Goal: Task Accomplishment & Management: Manage account settings

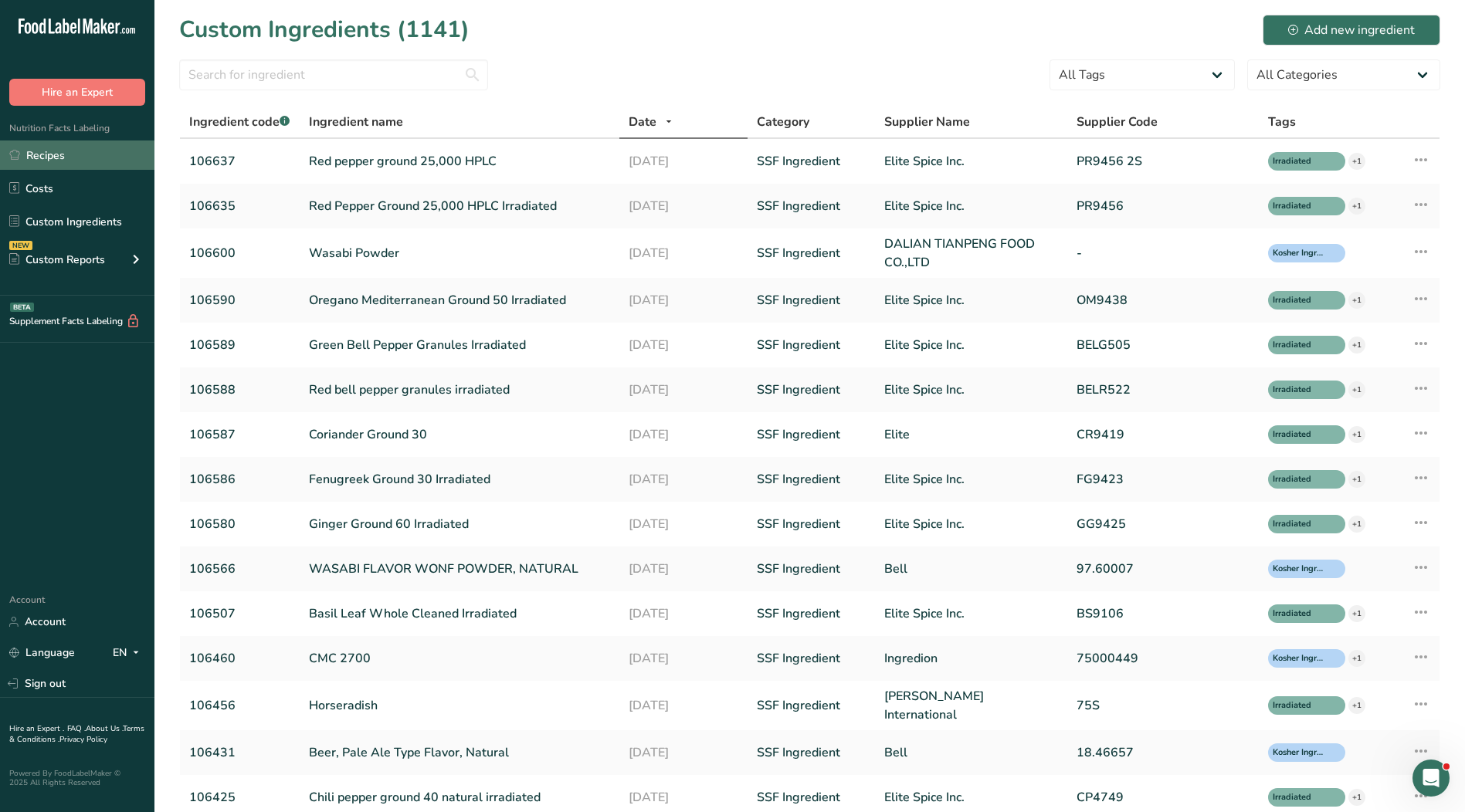
click at [70, 160] on link "Recipes" at bounding box center [77, 155] width 155 height 30
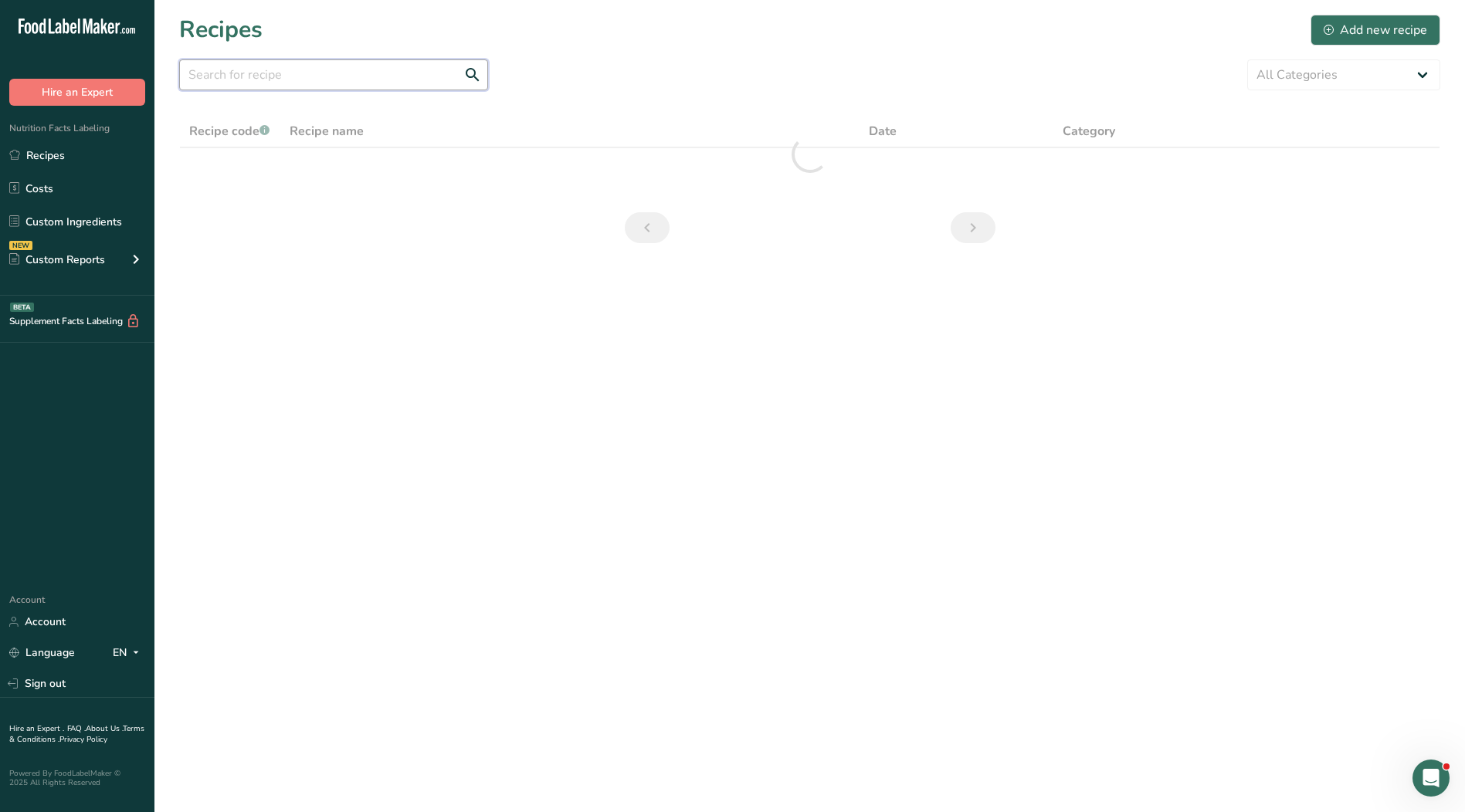
click at [271, 76] on input "text" at bounding box center [333, 75] width 309 height 31
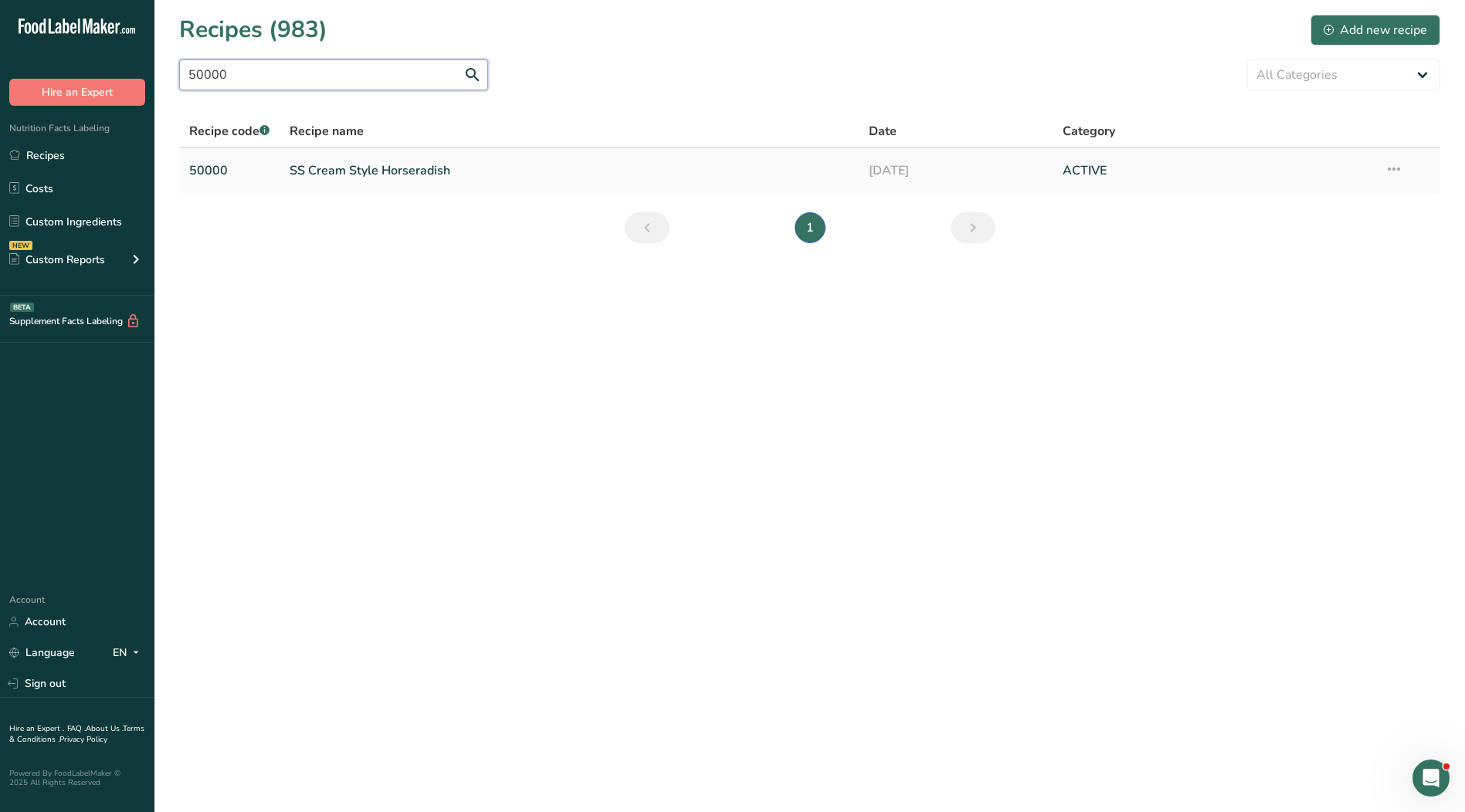
type input "50000"
click at [414, 171] on link "SS Cream Style Horseradish" at bounding box center [570, 171] width 561 height 32
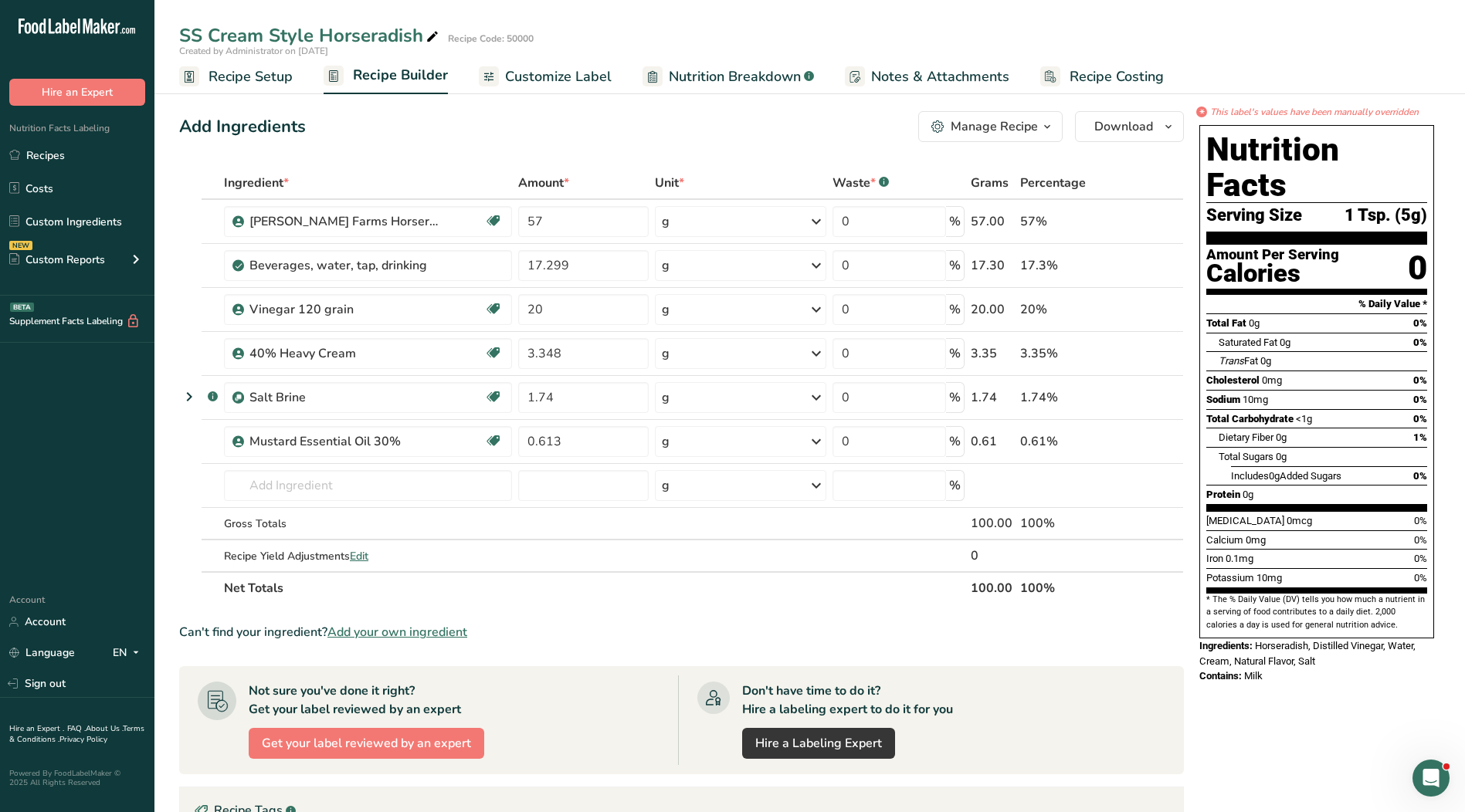
click at [547, 77] on span "Customize Label" at bounding box center [558, 76] width 107 height 21
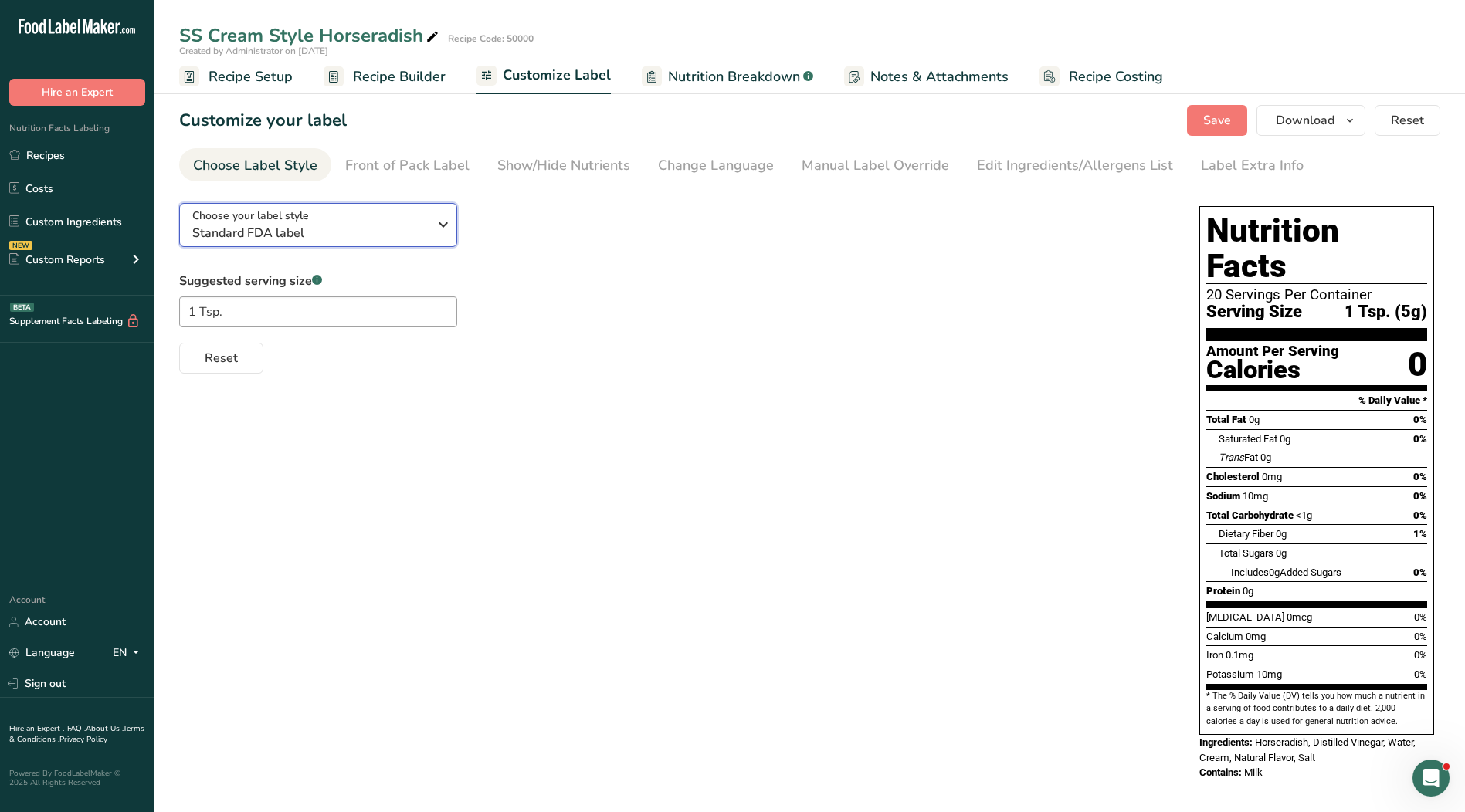
click at [423, 215] on div "Choose your label style Standard FDA label" at bounding box center [310, 224] width 235 height 34
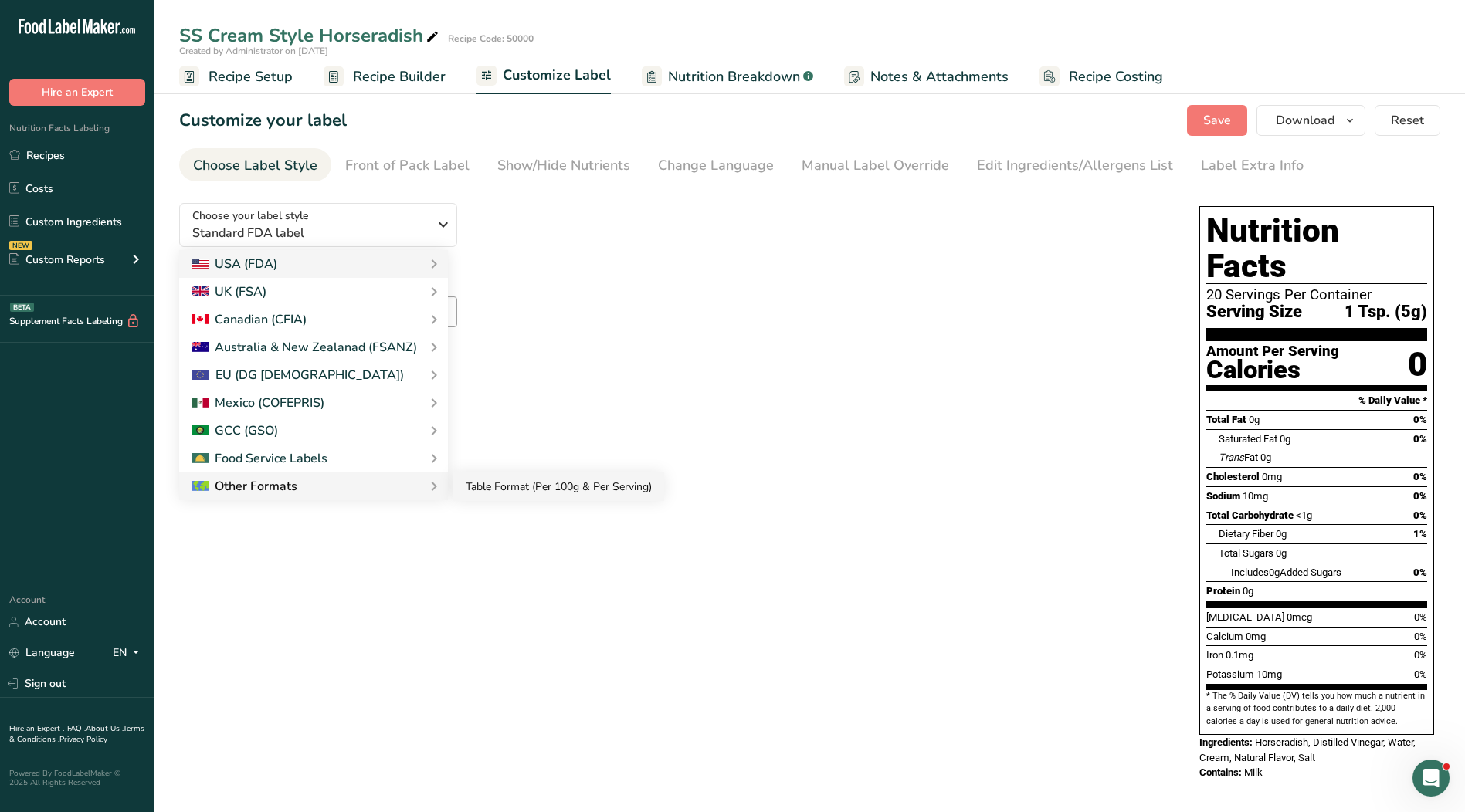
click at [467, 489] on link "Table Format (Per 100g & Per Serving)" at bounding box center [558, 487] width 211 height 29
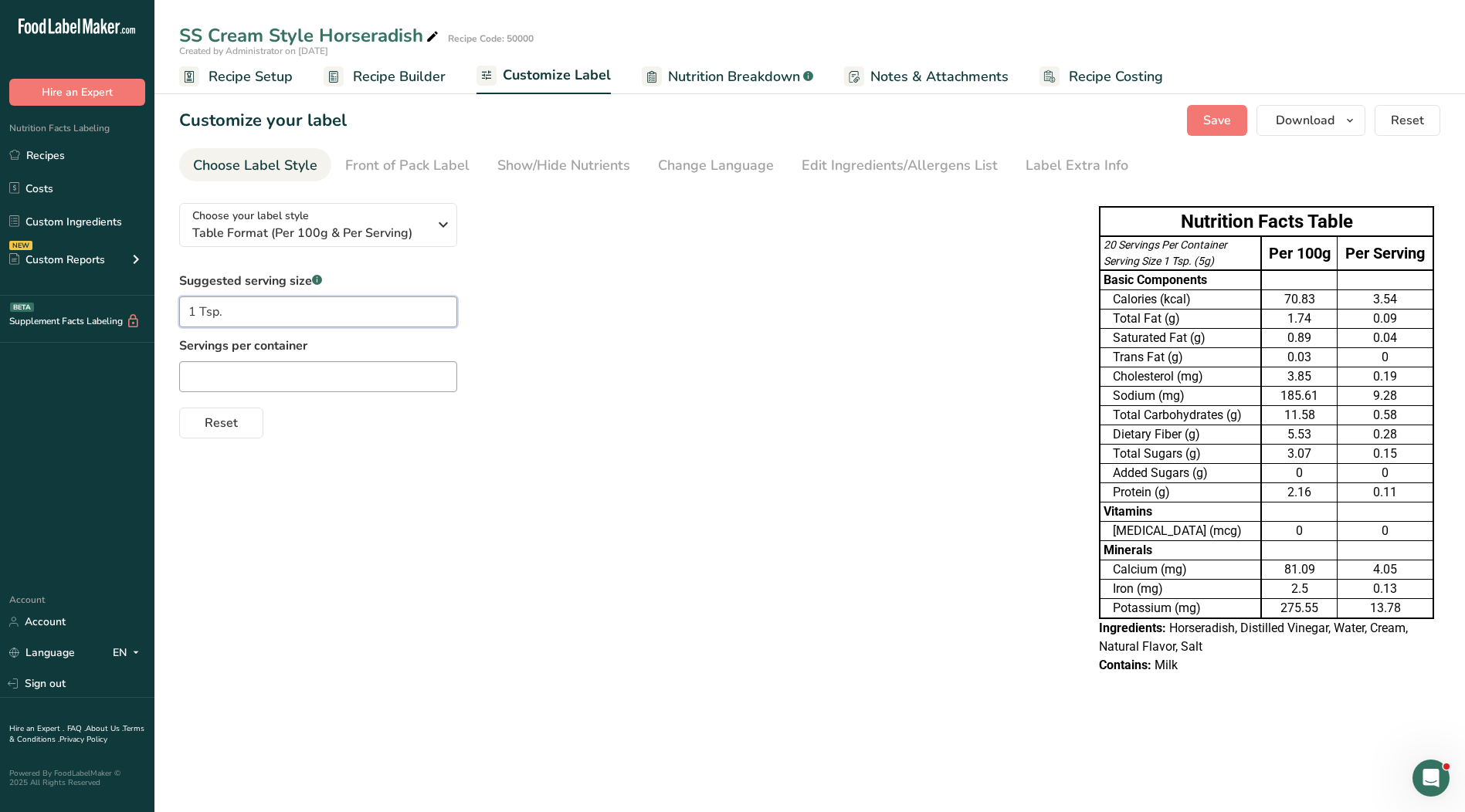
drag, startPoint x: 206, startPoint y: 308, endPoint x: 331, endPoint y: 310, distance: 125.0
click at [206, 308] on input "1 Tsp." at bounding box center [317, 311] width 278 height 31
type input "1 tsp."
click at [381, 382] on input "text" at bounding box center [317, 376] width 278 height 31
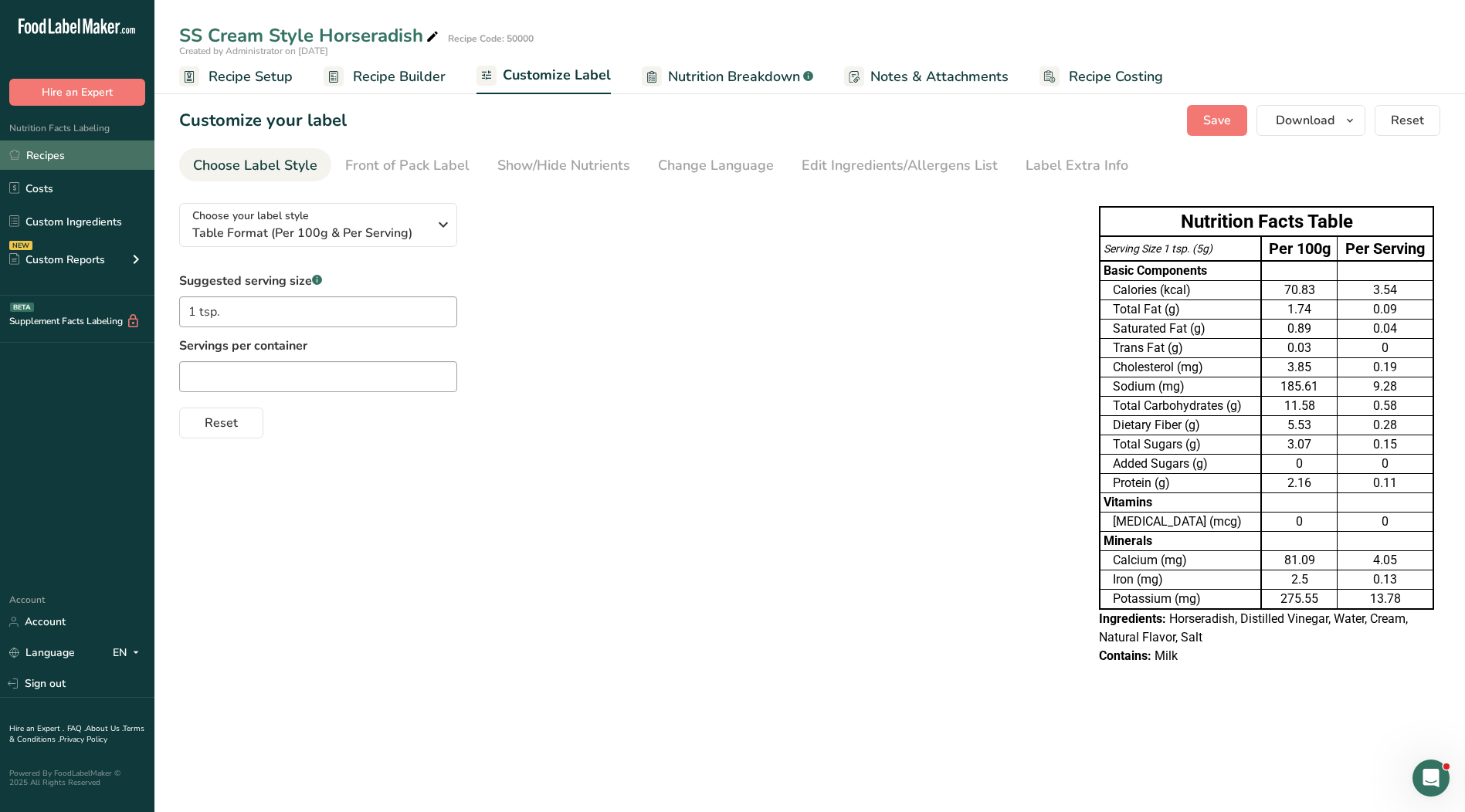
click at [66, 152] on link "Recipes" at bounding box center [77, 155] width 155 height 30
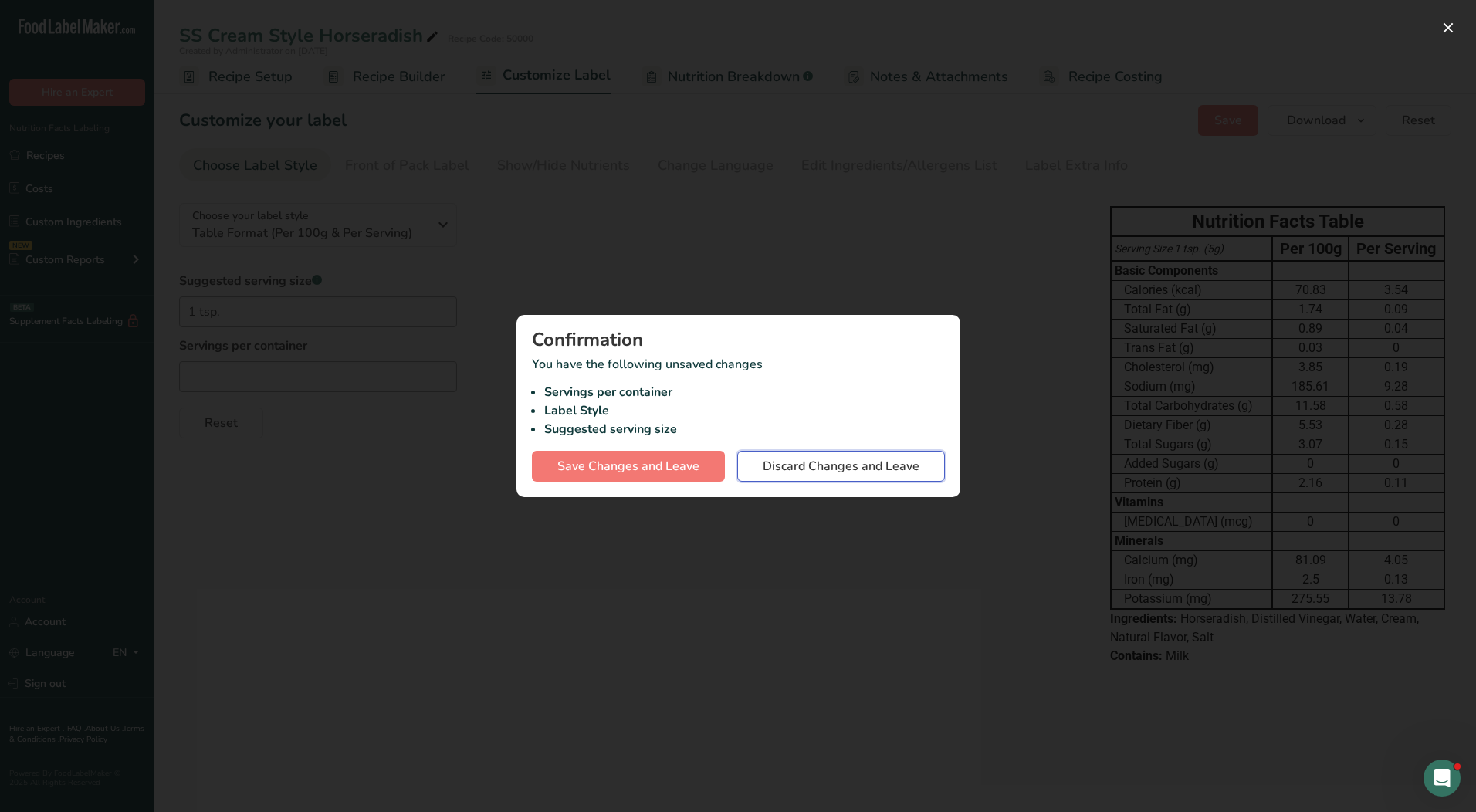
click at [783, 466] on span "Discard Changes and Leave" at bounding box center [841, 465] width 157 height 18
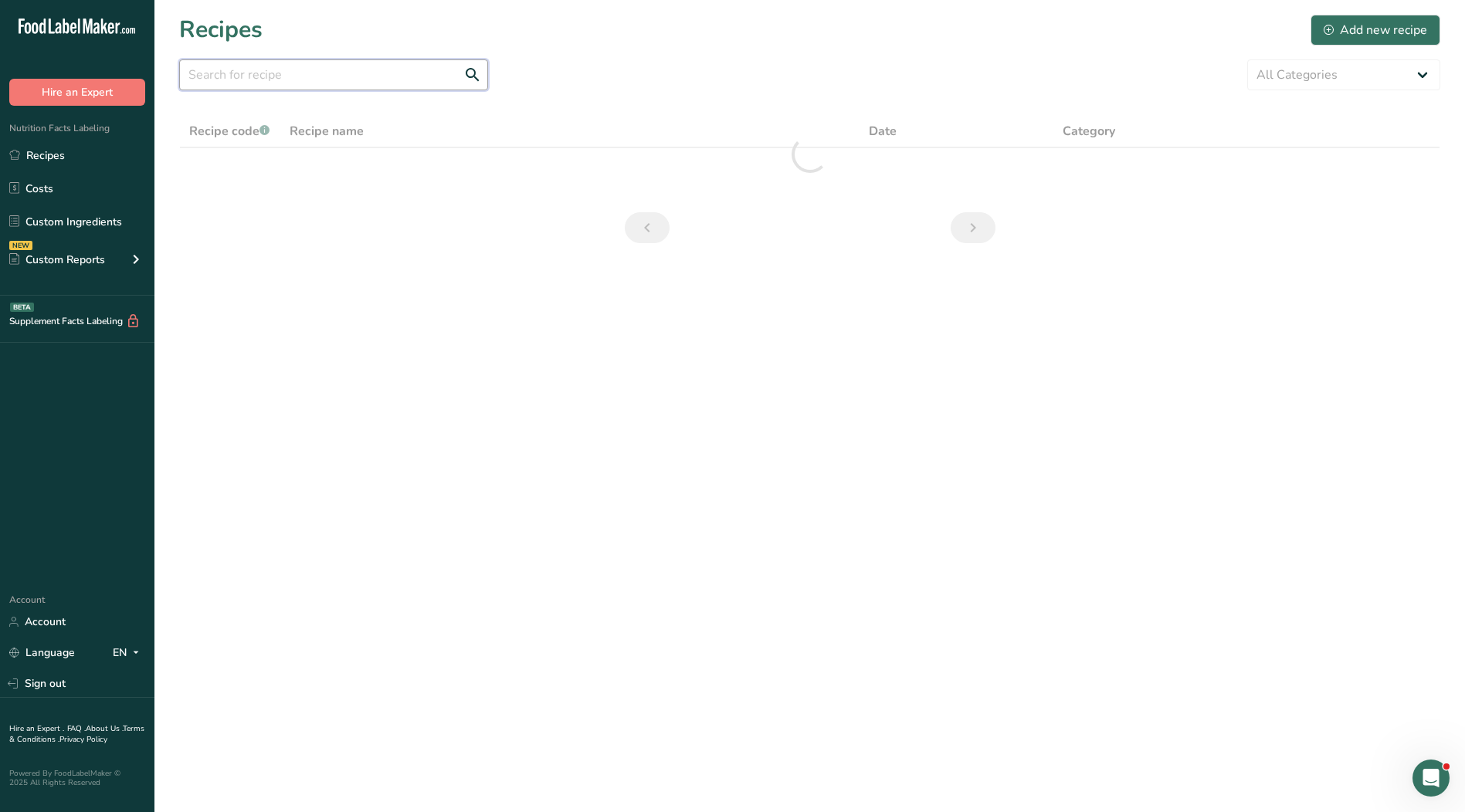
click at [270, 75] on input "text" at bounding box center [333, 75] width 309 height 31
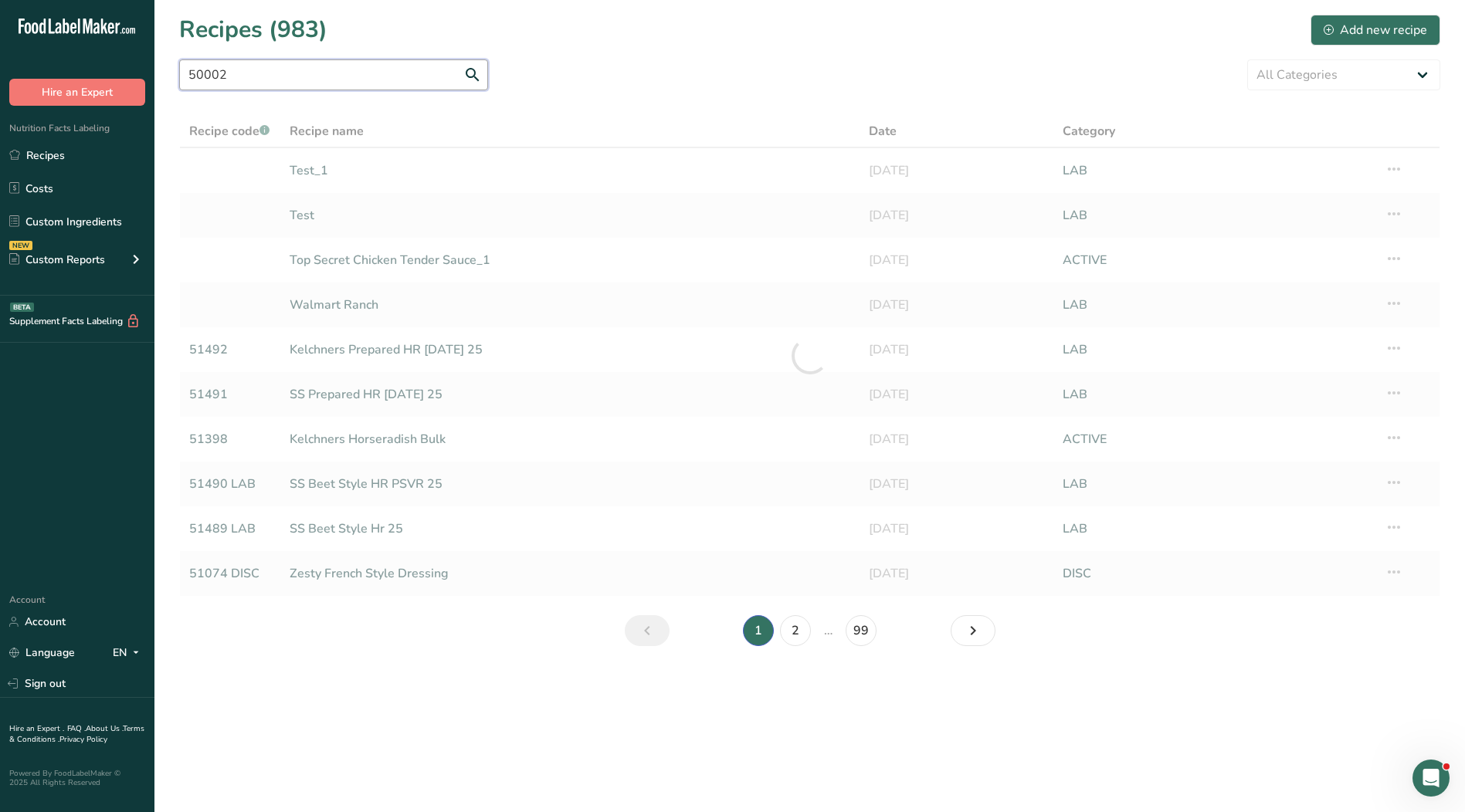
type input "50002"
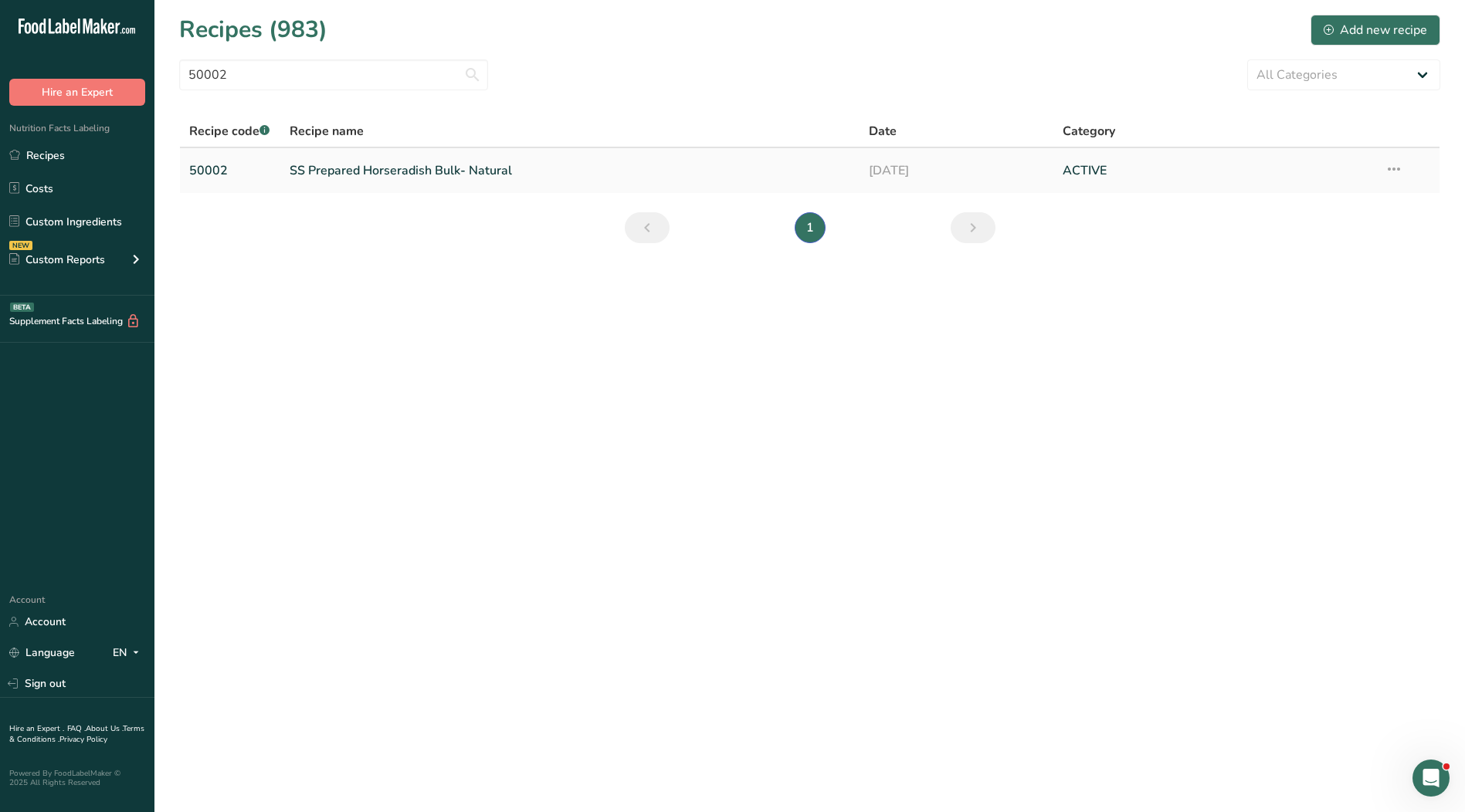
click at [374, 169] on link "SS Prepared Horseradish Bulk- Natural" at bounding box center [570, 171] width 561 height 32
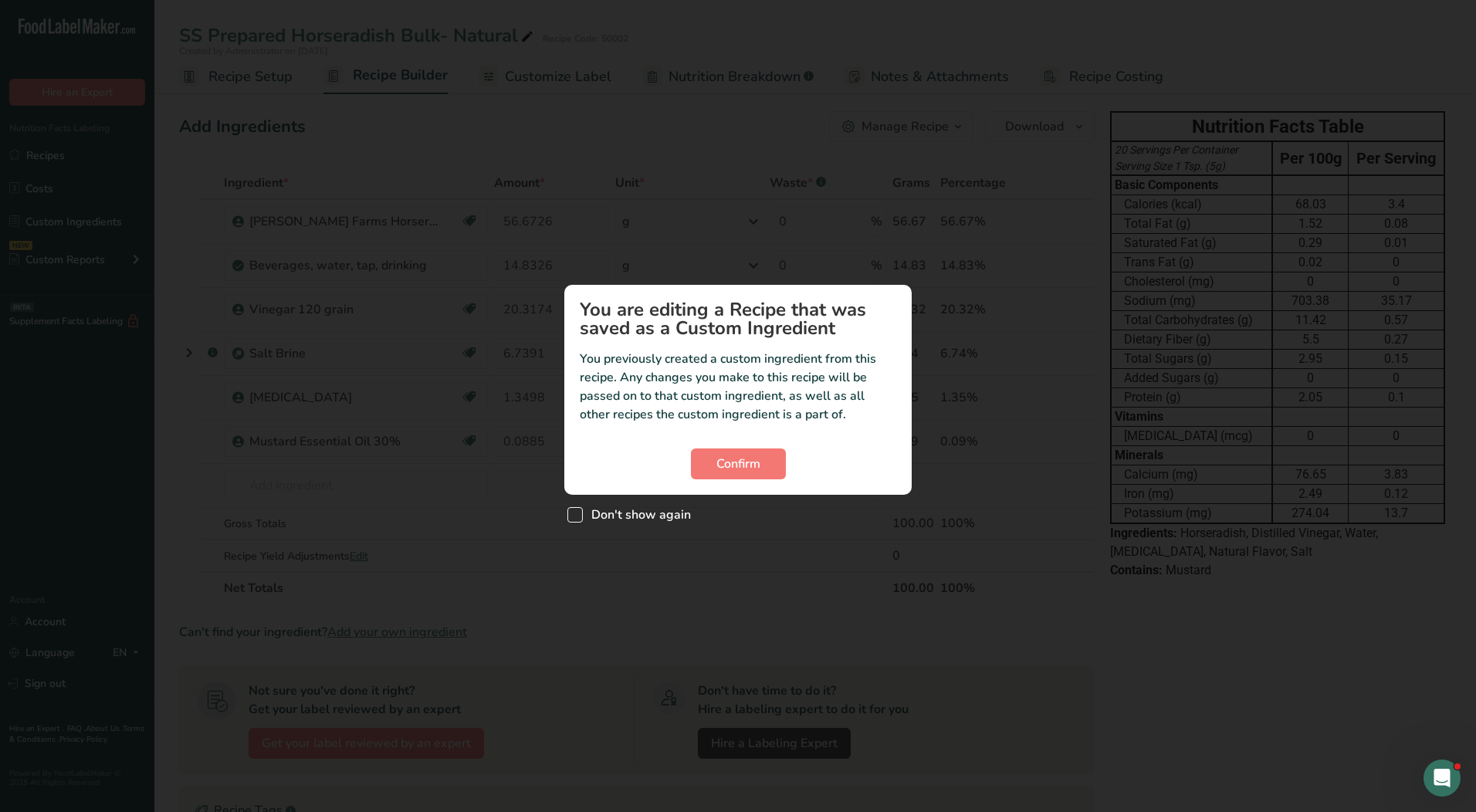
click at [612, 513] on span "Don't show again" at bounding box center [636, 515] width 108 height 15
click at [577, 513] on input "Don't show again" at bounding box center [572, 514] width 11 height 11
checkbox input "true"
click at [731, 468] on span "Confirm" at bounding box center [738, 463] width 44 height 18
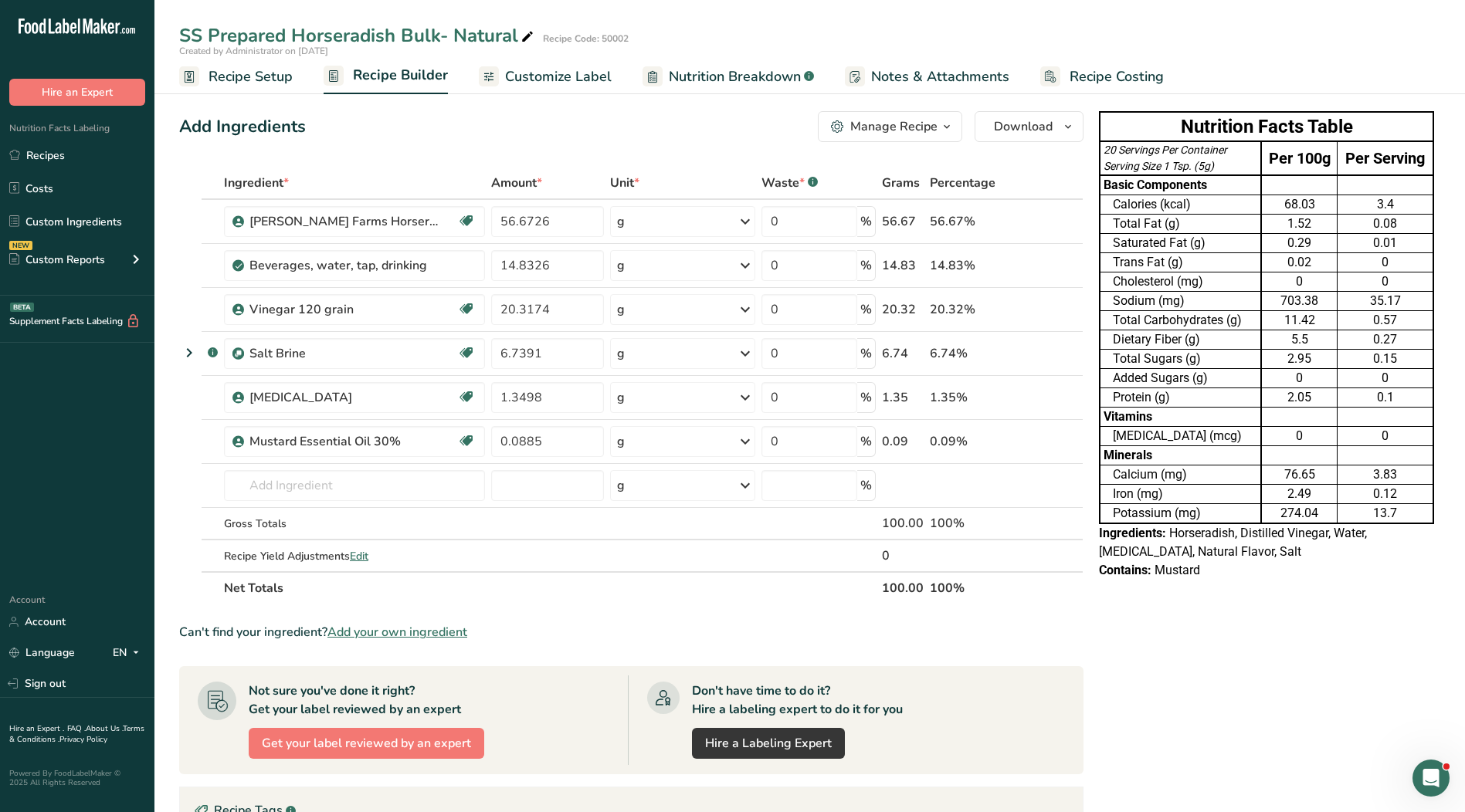
click at [573, 71] on span "Customize Label" at bounding box center [558, 76] width 107 height 21
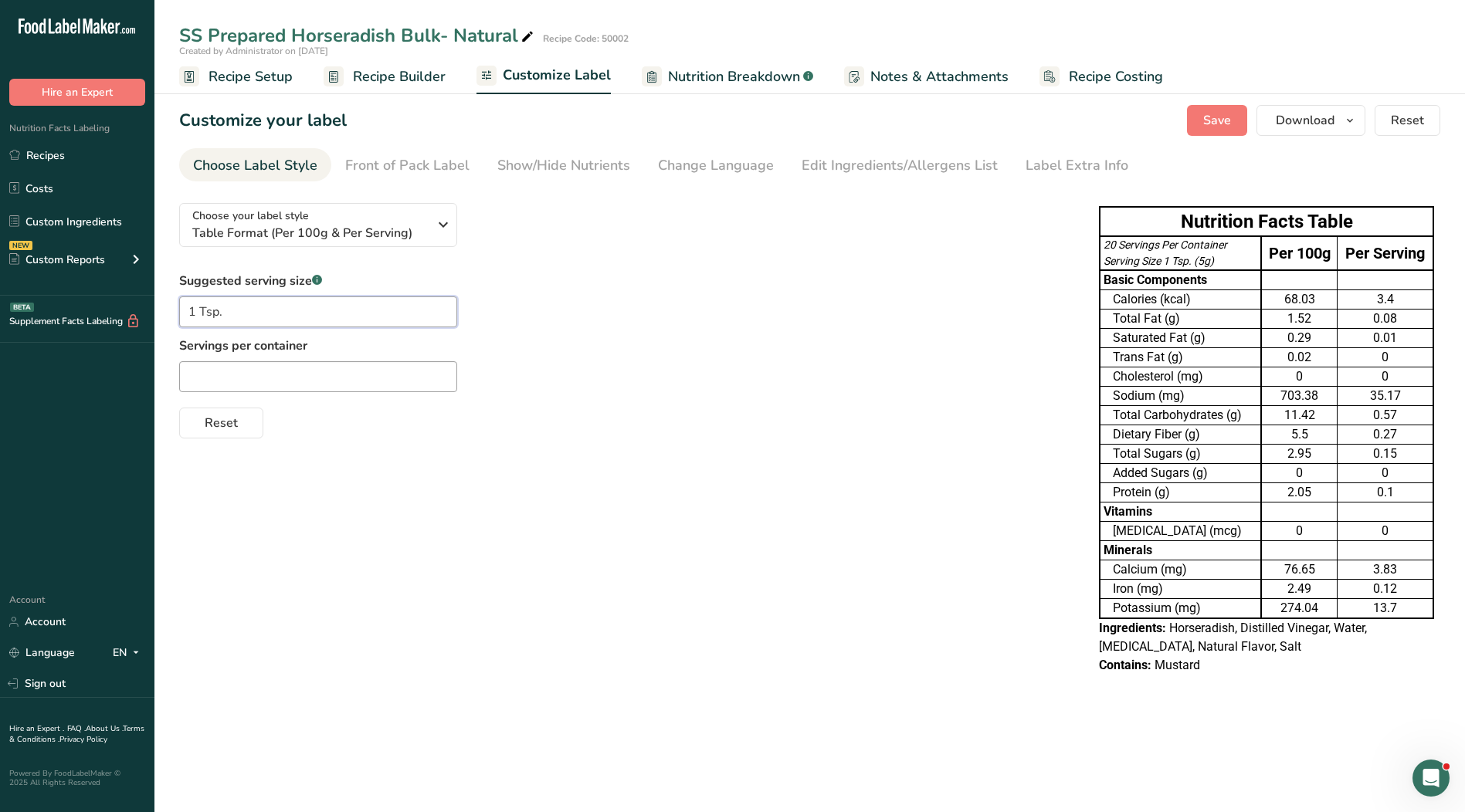
click at [206, 310] on input "1 Tsp." at bounding box center [317, 311] width 278 height 31
type input "1 tsp."
click at [783, 643] on div "Choose your label style Table Format (Per 100g & Per Serving) USA (FDA) Standar…" at bounding box center [809, 440] width 1261 height 500
click at [256, 365] on input "text" at bounding box center [317, 376] width 278 height 31
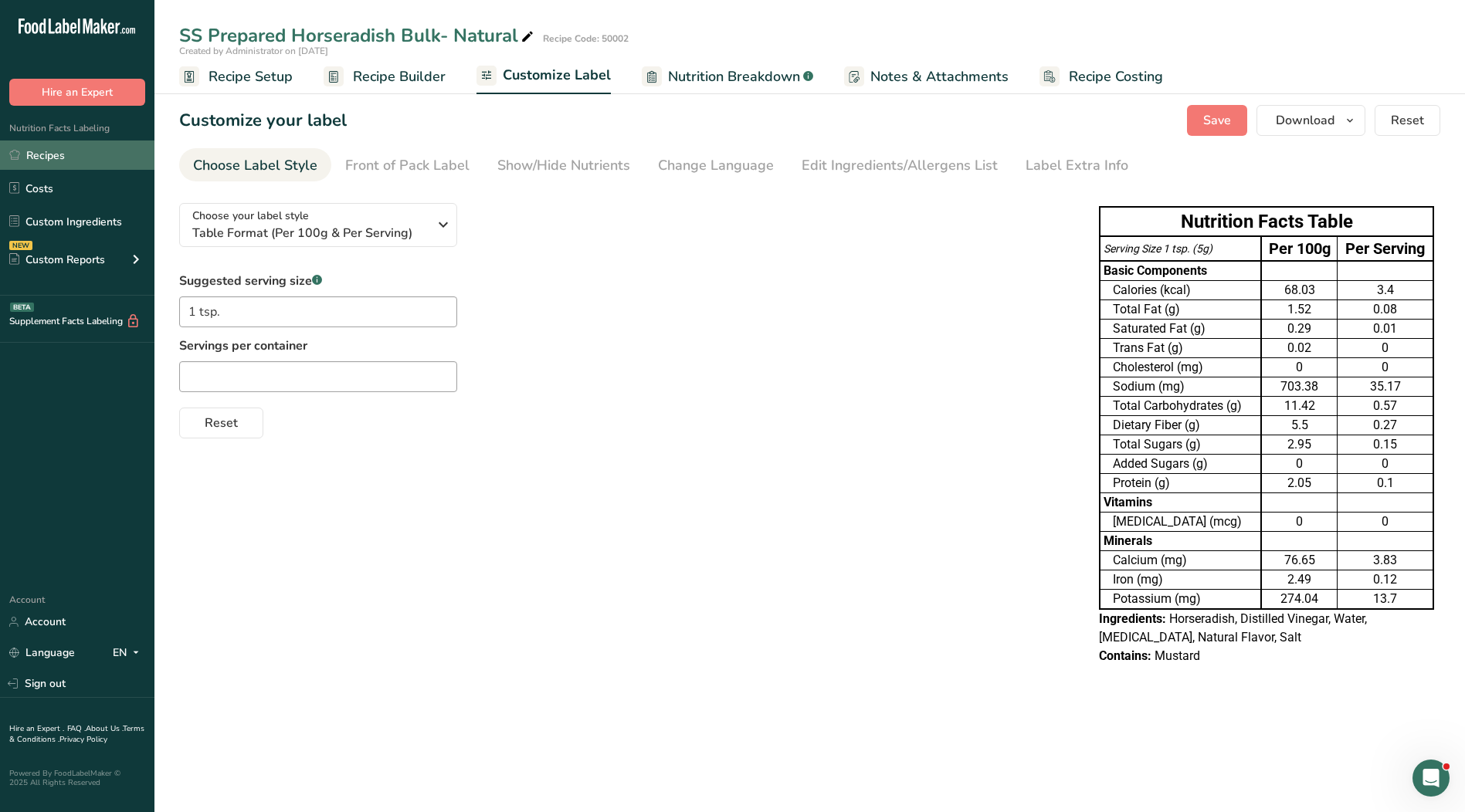
click at [82, 164] on link "Recipes" at bounding box center [77, 155] width 155 height 30
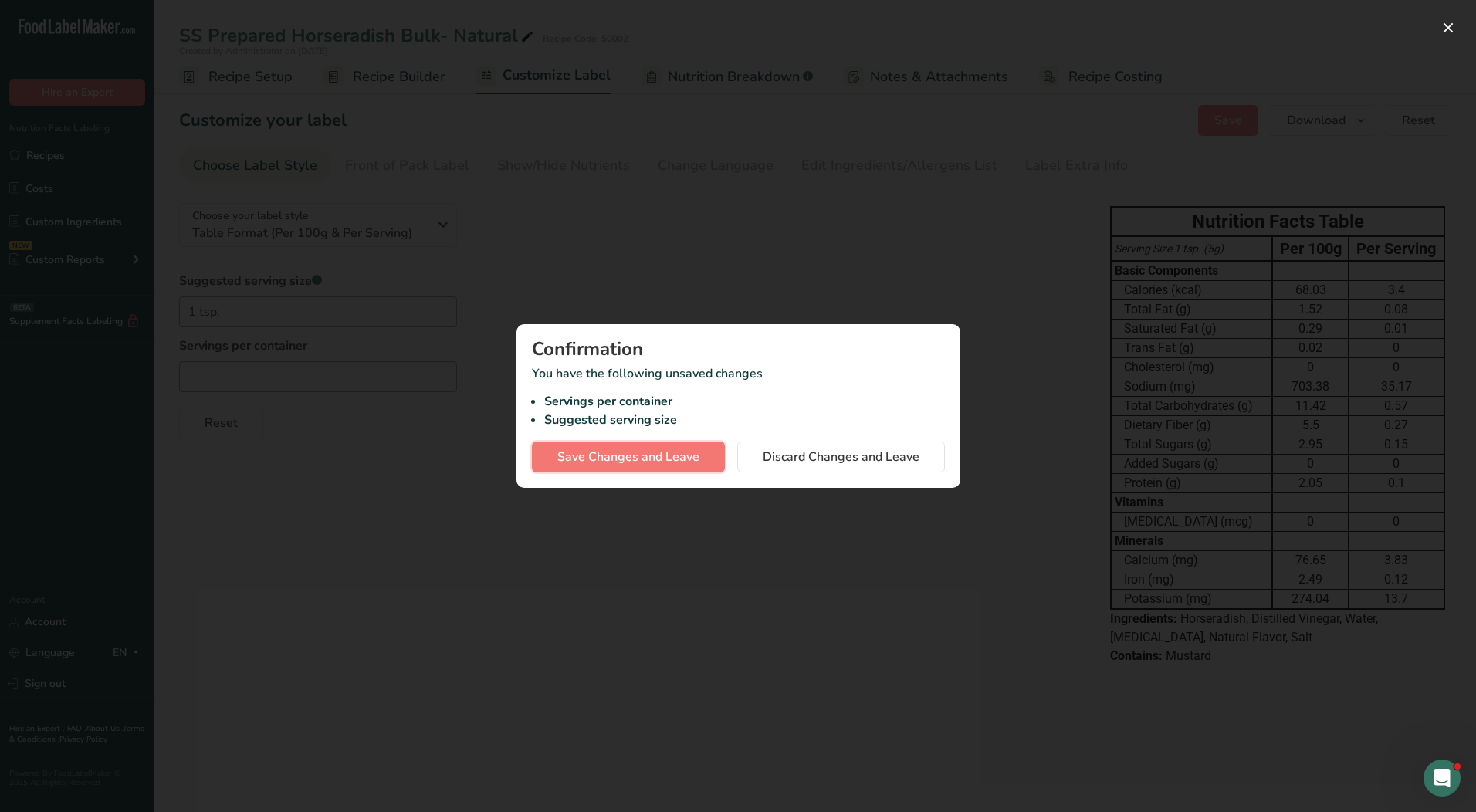
click at [647, 454] on span "Save Changes and Leave" at bounding box center [628, 457] width 142 height 18
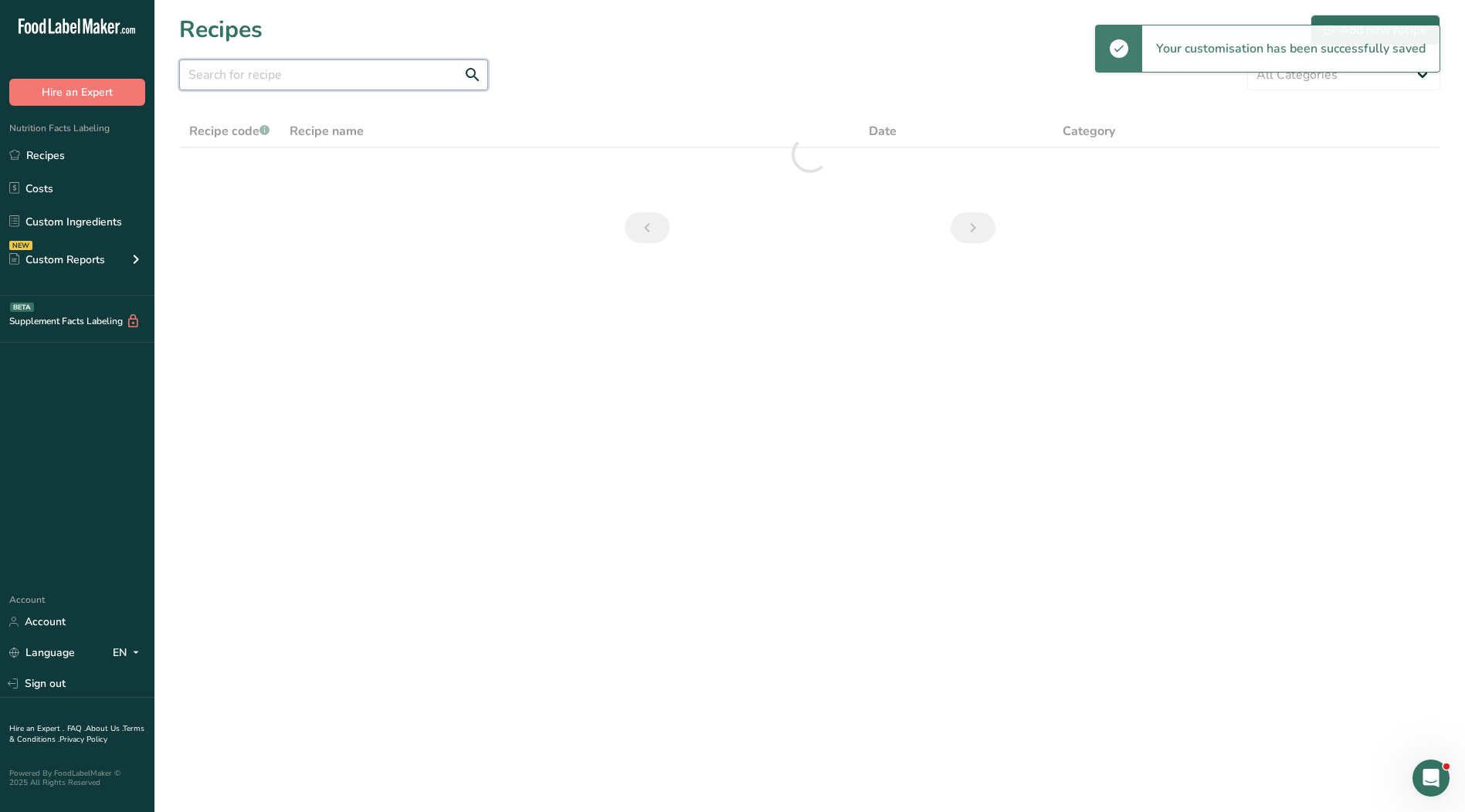
click at [290, 71] on input "text" at bounding box center [333, 75] width 309 height 31
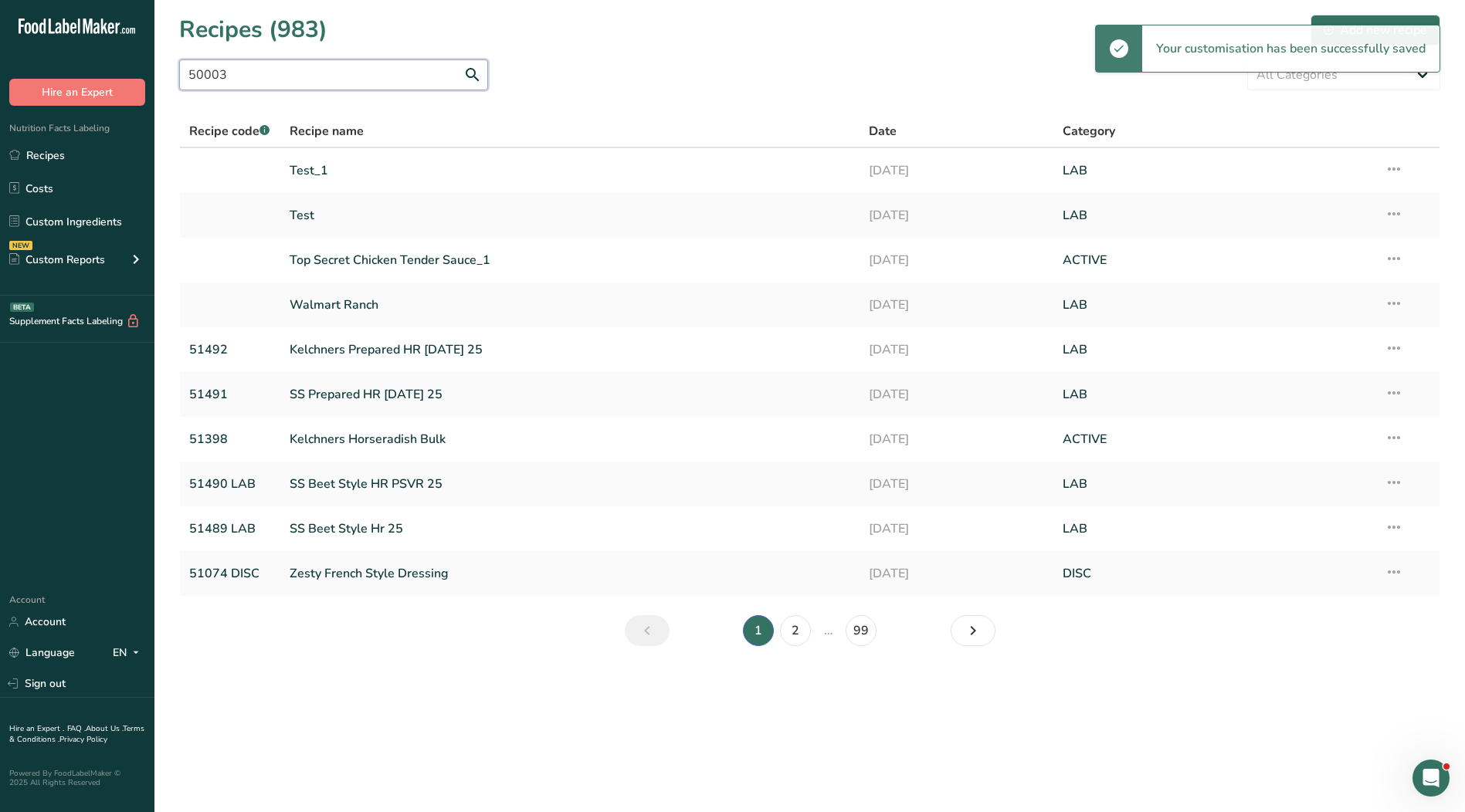
type input "50003"
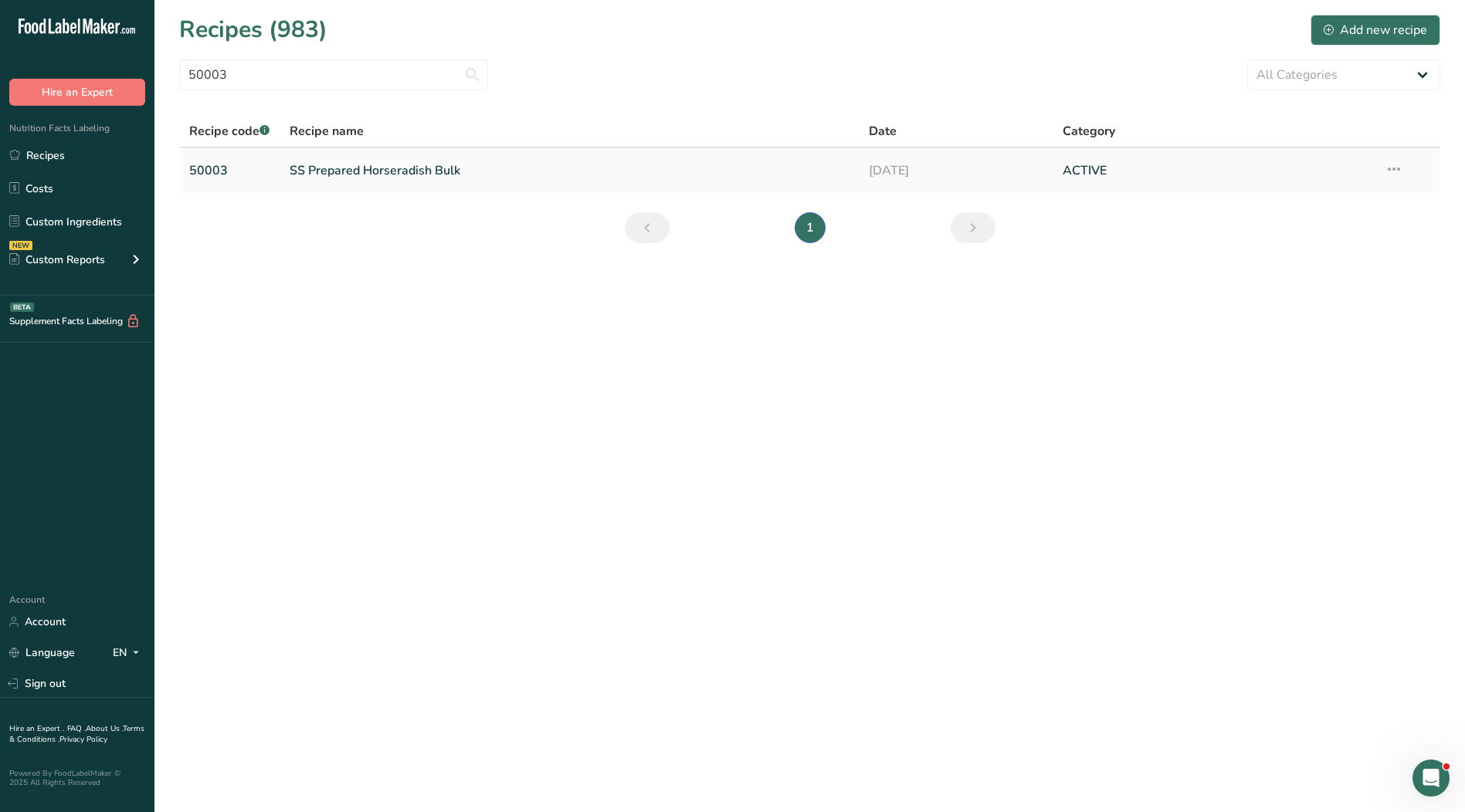
click at [424, 165] on link "SS Prepared Horseradish Bulk" at bounding box center [570, 171] width 561 height 32
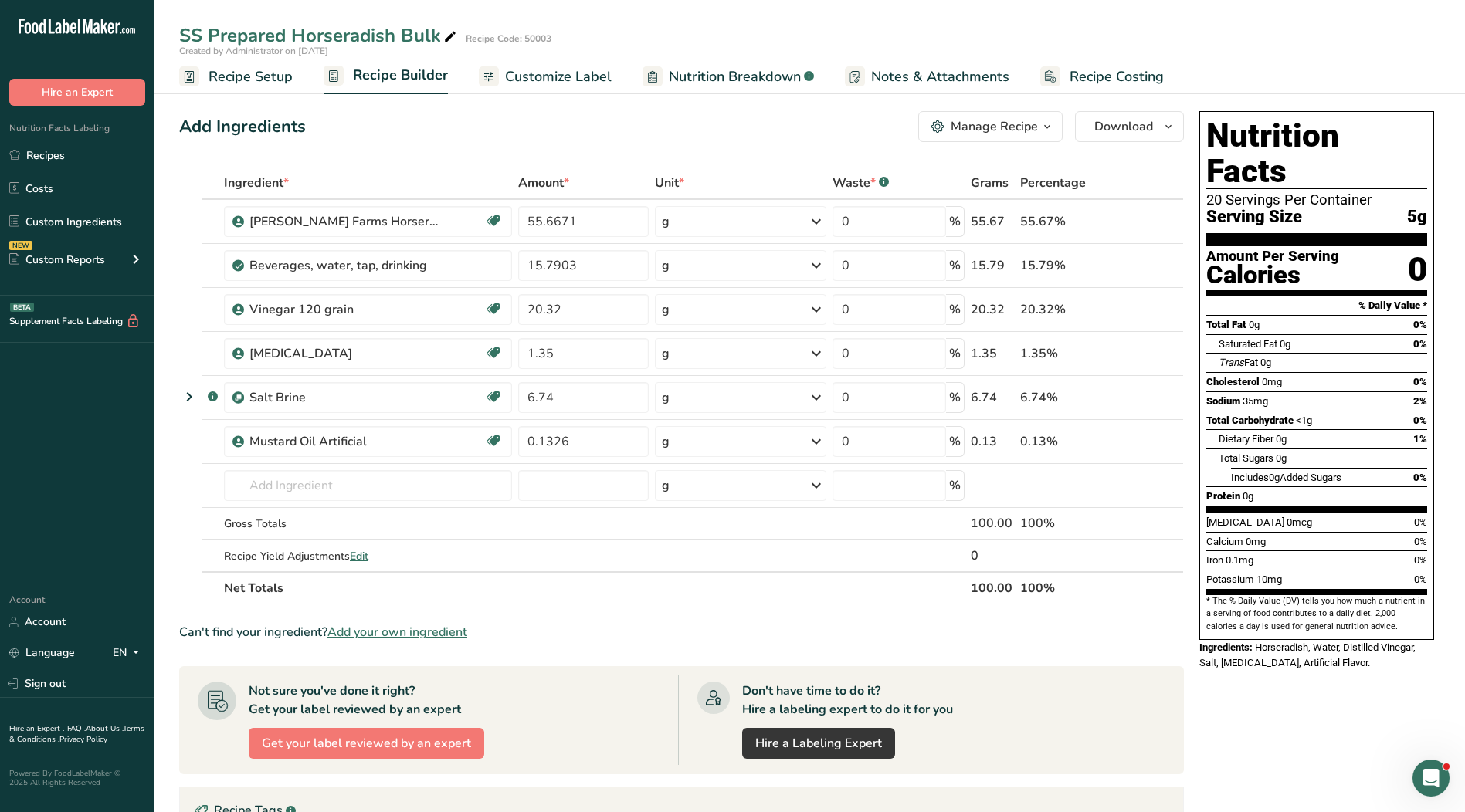
click at [574, 75] on span "Customize Label" at bounding box center [558, 76] width 107 height 21
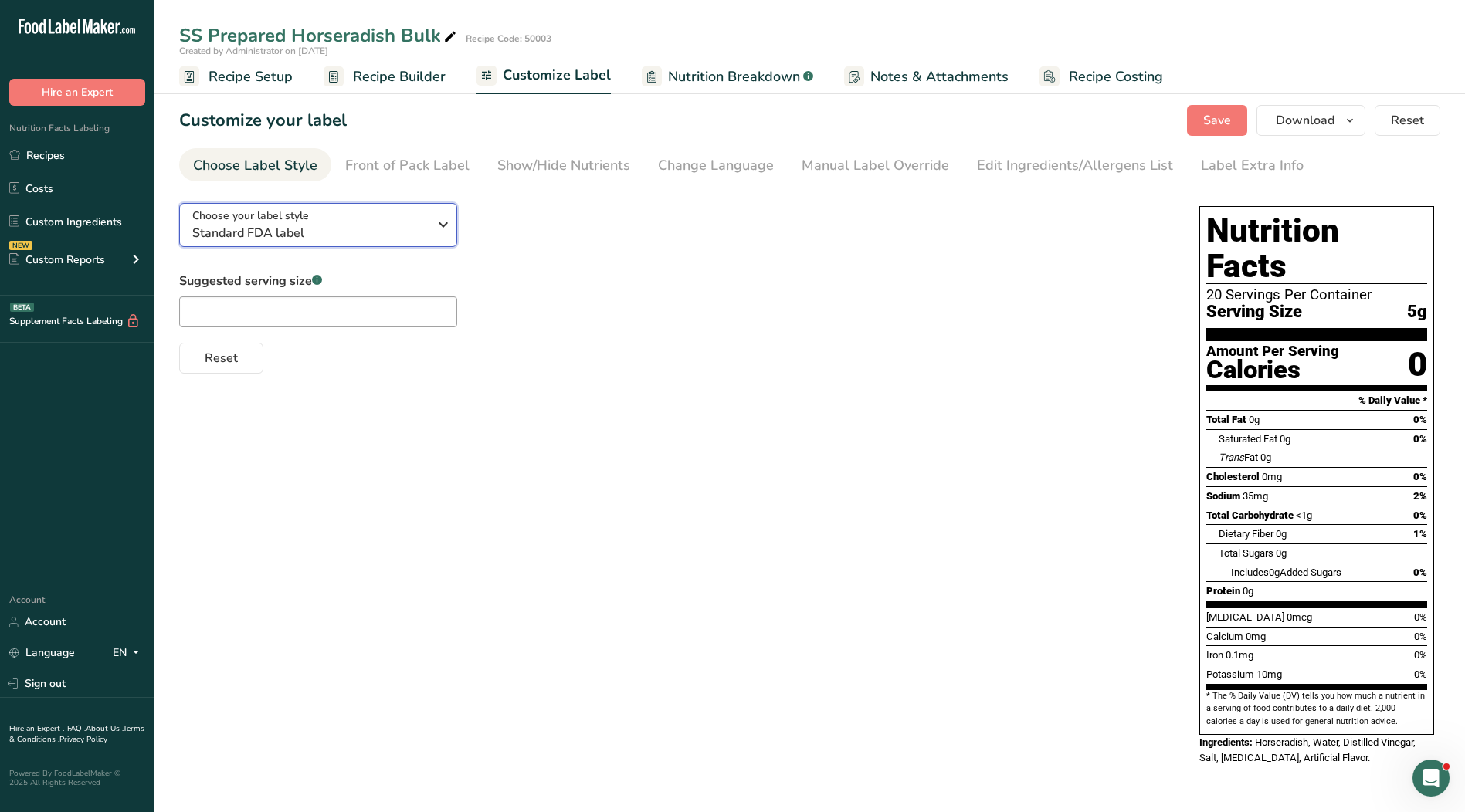
click at [280, 224] on span "Standard FDA label" at bounding box center [310, 232] width 235 height 18
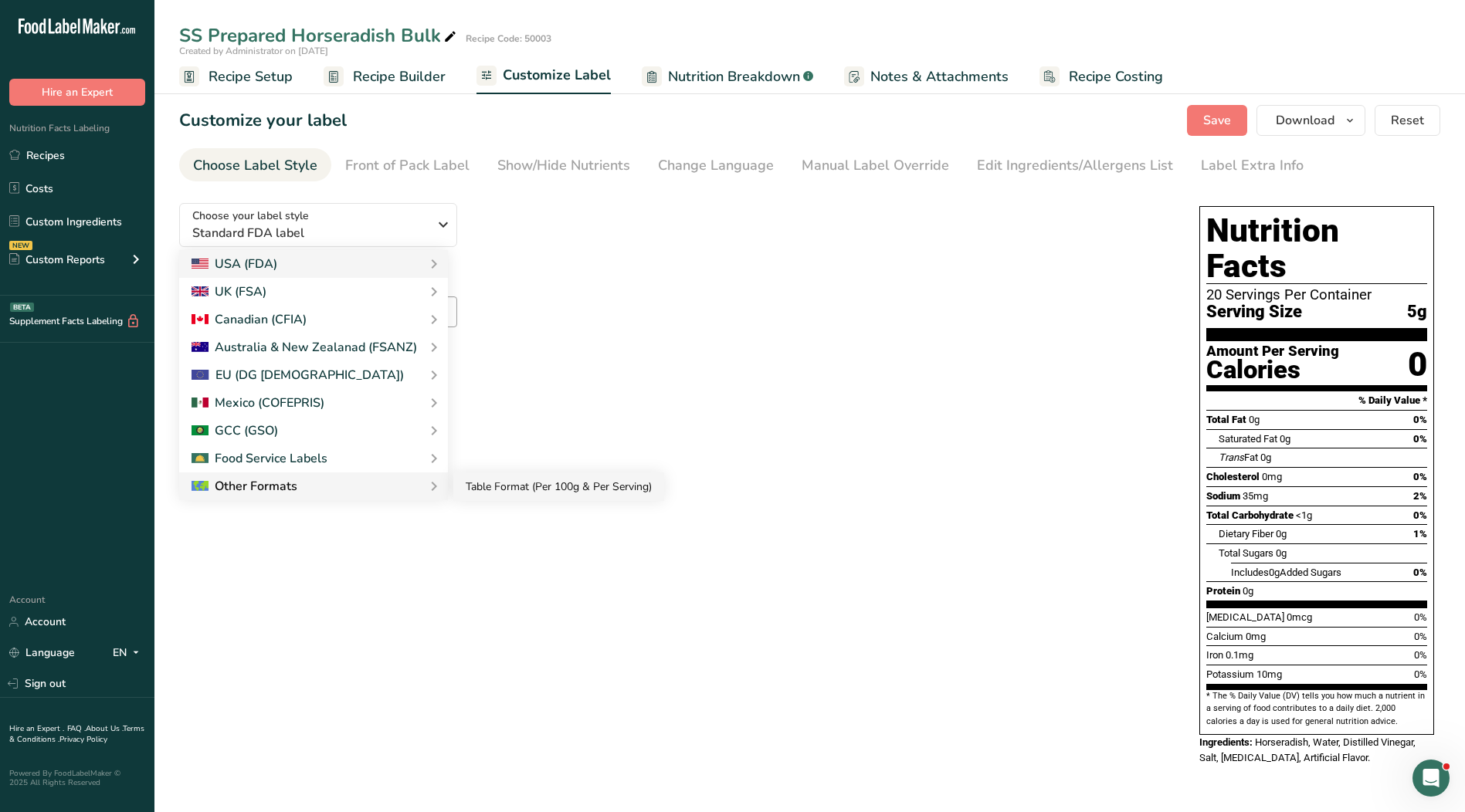
click at [477, 481] on link "Table Format (Per 100g & Per Serving)" at bounding box center [558, 487] width 211 height 29
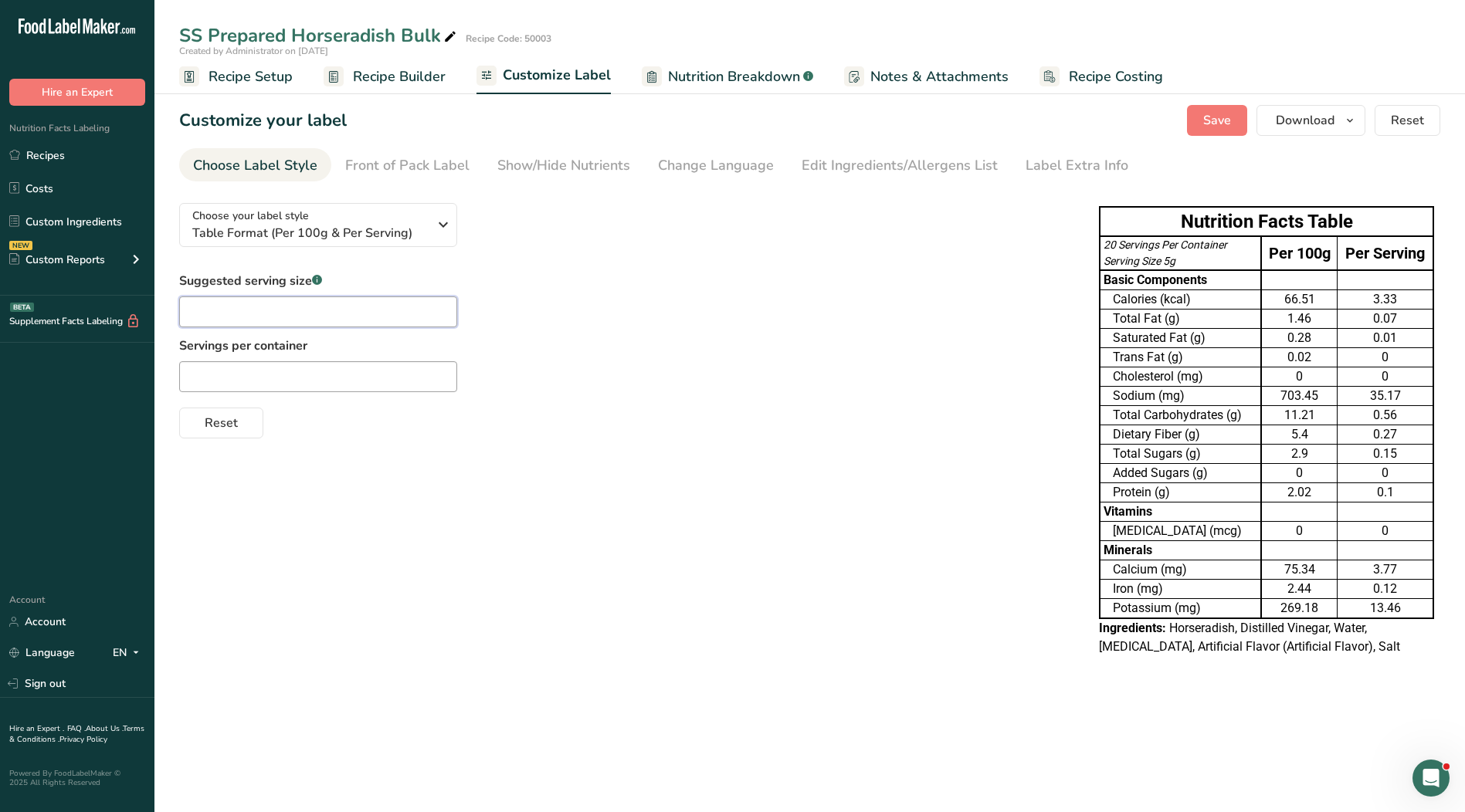
click at [291, 308] on input "text" at bounding box center [317, 311] width 278 height 31
type input "1 tsp."
click at [360, 376] on input "text" at bounding box center [317, 376] width 278 height 31
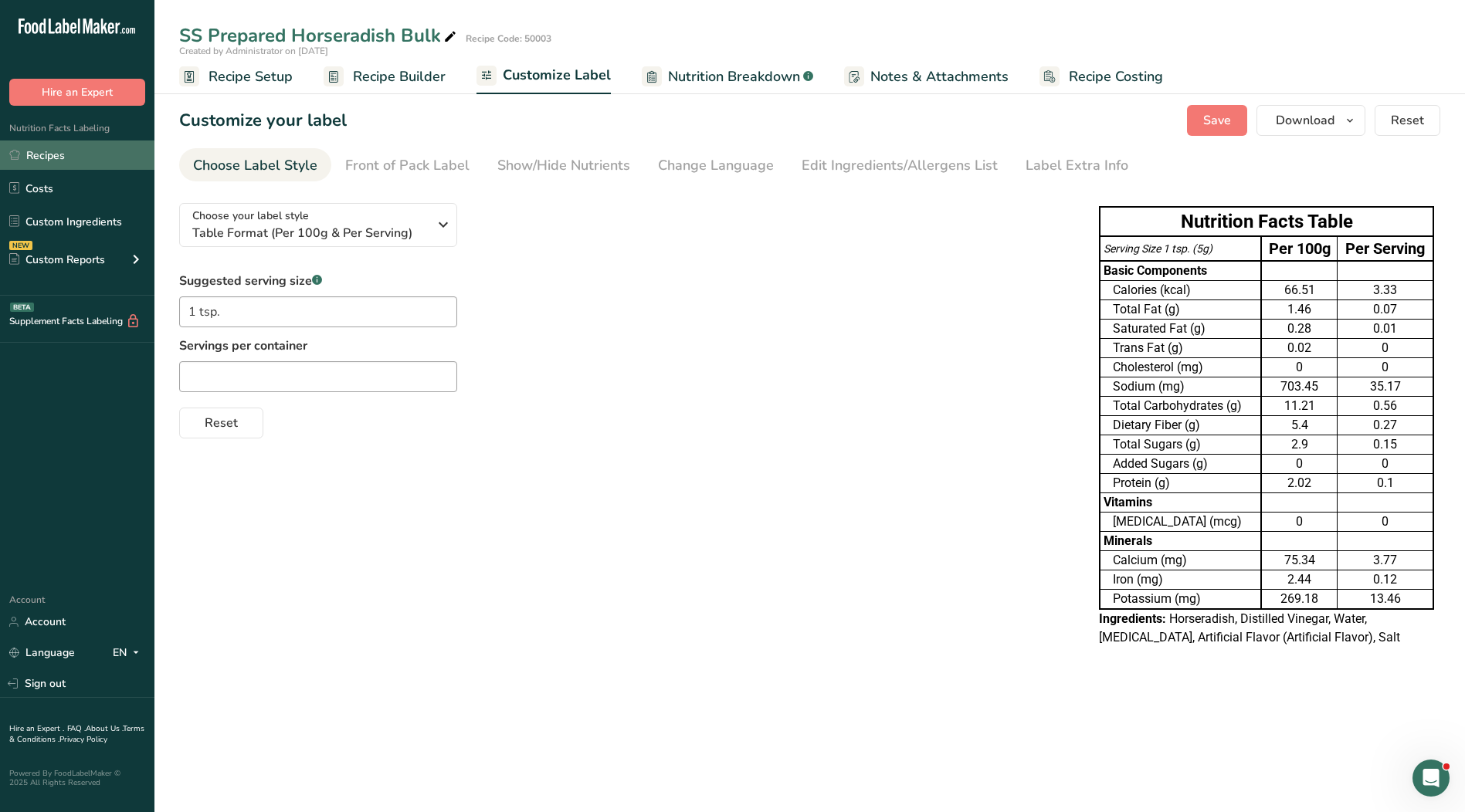
click at [72, 151] on link "Recipes" at bounding box center [77, 155] width 155 height 30
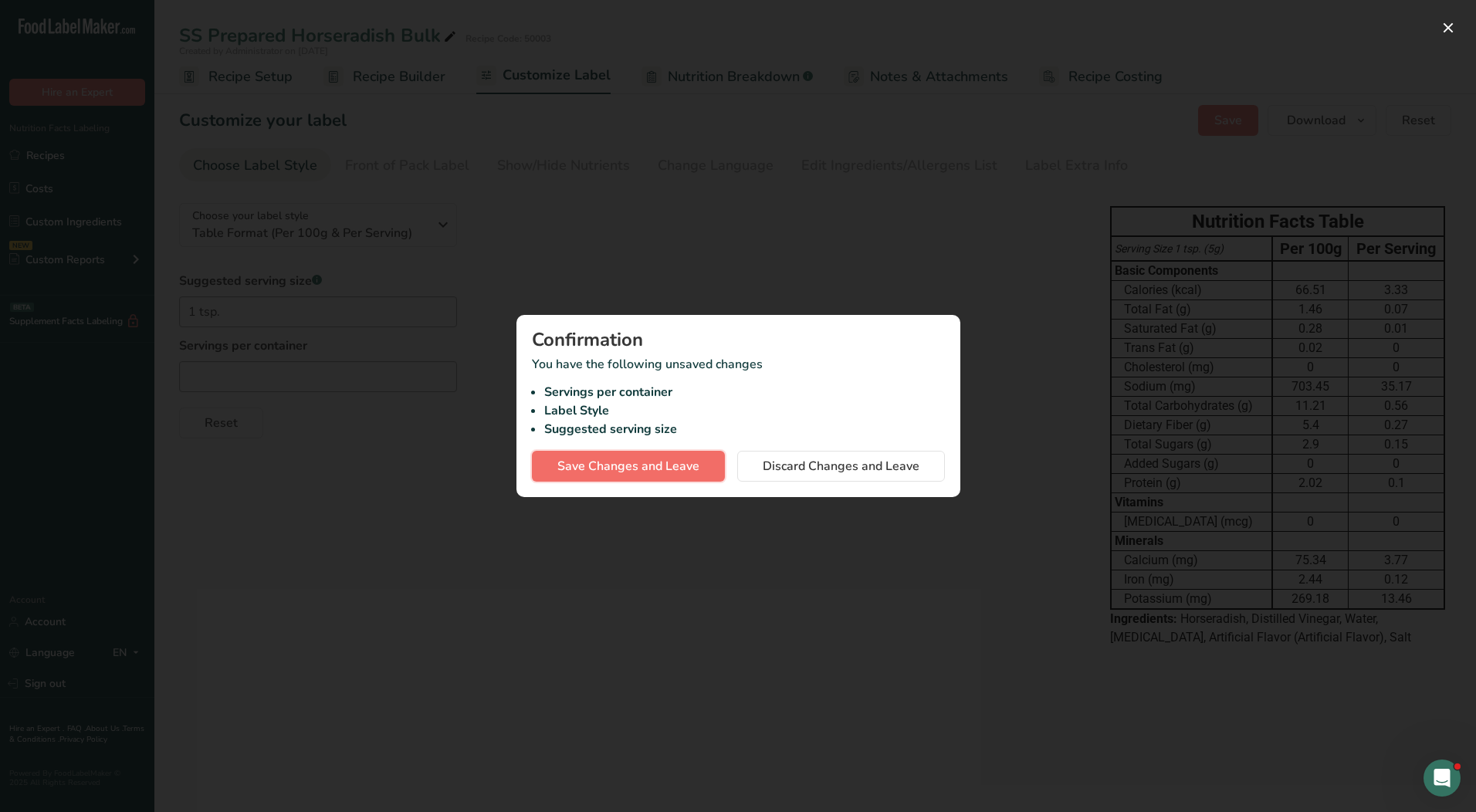
click at [690, 467] on span "Save Changes and Leave" at bounding box center [628, 465] width 142 height 18
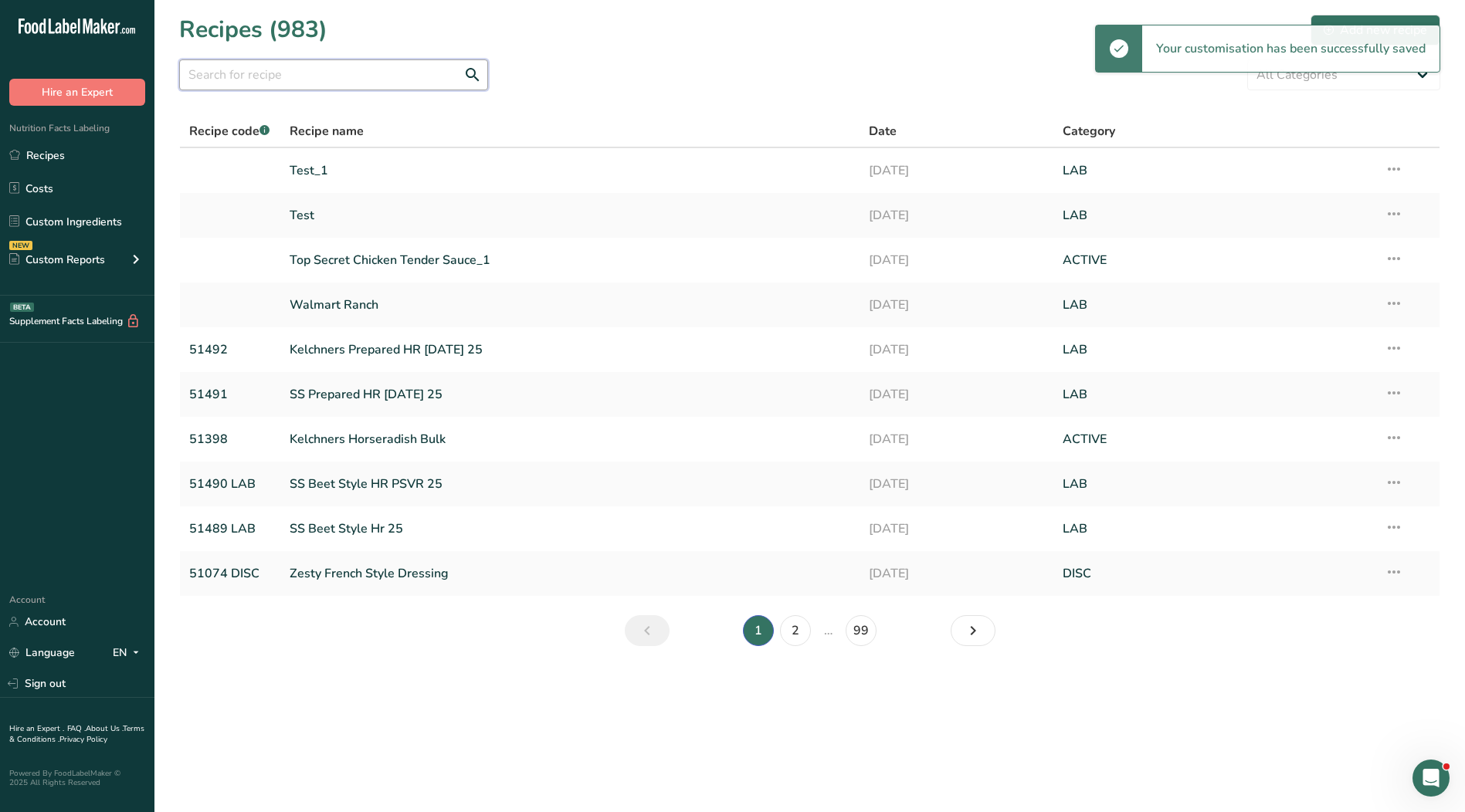
click at [297, 73] on input "text" at bounding box center [333, 75] width 309 height 31
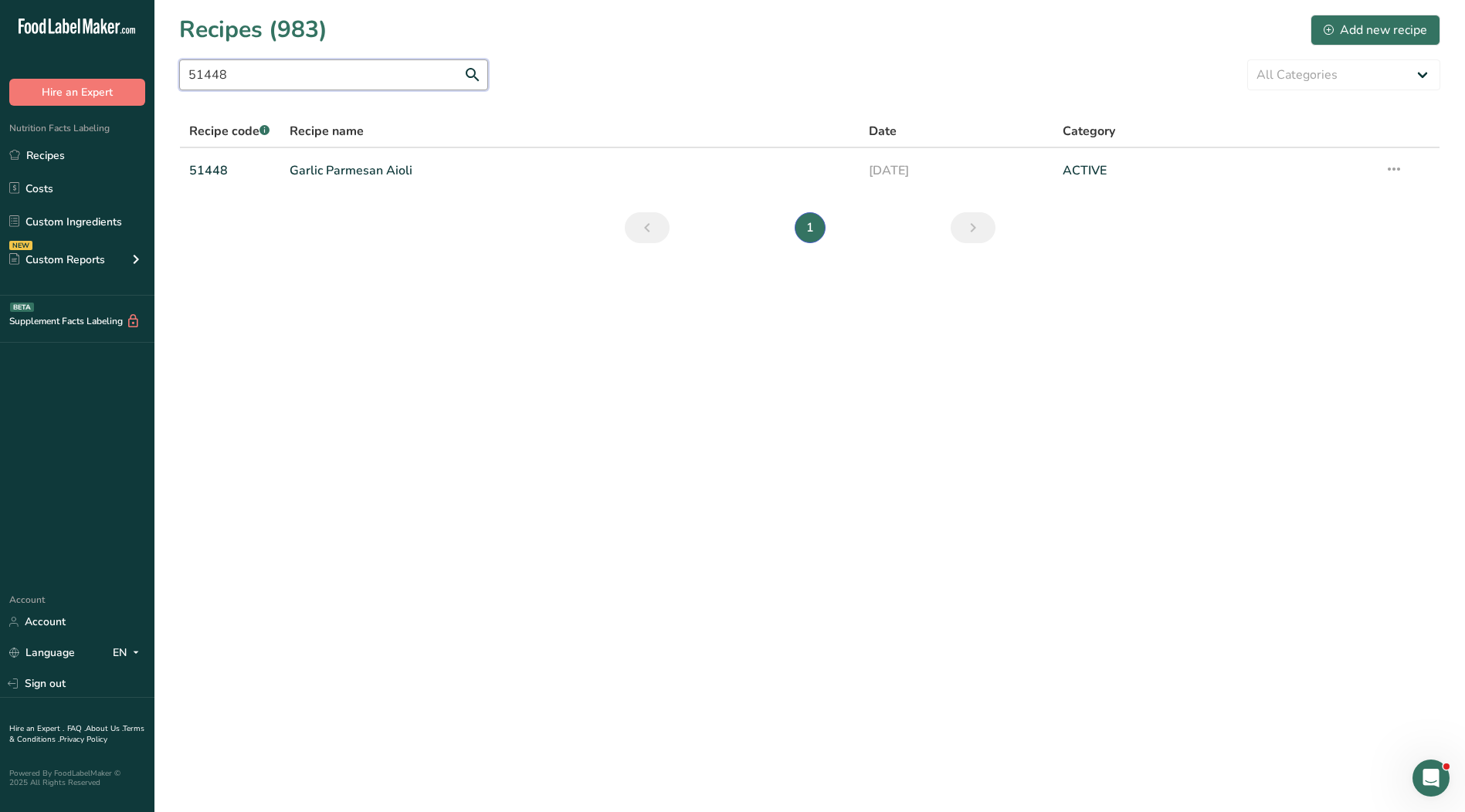
type input "51448"
click at [355, 176] on link "Garlic Parmesan Aioli" at bounding box center [570, 171] width 561 height 32
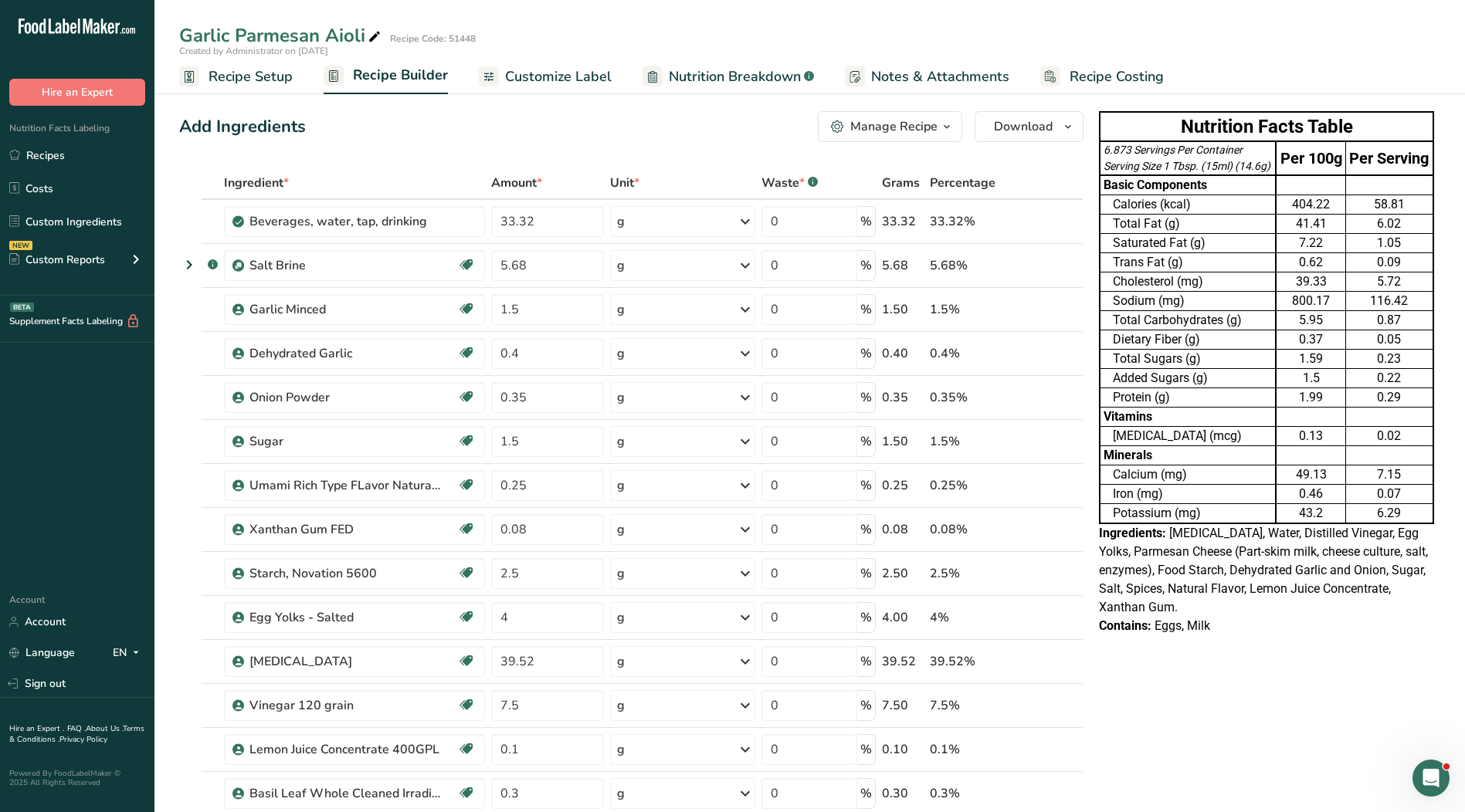
click at [565, 72] on span "Customize Label" at bounding box center [558, 76] width 107 height 21
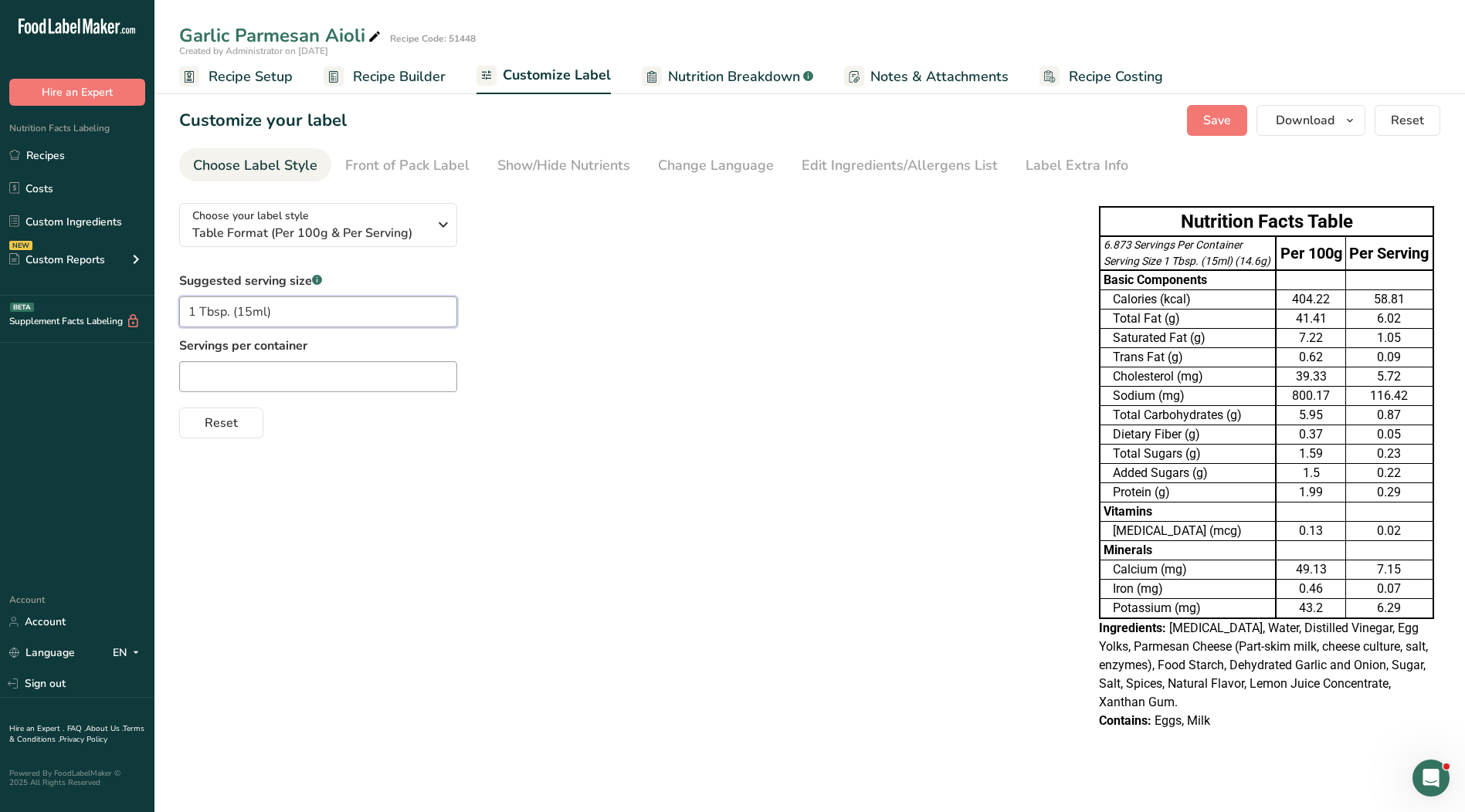
drag, startPoint x: 280, startPoint y: 311, endPoint x: 95, endPoint y: 311, distance: 185.0
click at [95, 311] on div ".a-20{fill:#fff;} Hire an Expert Nutrition Facts Labeling Recipes Costs Custom …" at bounding box center [732, 406] width 1465 height 812
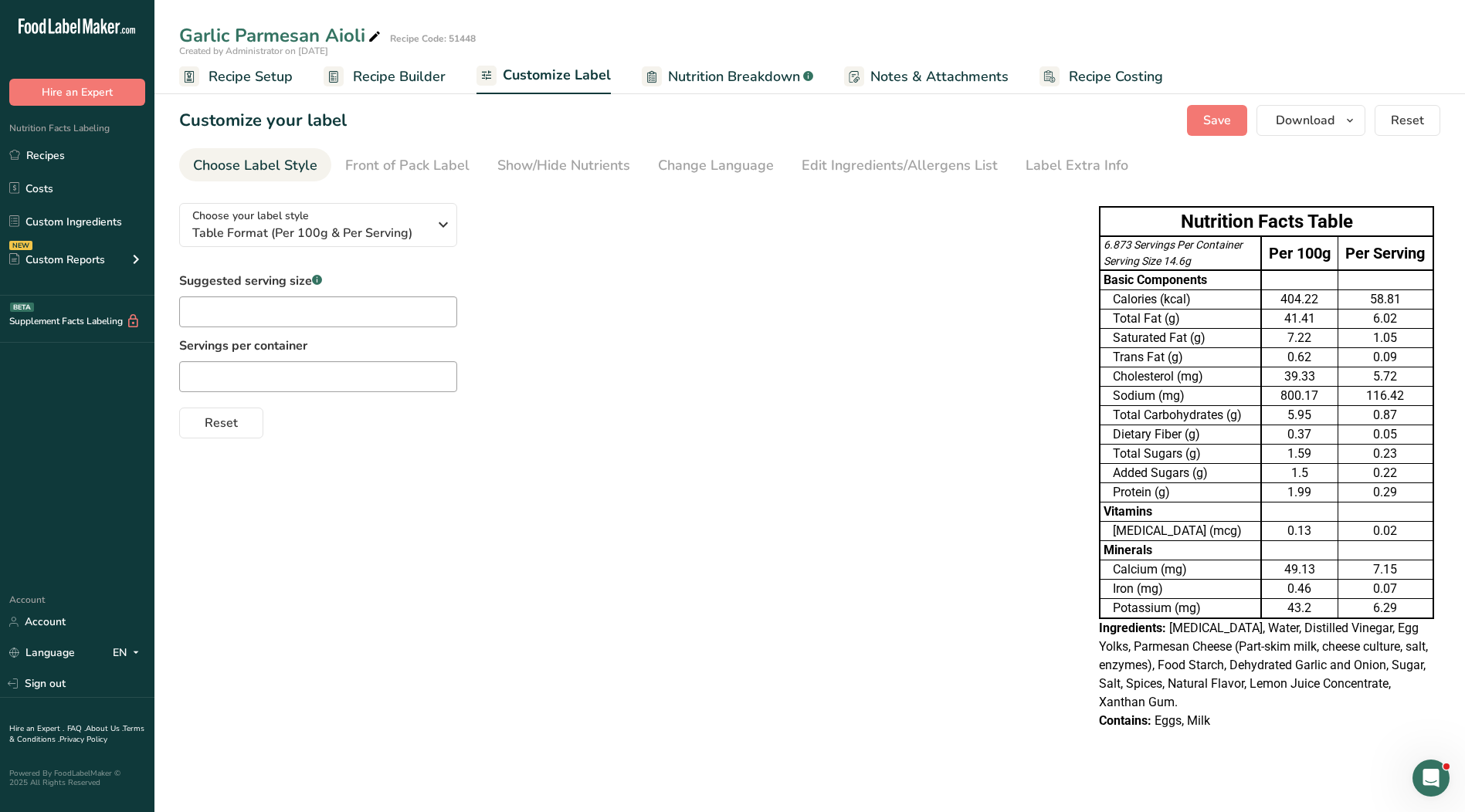
click at [274, 72] on span "Recipe Setup" at bounding box center [250, 76] width 84 height 21
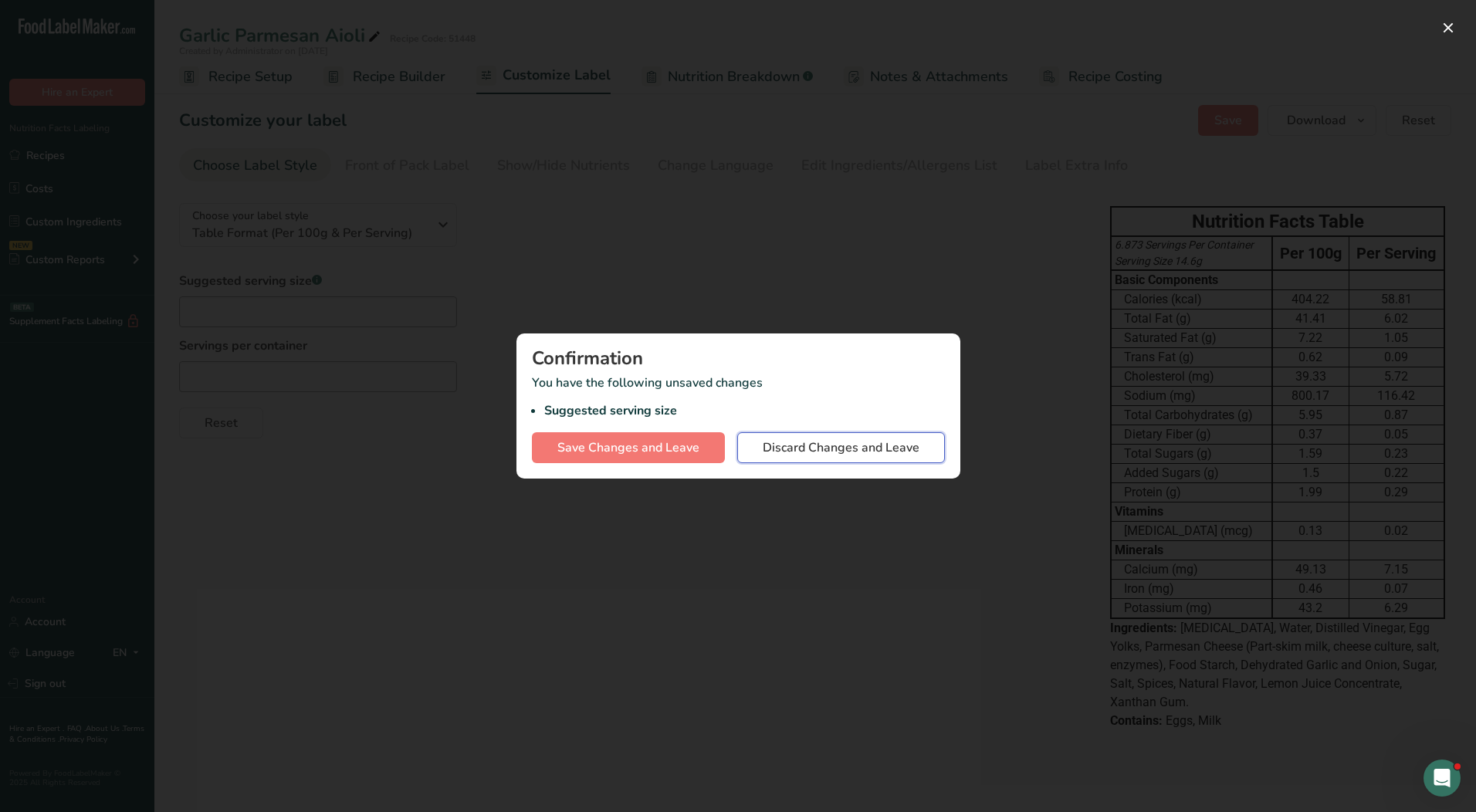
click at [843, 452] on span "Discard Changes and Leave" at bounding box center [841, 447] width 157 height 18
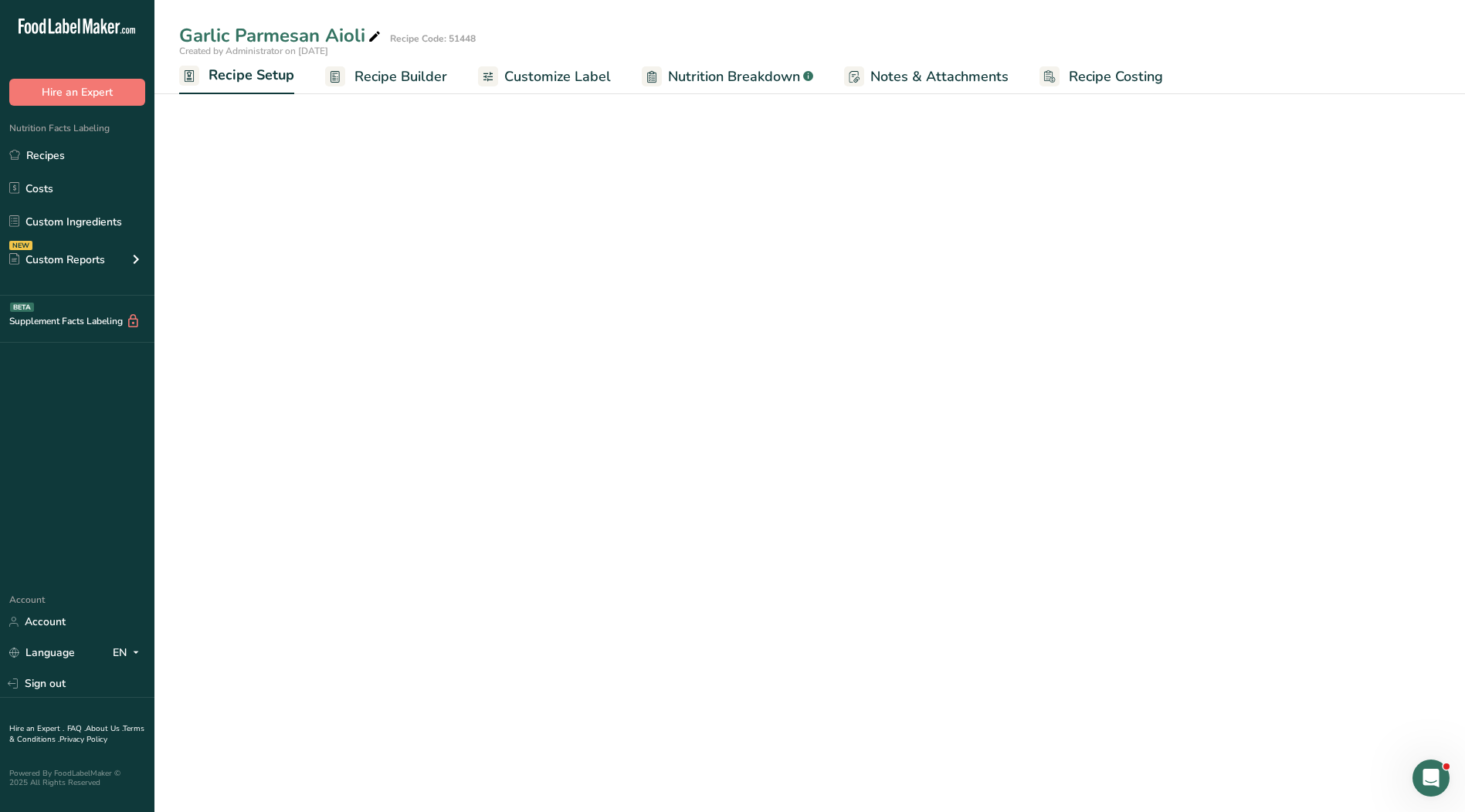
select select "17"
select select "22"
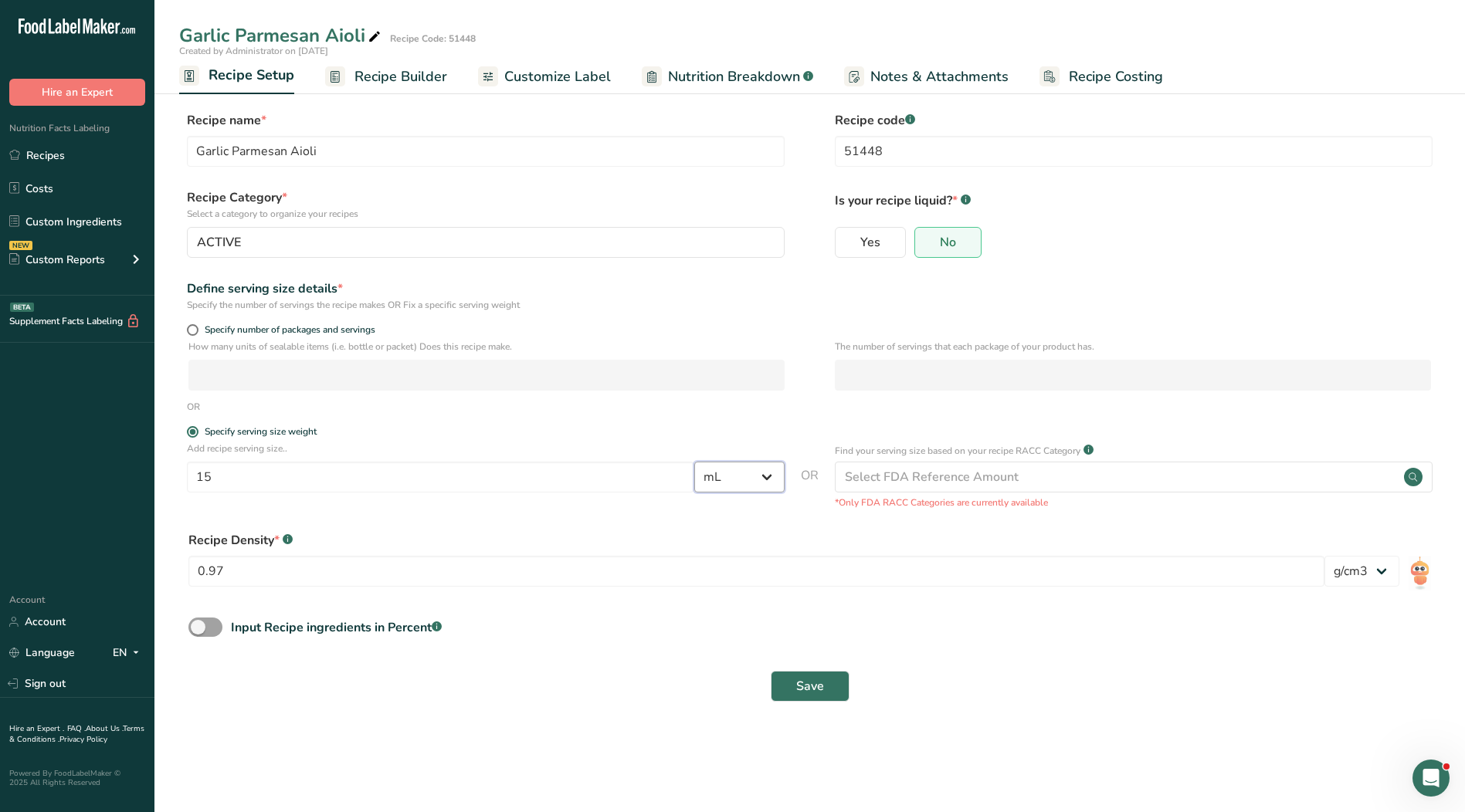
click at [764, 483] on select "Grams kg mg mcg lb oz l mL fl oz tbsp tsp cup qt gallon" at bounding box center [739, 477] width 91 height 31
select select "0"
click at [694, 461] on select "Grams kg mg mcg lb oz l mL fl oz tbsp tsp cup qt gallon" at bounding box center [739, 477] width 91 height 31
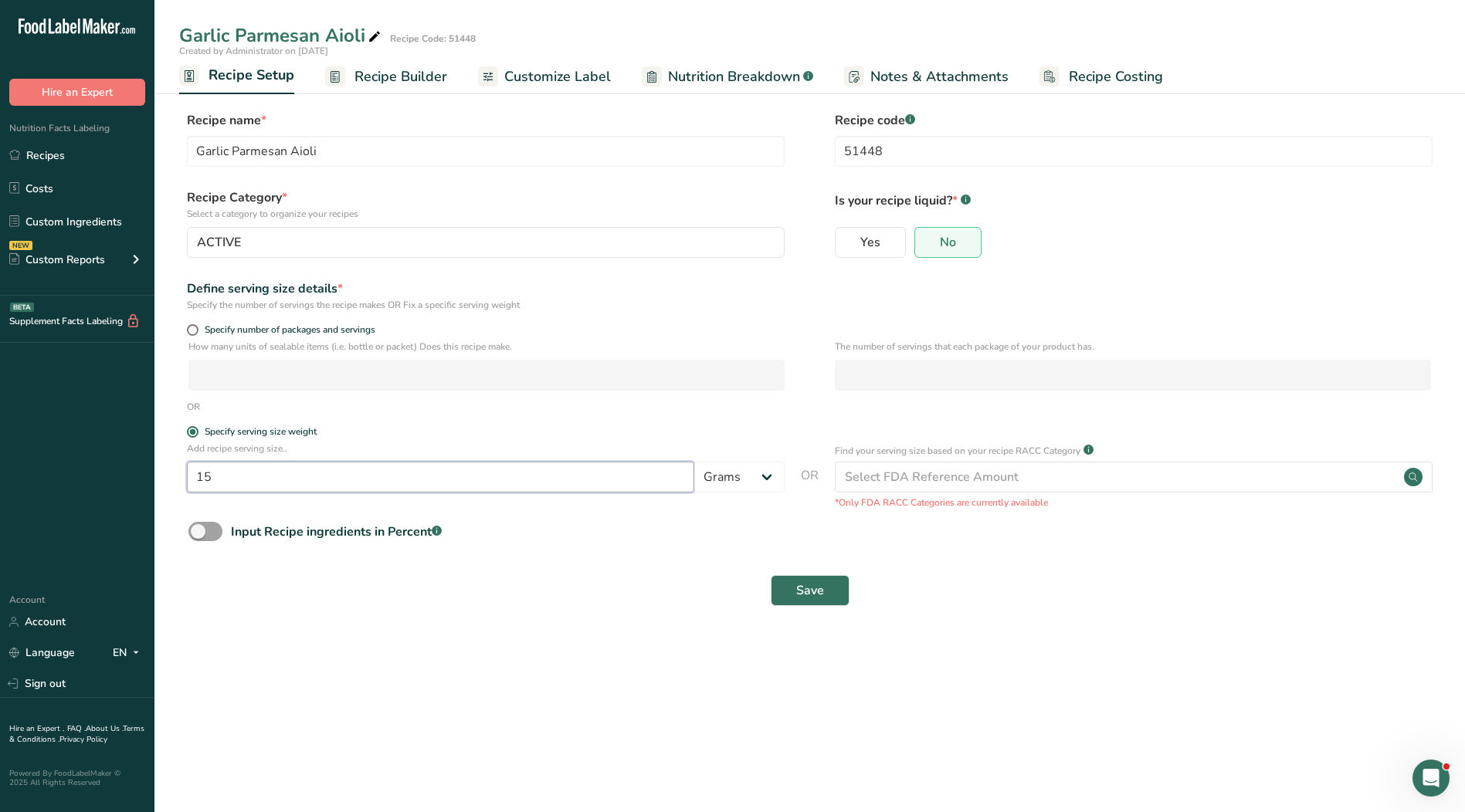
drag, startPoint x: 263, startPoint y: 477, endPoint x: 89, endPoint y: 475, distance: 174.0
click at [89, 475] on div ".a-20{fill:#fff;} Hire an Expert Nutrition Facts Labeling Recipes Costs Custom …" at bounding box center [732, 406] width 1465 height 812
click at [196, 328] on span at bounding box center [193, 330] width 11 height 11
click at [196, 328] on input "Specify number of packages and servings" at bounding box center [192, 330] width 11 height 11
radio input "true"
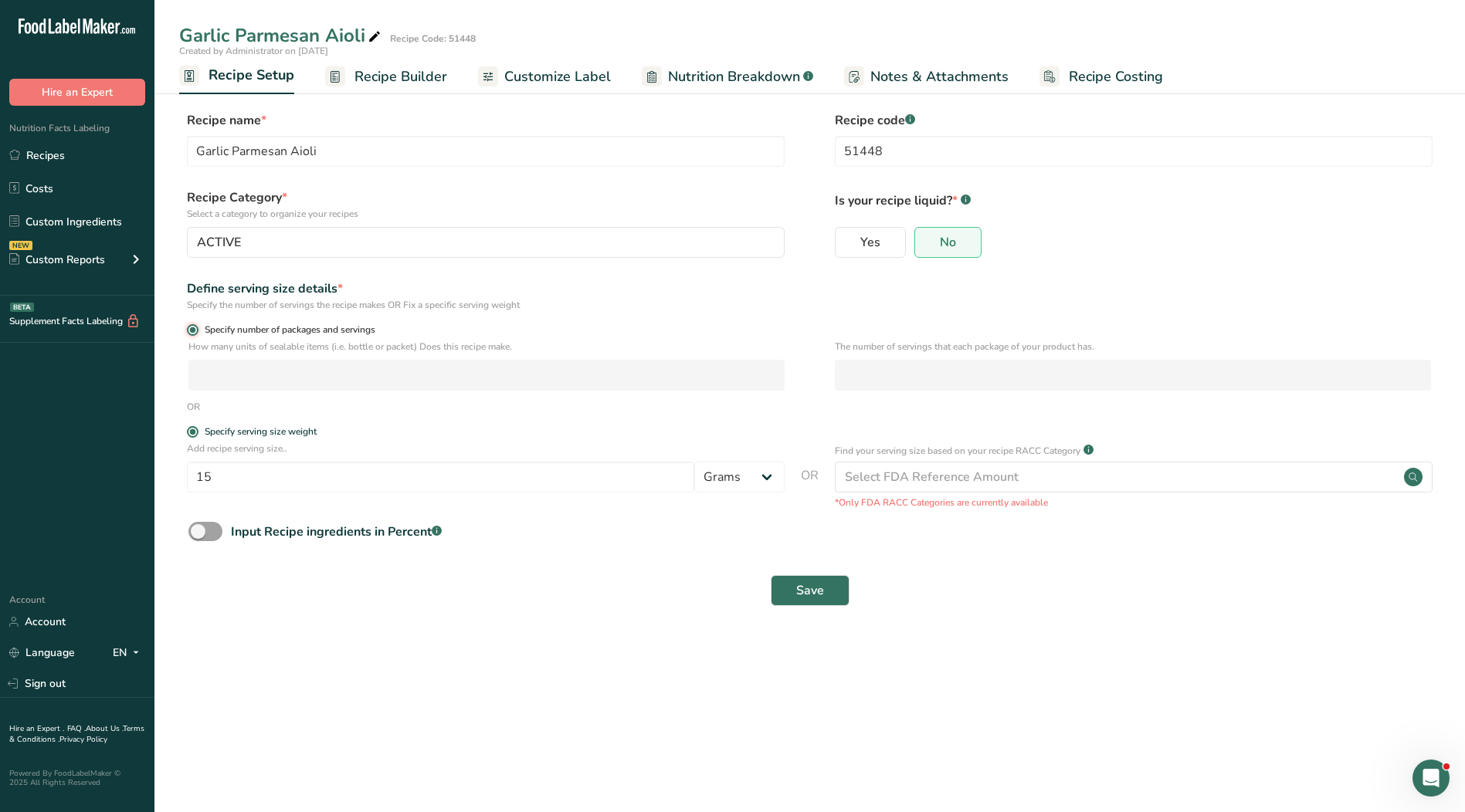
radio input "false"
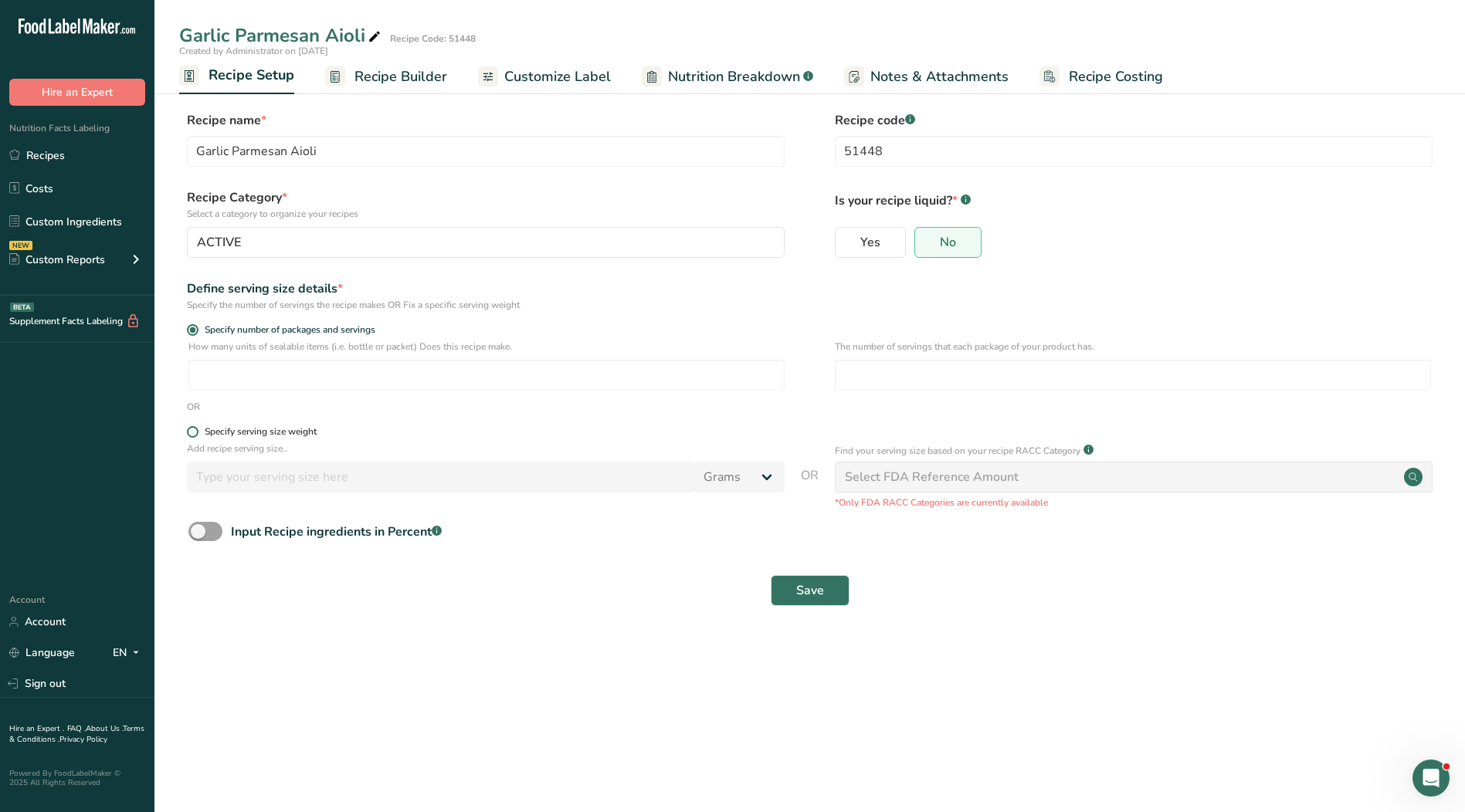
click at [189, 435] on span at bounding box center [193, 432] width 11 height 11
click at [189, 435] on input "Specify serving size weight" at bounding box center [192, 432] width 11 height 11
radio input "true"
radio input "false"
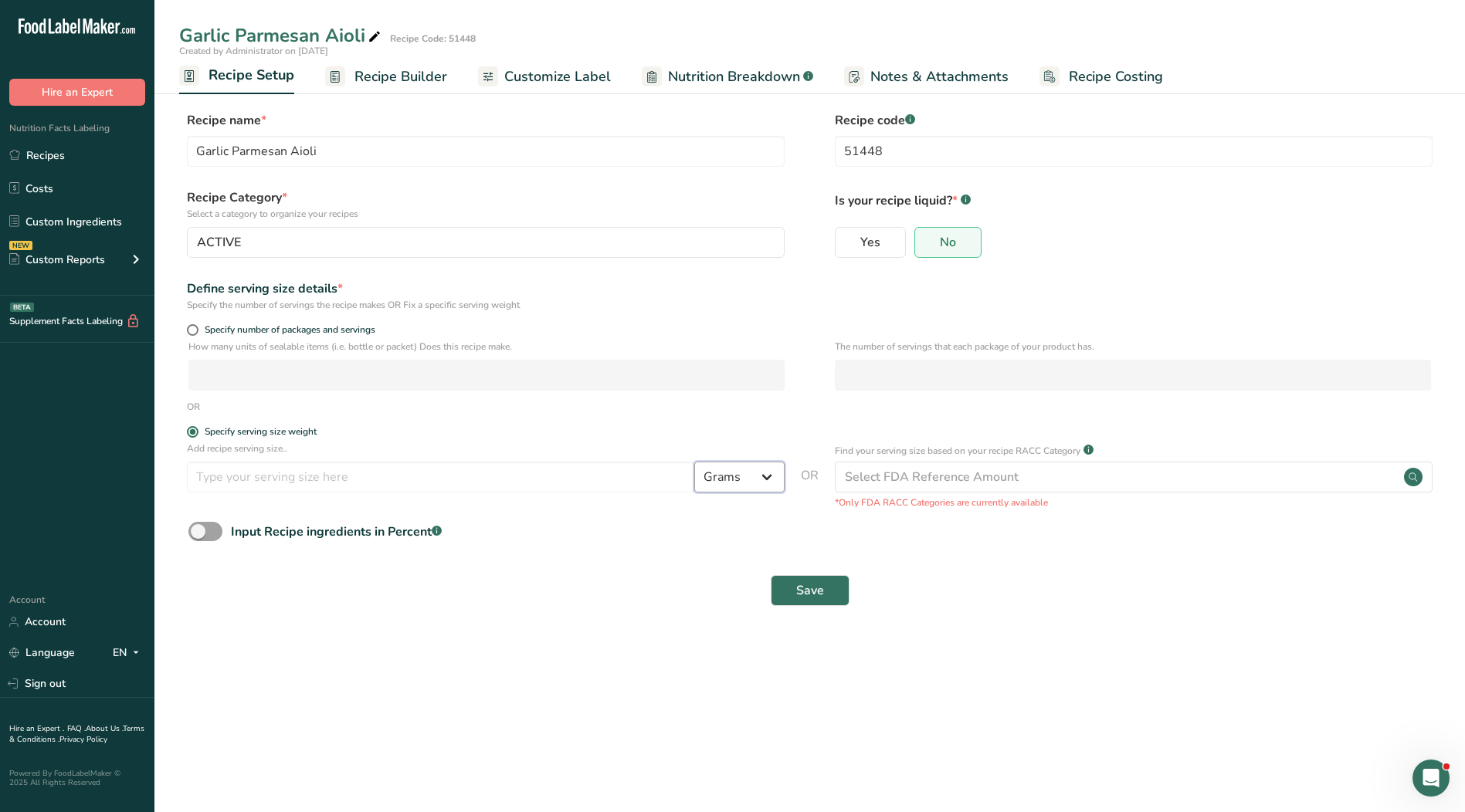
click at [725, 482] on select "Grams kg mg mcg lb oz l mL fl oz tbsp tsp cup qt gallon" at bounding box center [739, 477] width 91 height 31
click at [722, 482] on select "Grams kg mg mcg lb oz l mL fl oz tbsp tsp cup qt gallon" at bounding box center [739, 477] width 91 height 31
click at [600, 468] on input "number" at bounding box center [441, 477] width 507 height 31
type input "14.55"
click at [810, 592] on span "Save" at bounding box center [809, 589] width 28 height 18
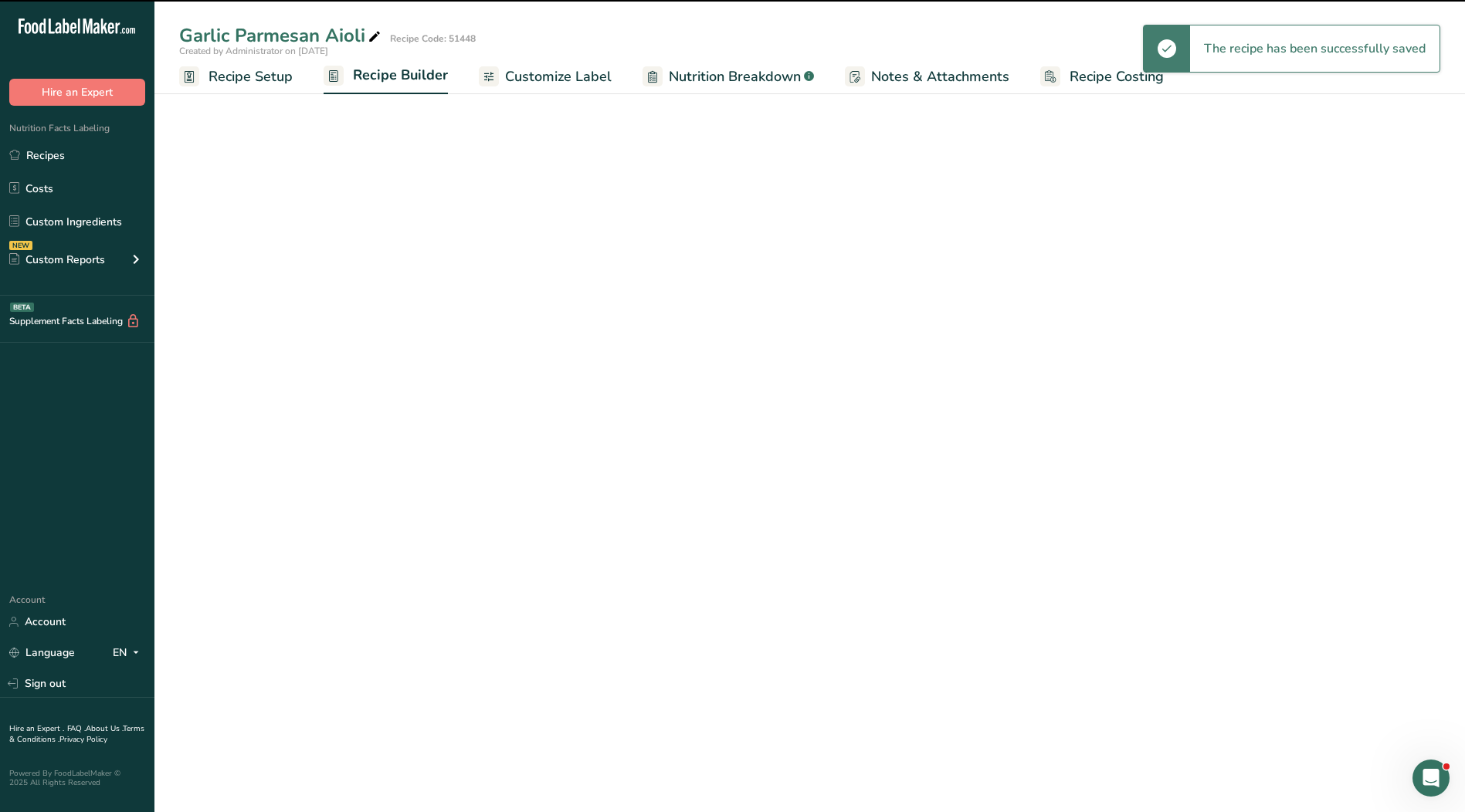
click at [543, 78] on span "Customize Label" at bounding box center [558, 76] width 107 height 21
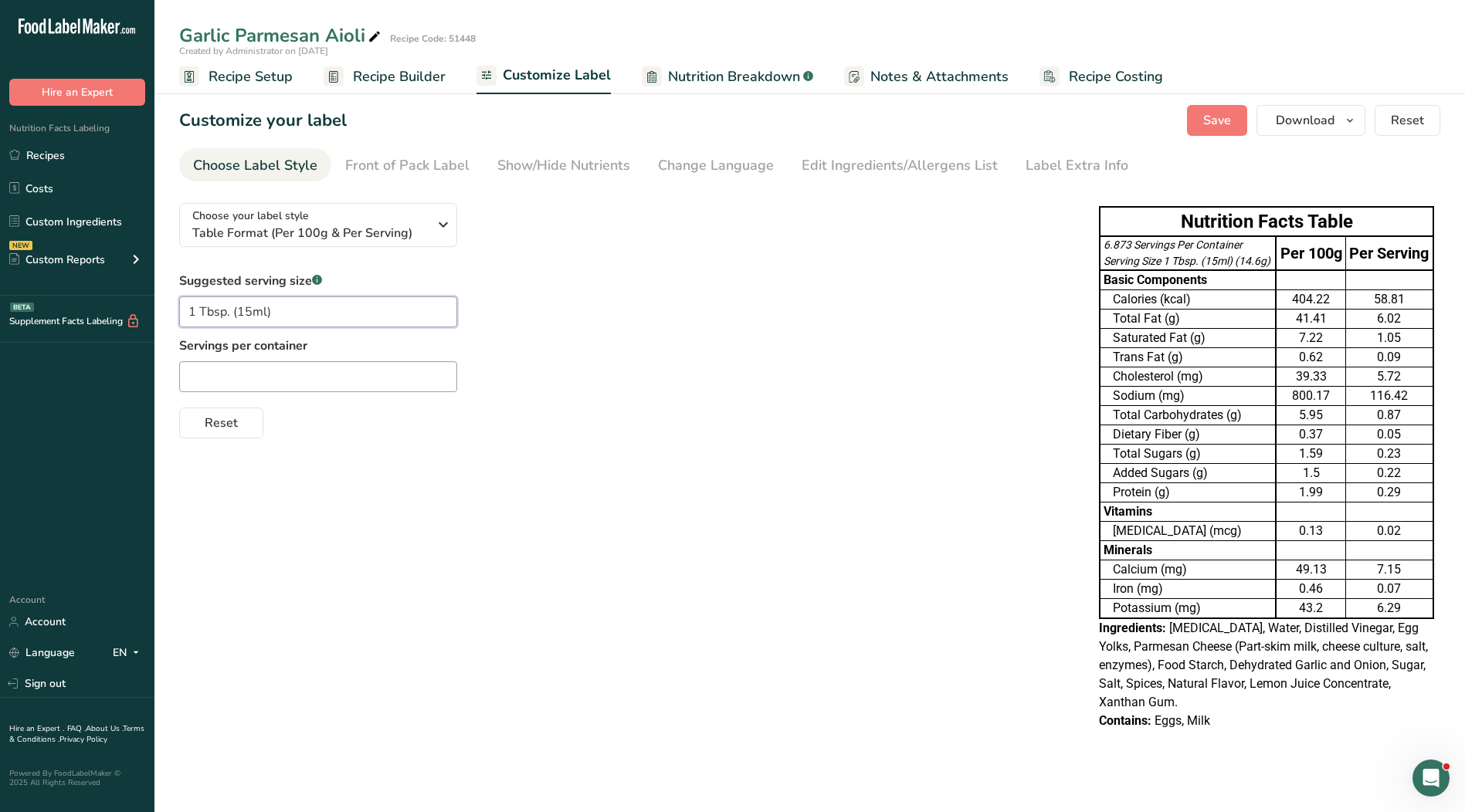
drag, startPoint x: 368, startPoint y: 312, endPoint x: 76, endPoint y: 314, distance: 292.0
click at [76, 314] on div ".a-20{fill:#fff;} Hire an Expert Nutrition Facts Labeling Recipes Costs Custom …" at bounding box center [732, 406] width 1465 height 812
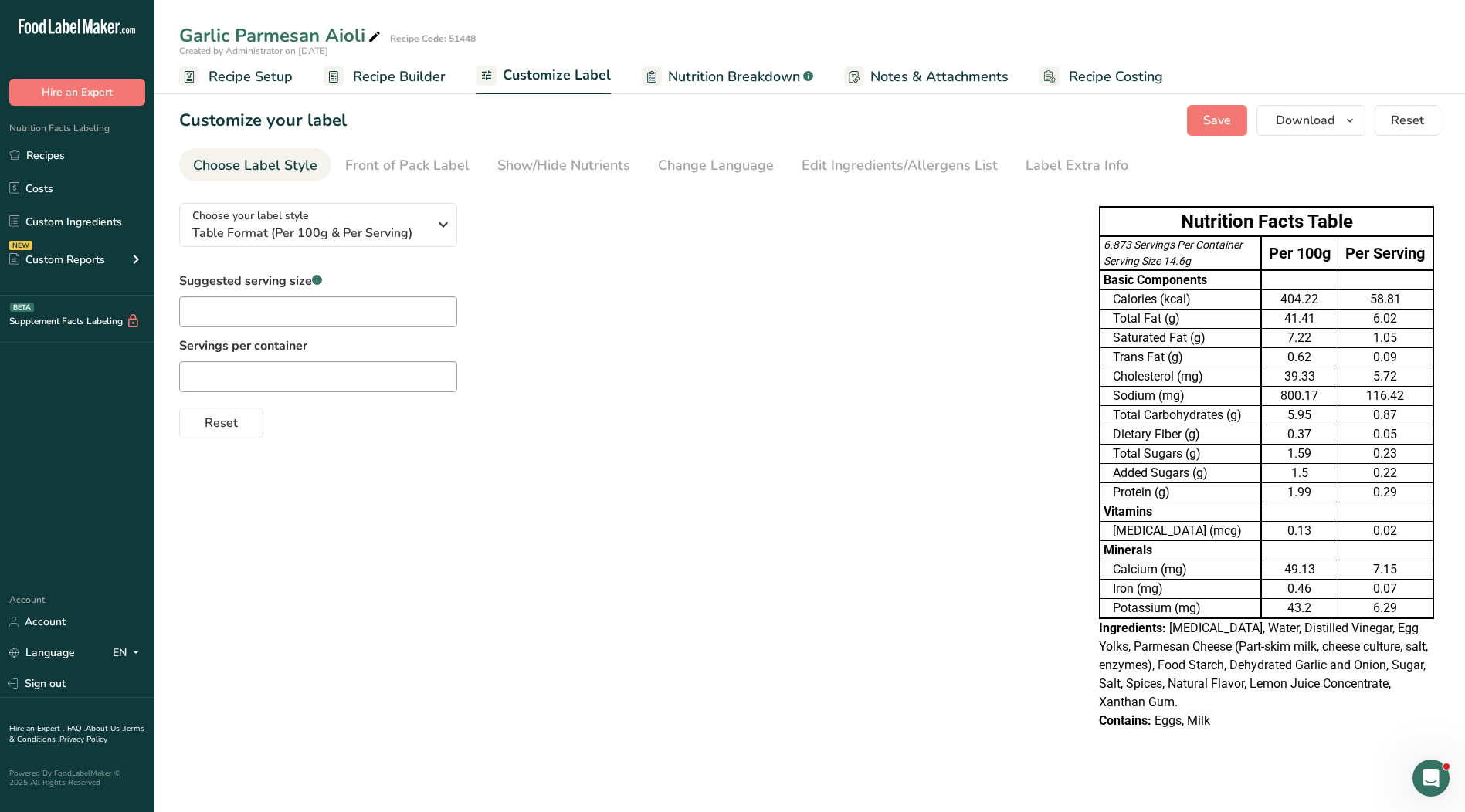
click at [213, 76] on span "Recipe Setup" at bounding box center [250, 76] width 84 height 21
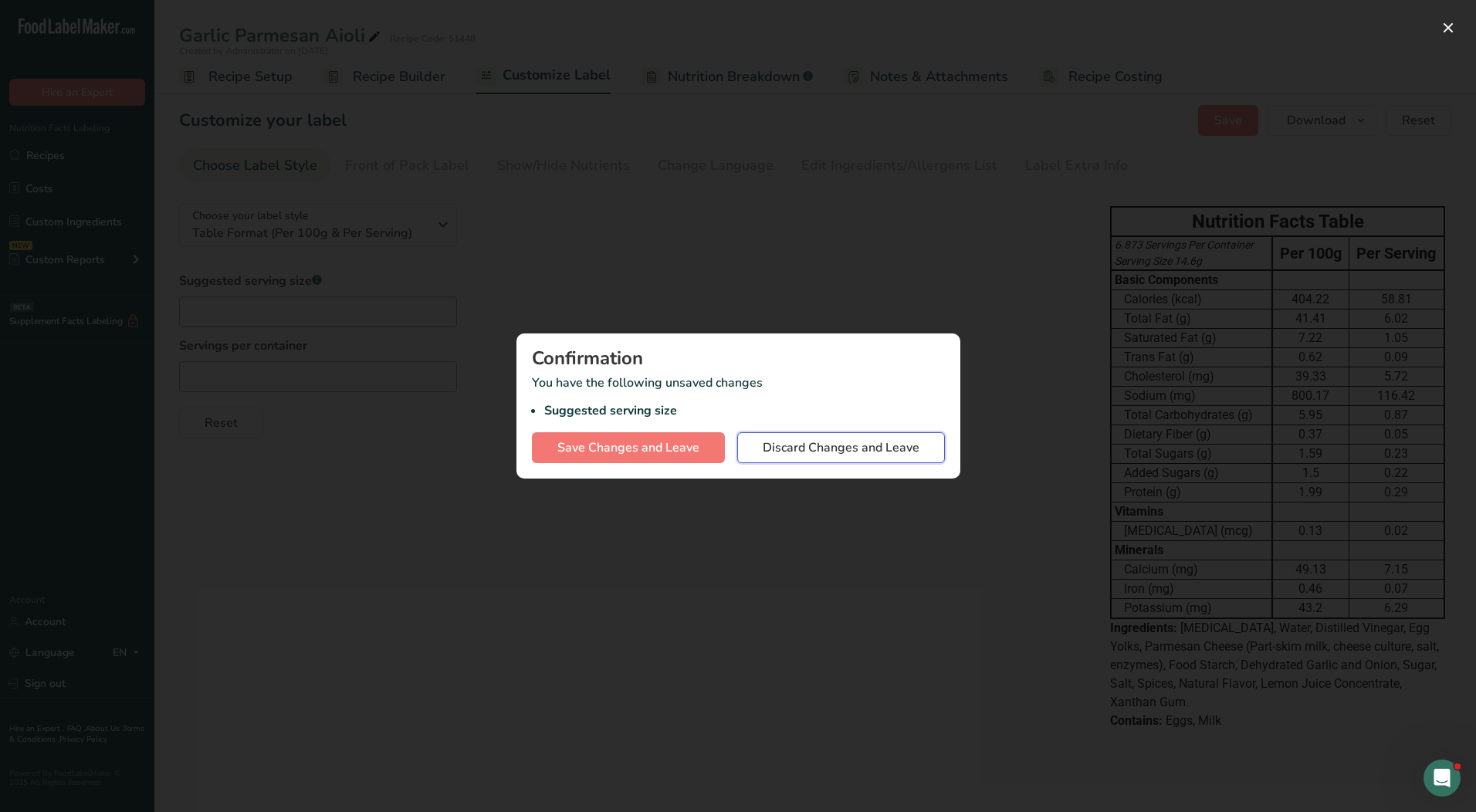
click at [863, 439] on span "Discard Changes and Leave" at bounding box center [841, 447] width 157 height 18
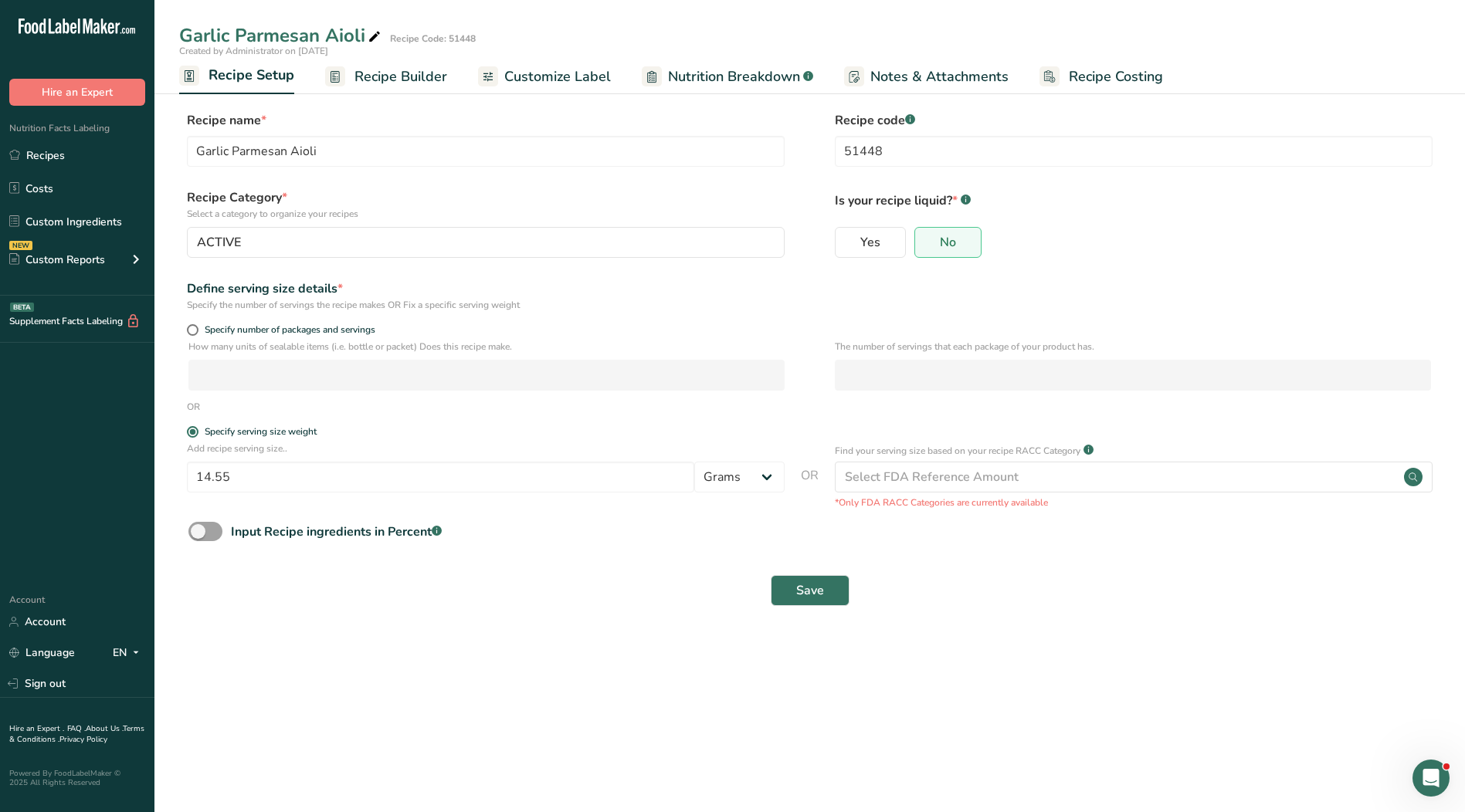
click at [186, 328] on div "Specify number of packages and servings" at bounding box center [809, 331] width 1261 height 15
click at [187, 328] on span at bounding box center [193, 330] width 11 height 11
click at [187, 328] on input "Specify number of packages and servings" at bounding box center [192, 330] width 11 height 11
radio input "true"
radio input "false"
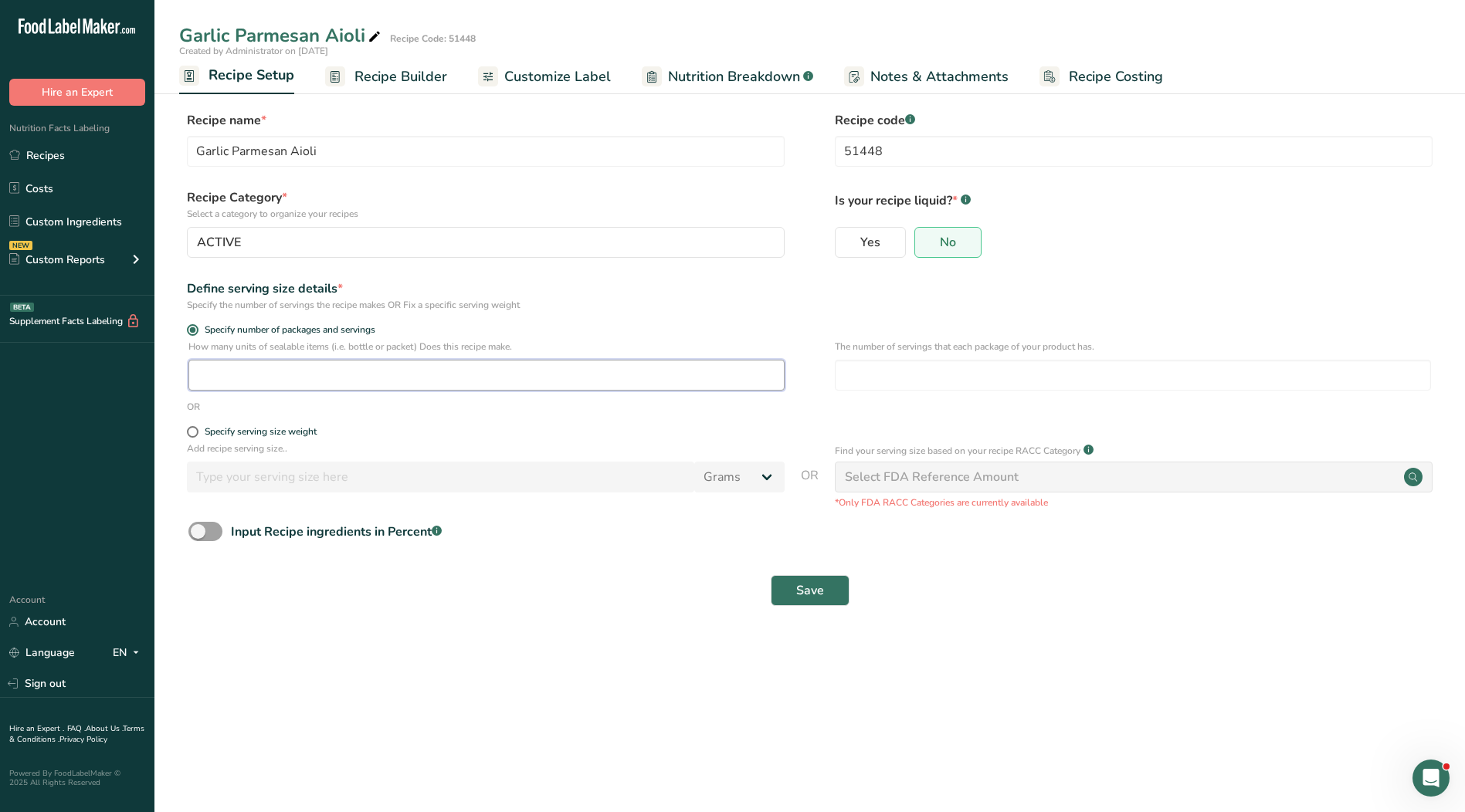
click at [299, 380] on input "number" at bounding box center [486, 375] width 596 height 31
click at [62, 155] on link "Recipes" at bounding box center [77, 155] width 155 height 30
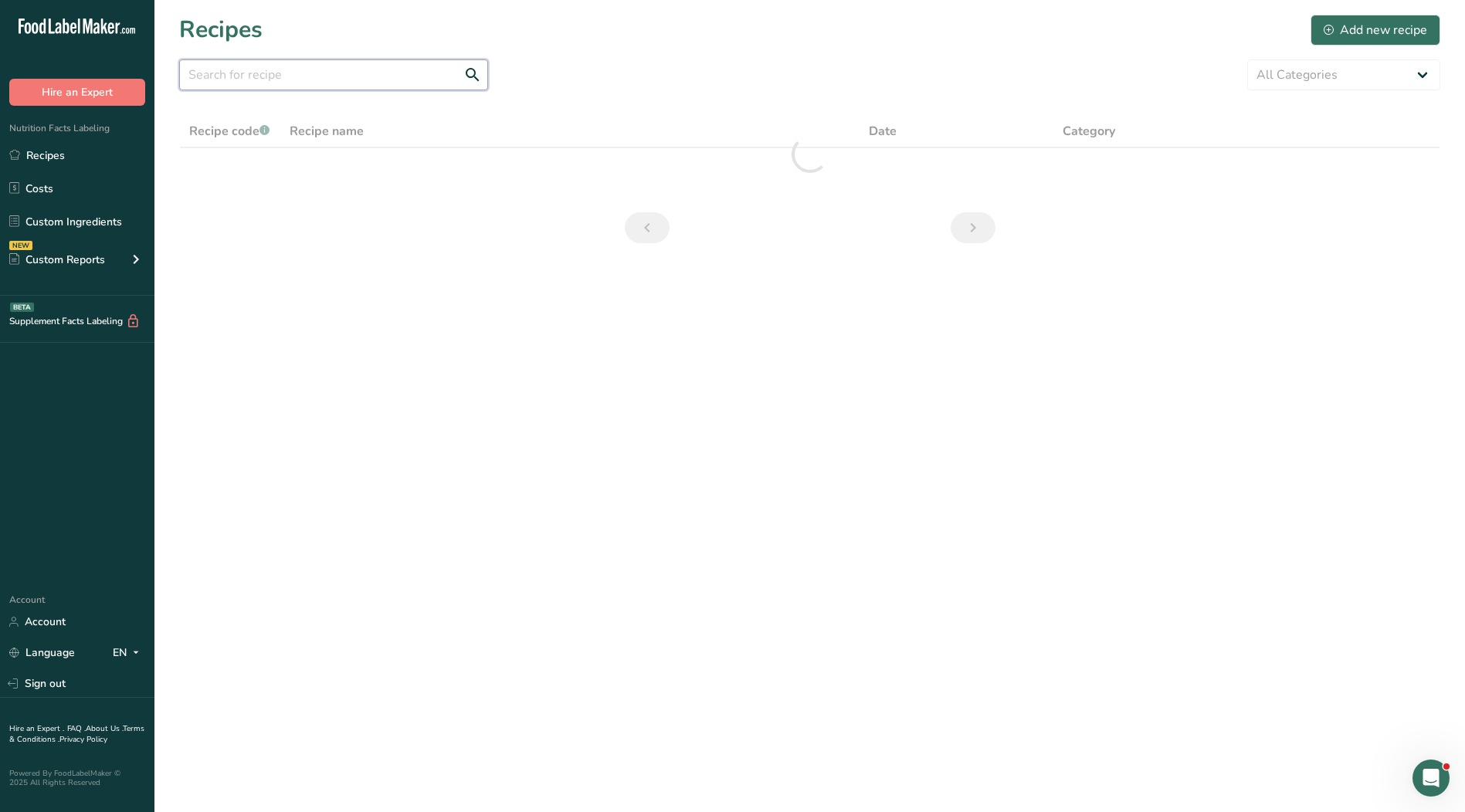
click at [283, 78] on input "text" at bounding box center [333, 75] width 309 height 31
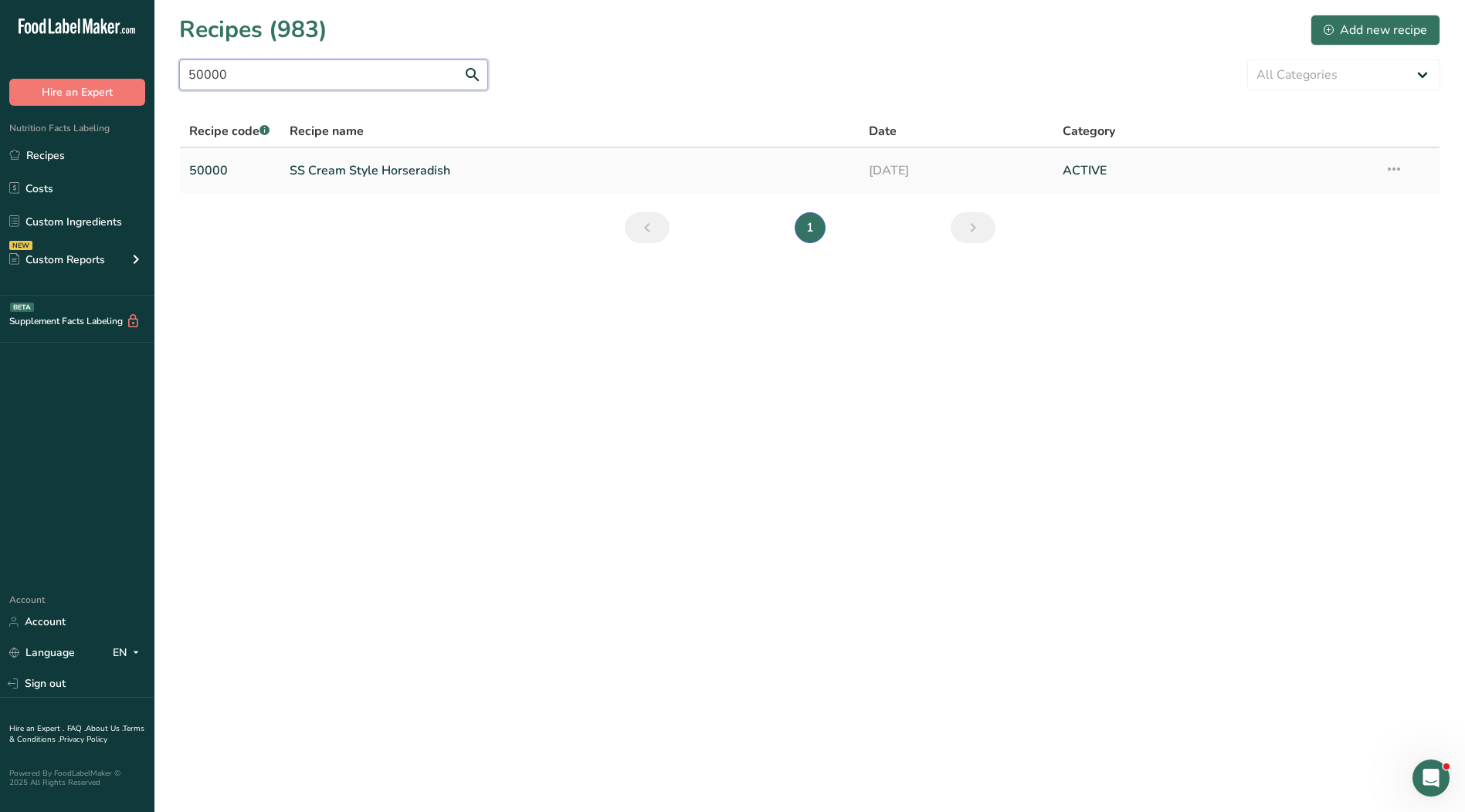
type input "50000"
click at [350, 170] on link "SS Cream Style Horseradish" at bounding box center [570, 171] width 561 height 32
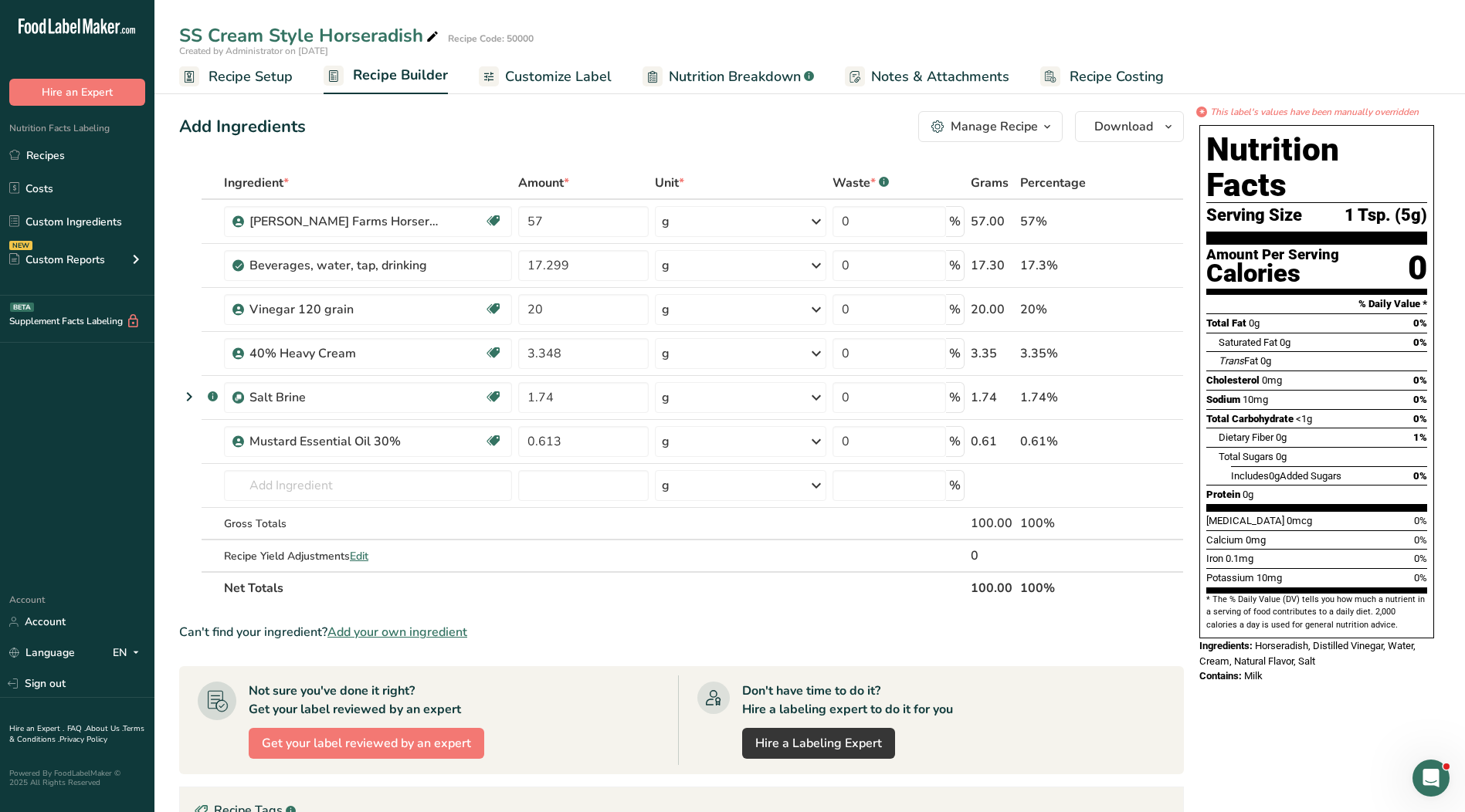
click at [264, 76] on span "Recipe Setup" at bounding box center [250, 76] width 84 height 21
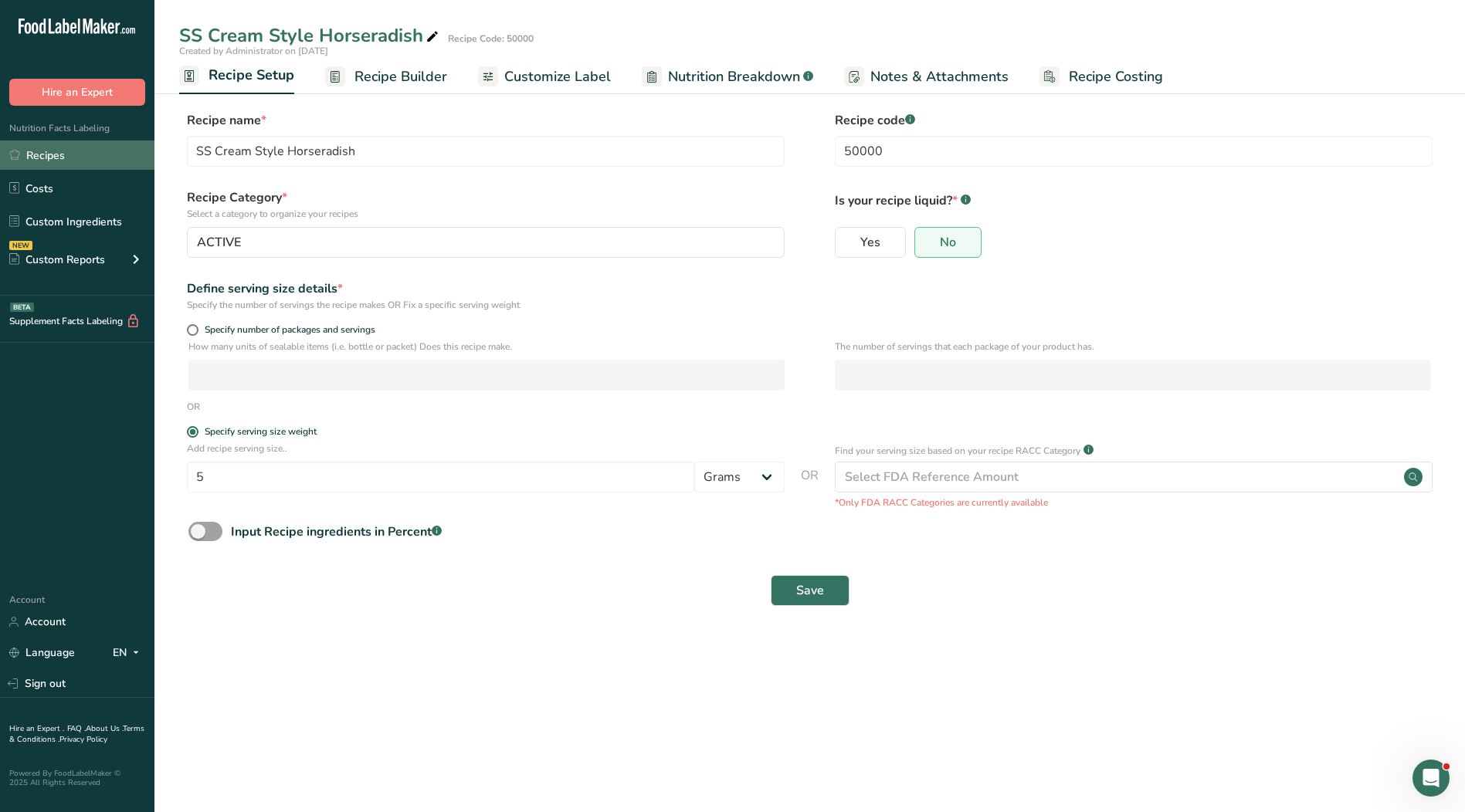
click at [67, 155] on link "Recipes" at bounding box center [77, 155] width 155 height 30
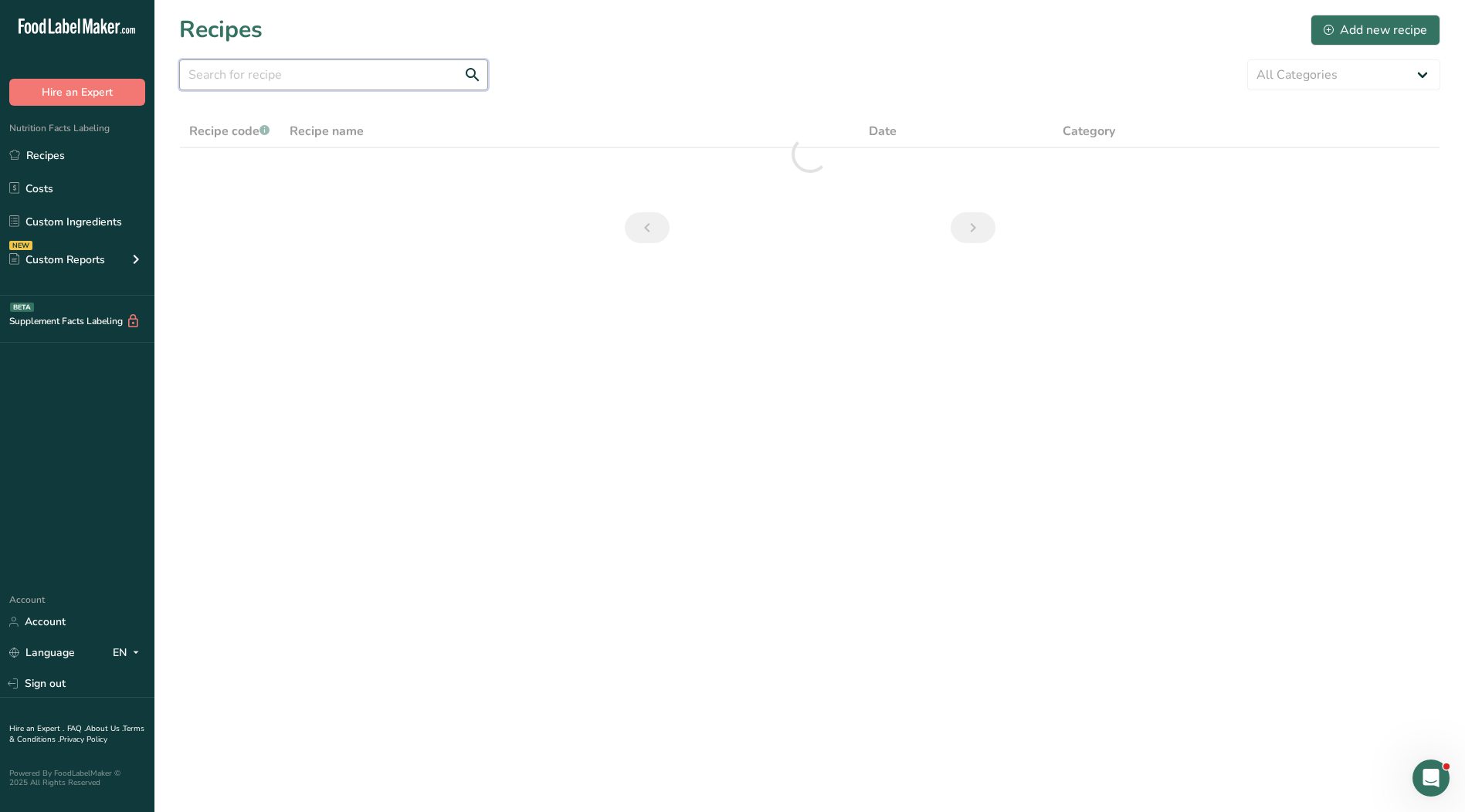
click at [332, 75] on input "text" at bounding box center [333, 75] width 309 height 31
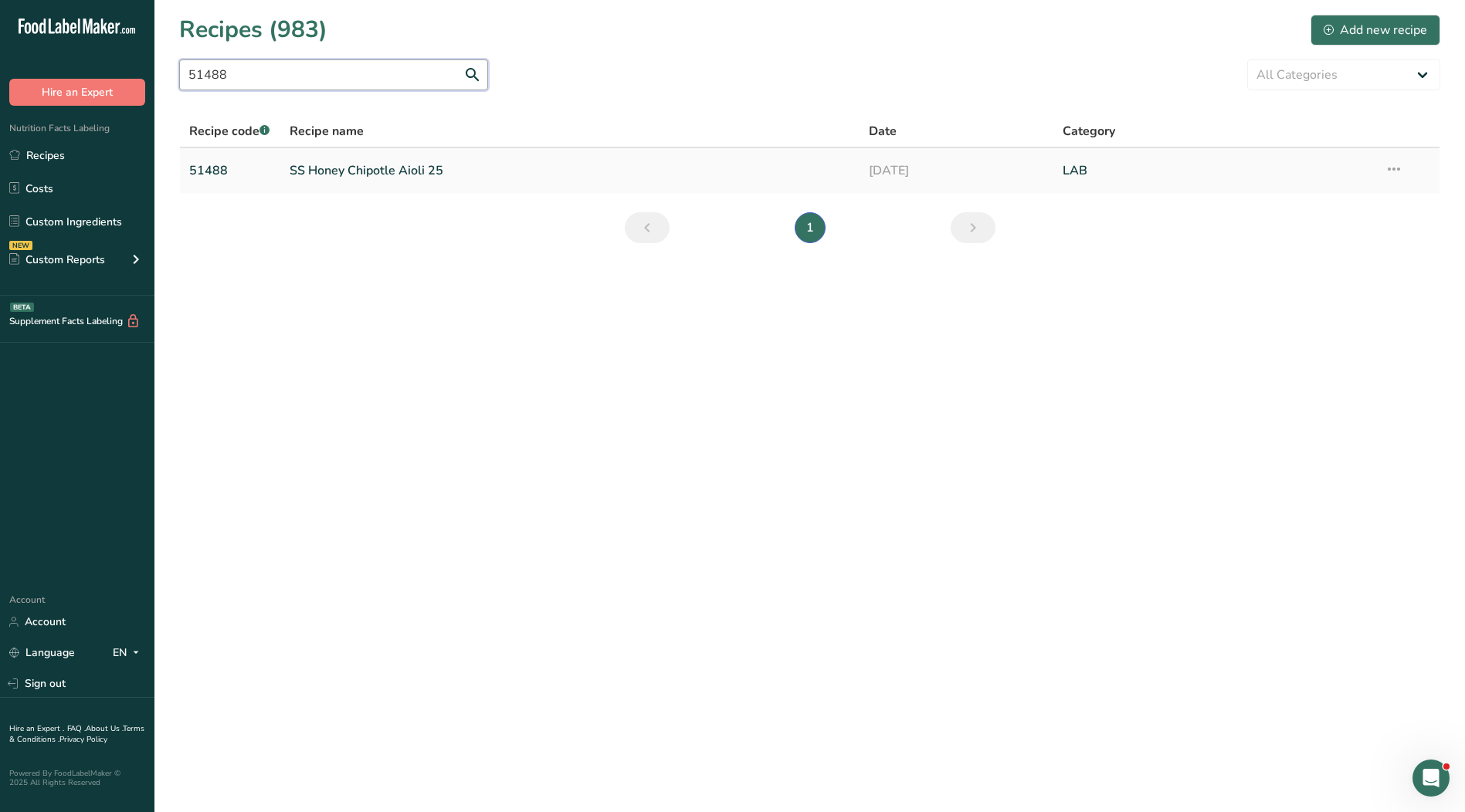
type input "51488"
click at [332, 173] on link "SS Honey Chipotle Aioli 25" at bounding box center [570, 171] width 561 height 32
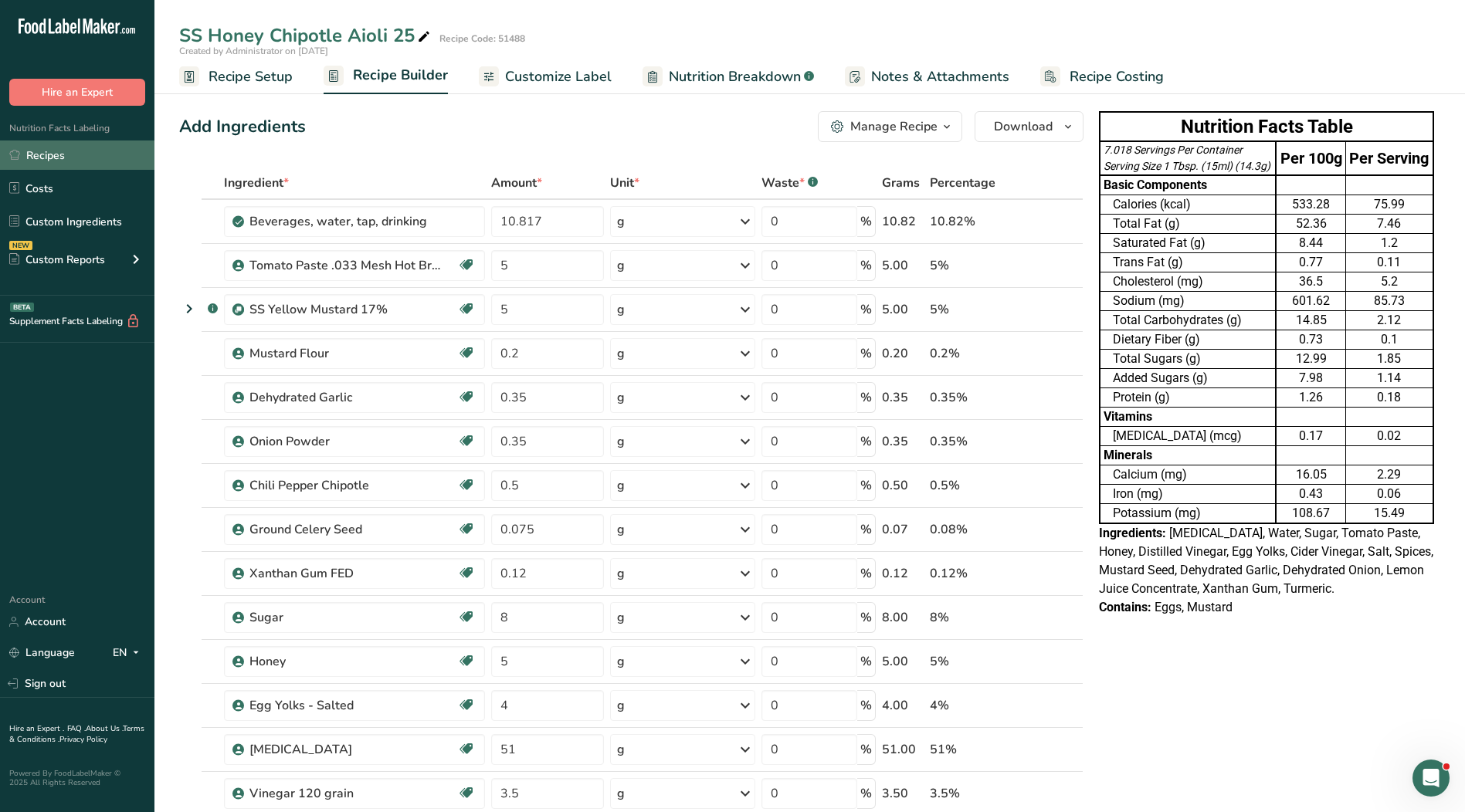
click at [44, 155] on link "Recipes" at bounding box center [77, 155] width 155 height 30
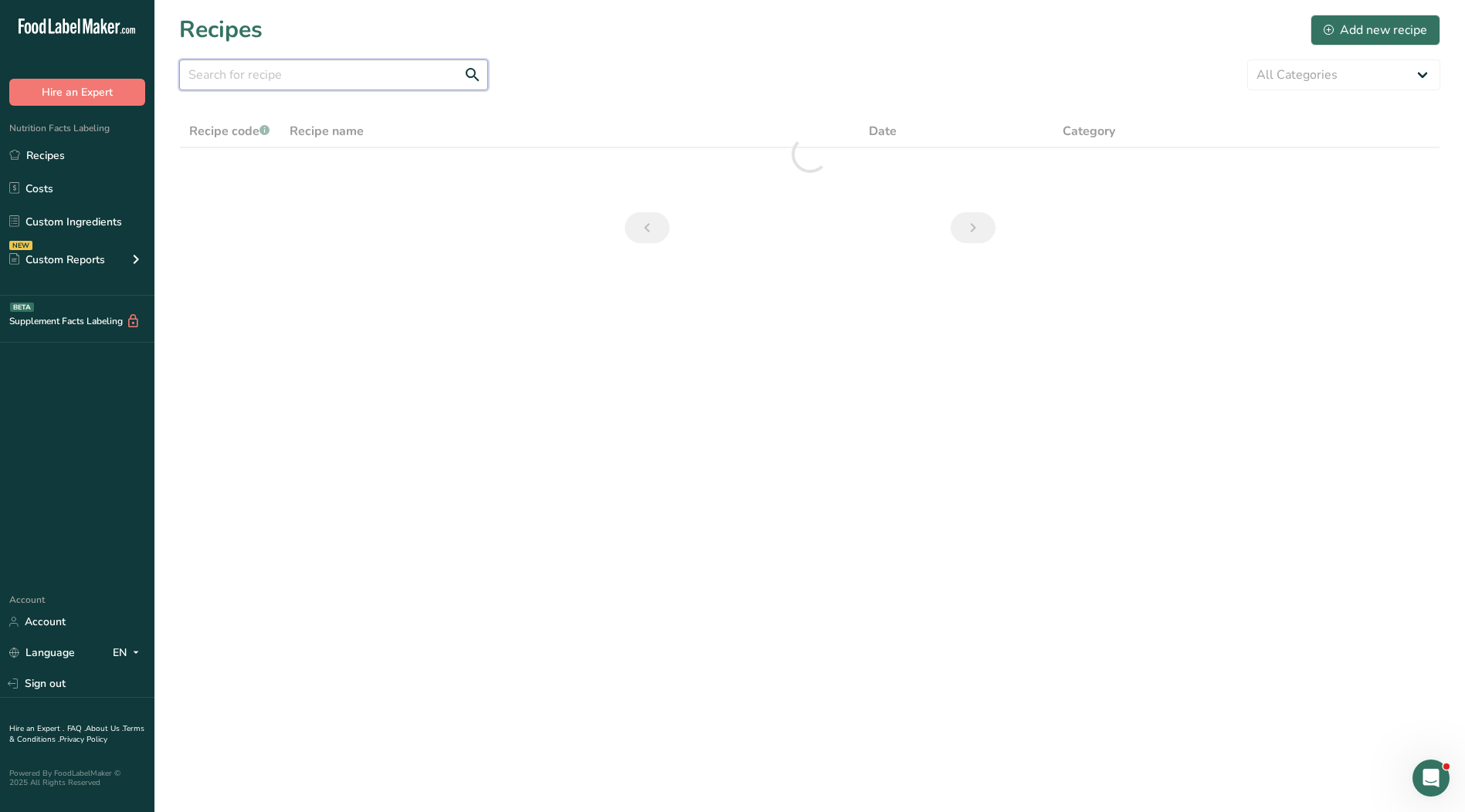
click at [338, 75] on input "text" at bounding box center [333, 75] width 309 height 31
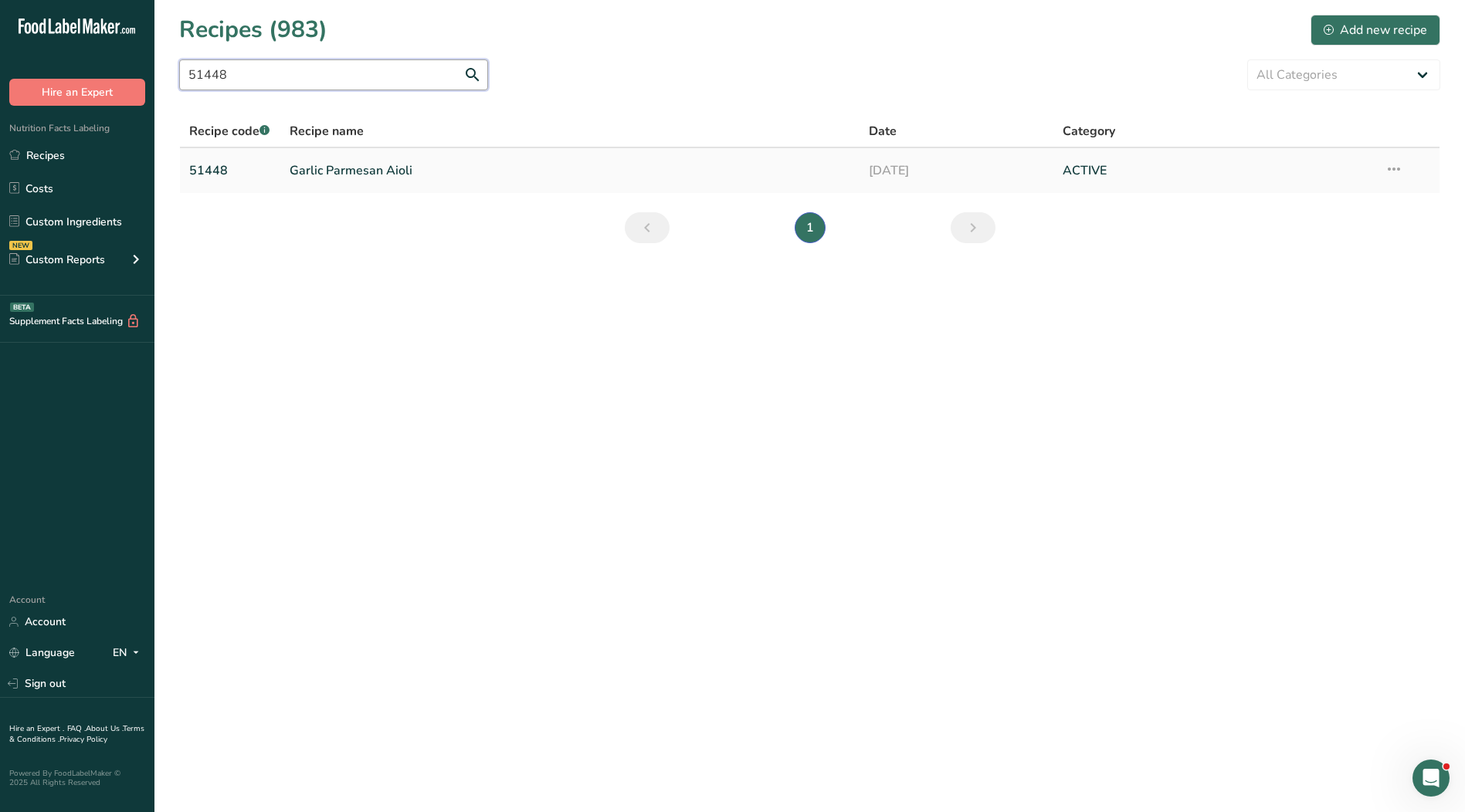
type input "51448"
click at [368, 167] on link "Garlic Parmesan Aioli" at bounding box center [570, 171] width 561 height 32
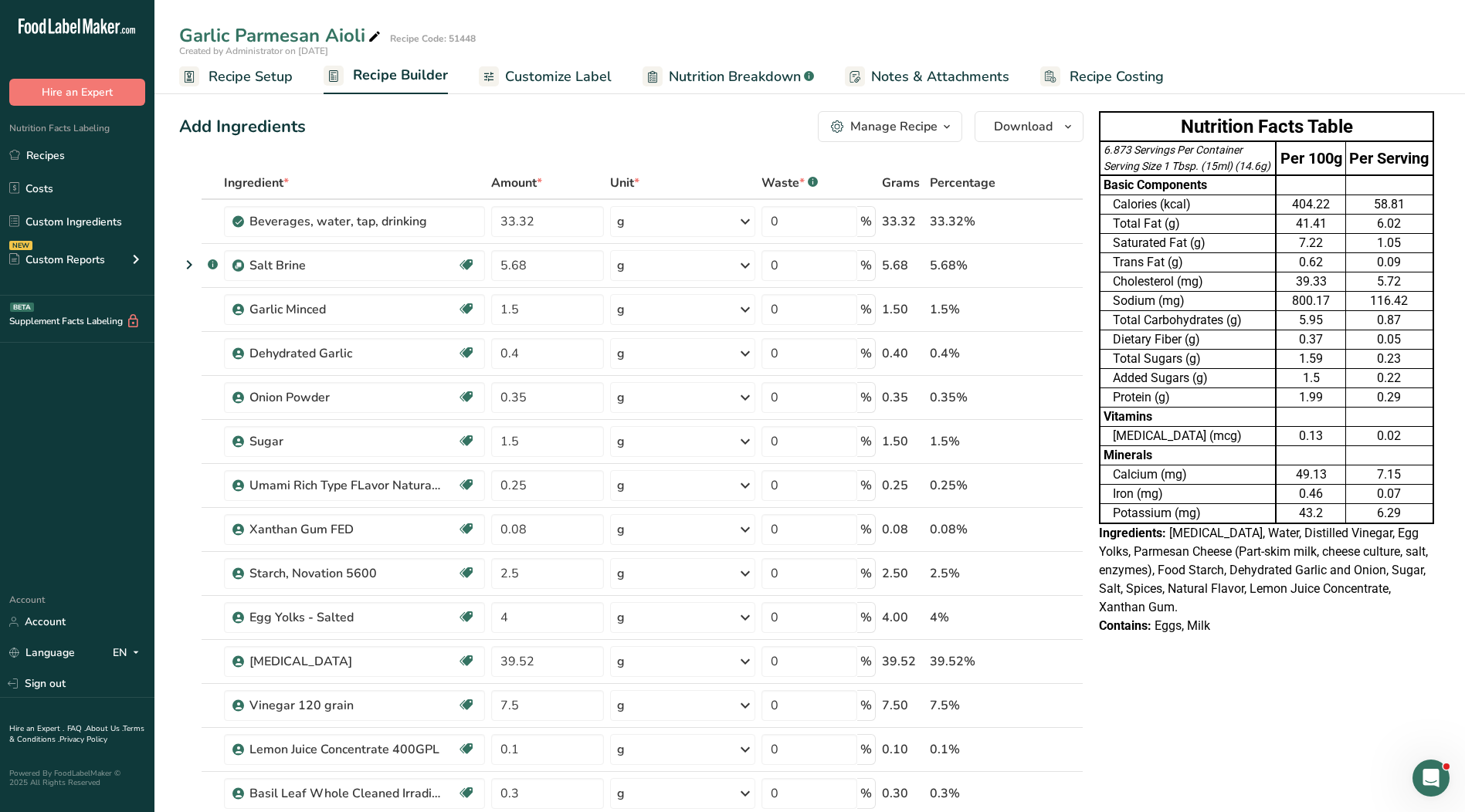
click at [235, 76] on span "Recipe Setup" at bounding box center [250, 76] width 84 height 21
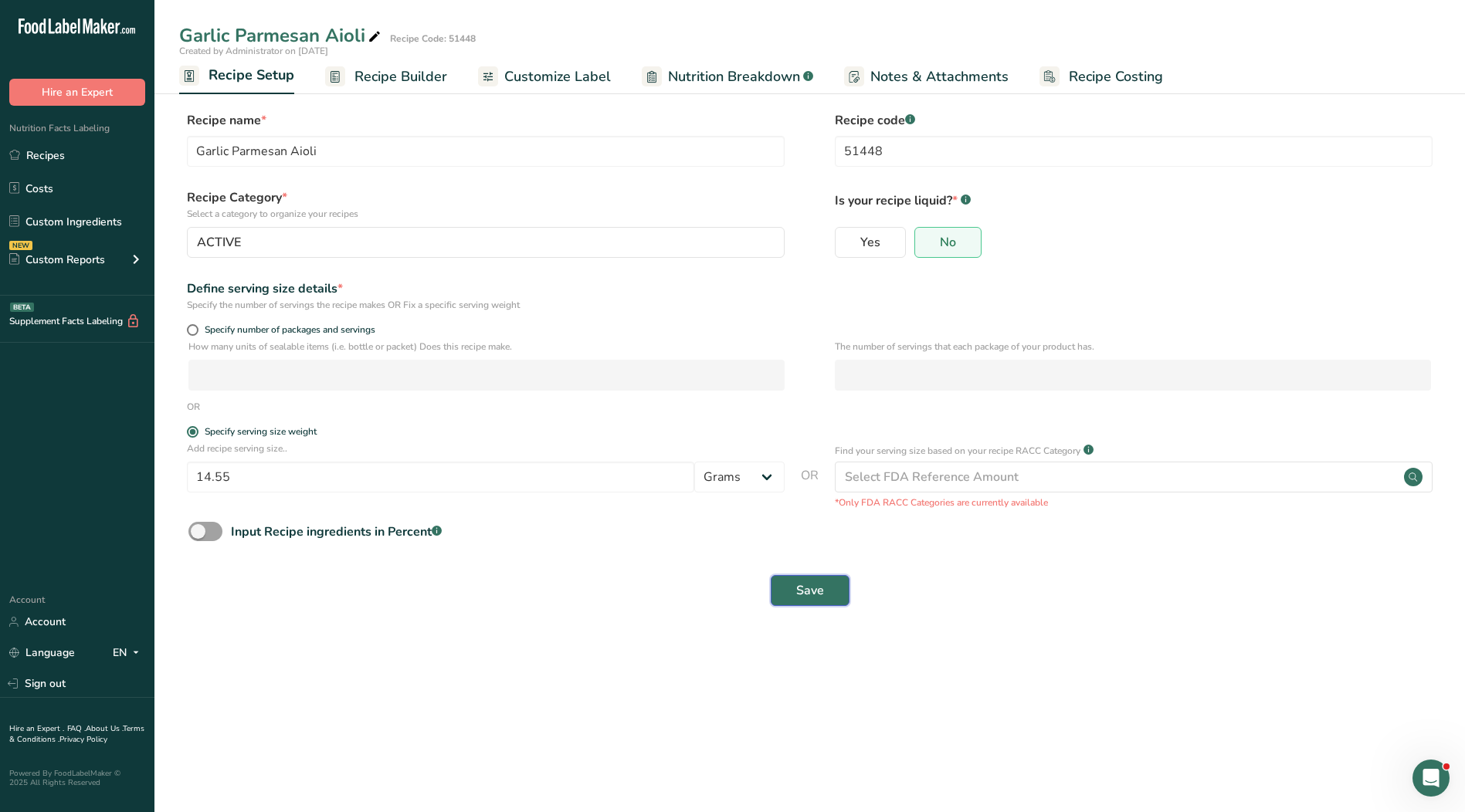
click at [807, 587] on span "Save" at bounding box center [809, 589] width 28 height 18
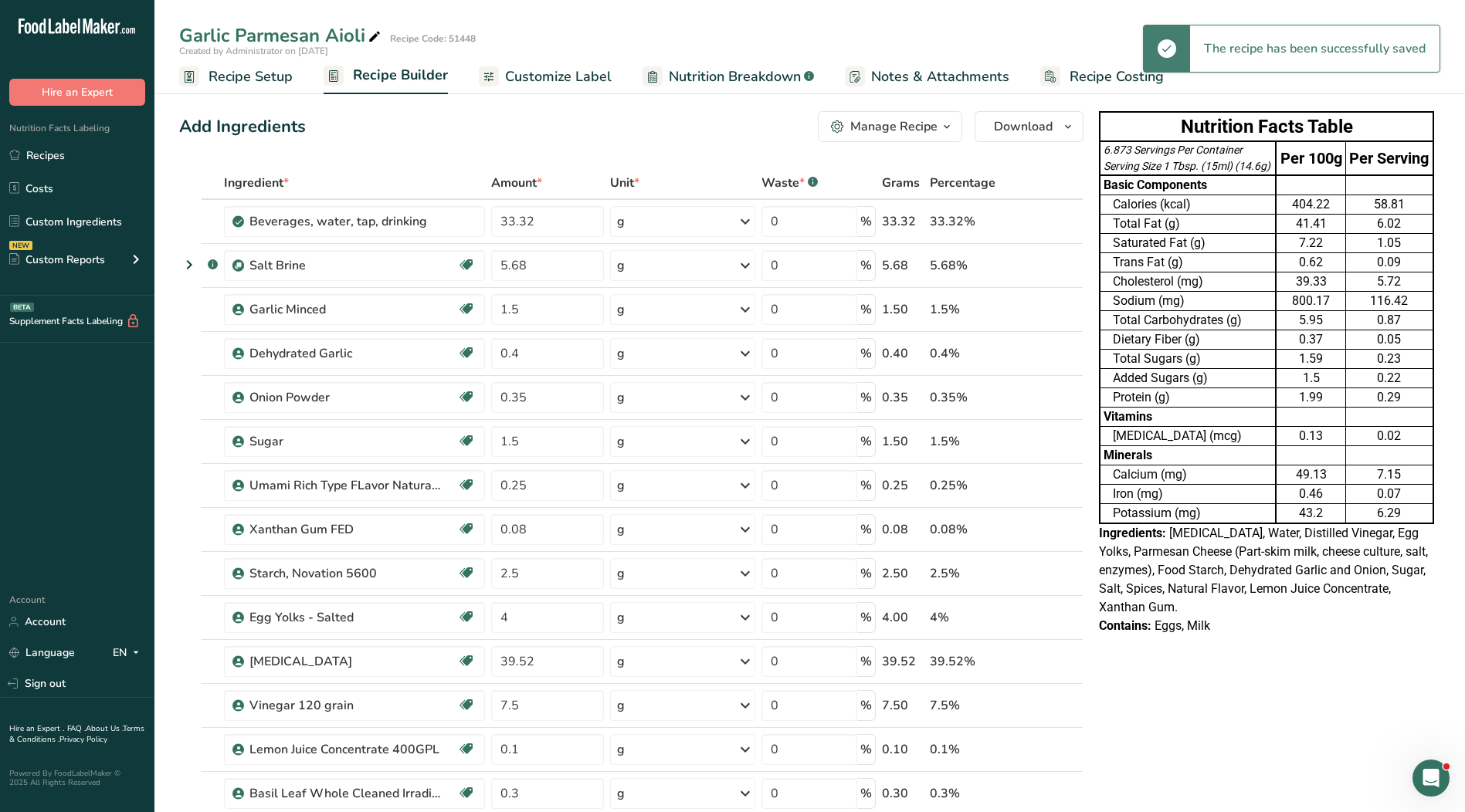
click at [544, 81] on span "Customize Label" at bounding box center [558, 76] width 107 height 21
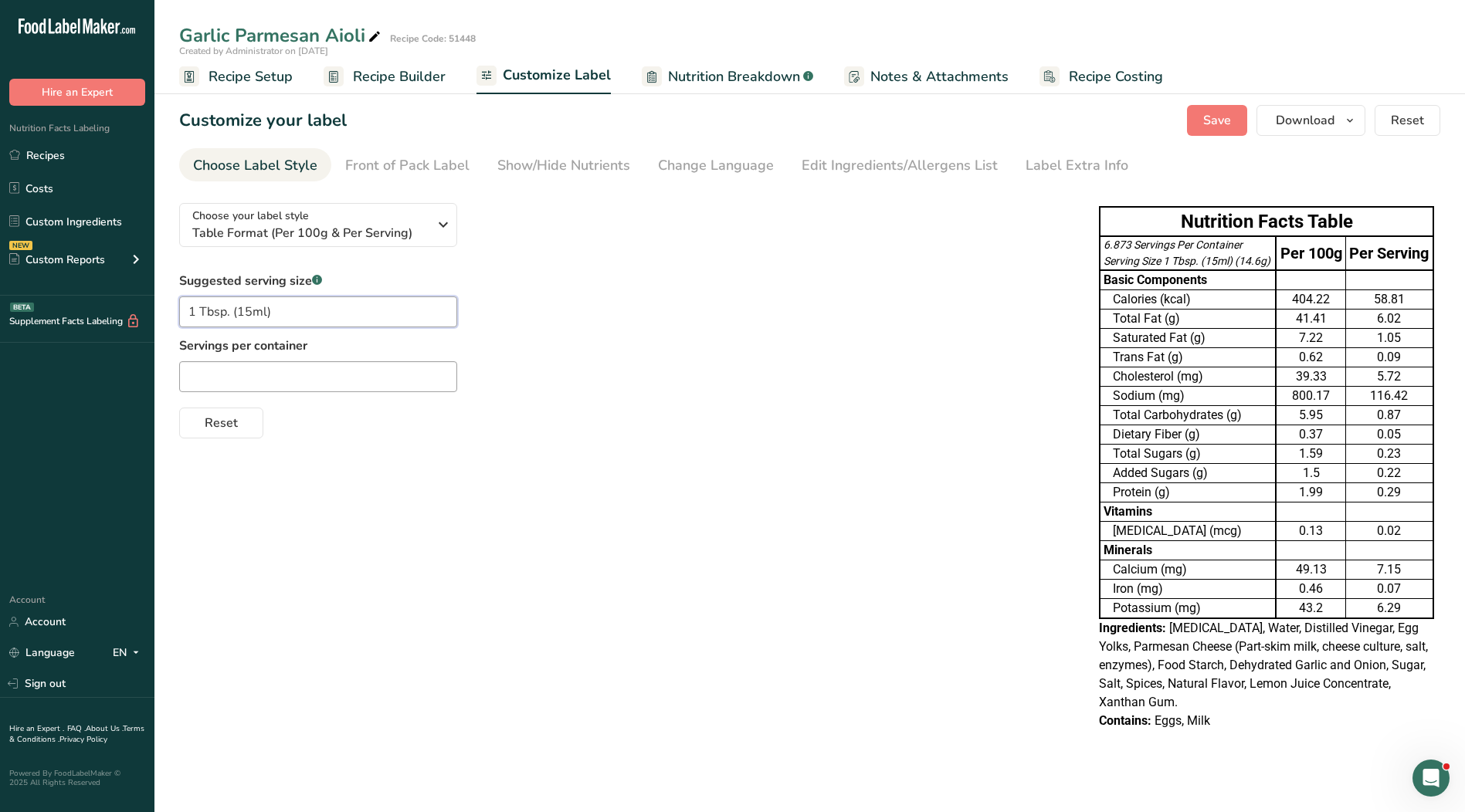
drag, startPoint x: 340, startPoint y: 316, endPoint x: 82, endPoint y: 346, distance: 259.7
click at [82, 346] on div ".a-20{fill:#fff;} Hire an Expert Nutrition Facts Labeling Recipes Costs Custom …" at bounding box center [732, 406] width 1465 height 812
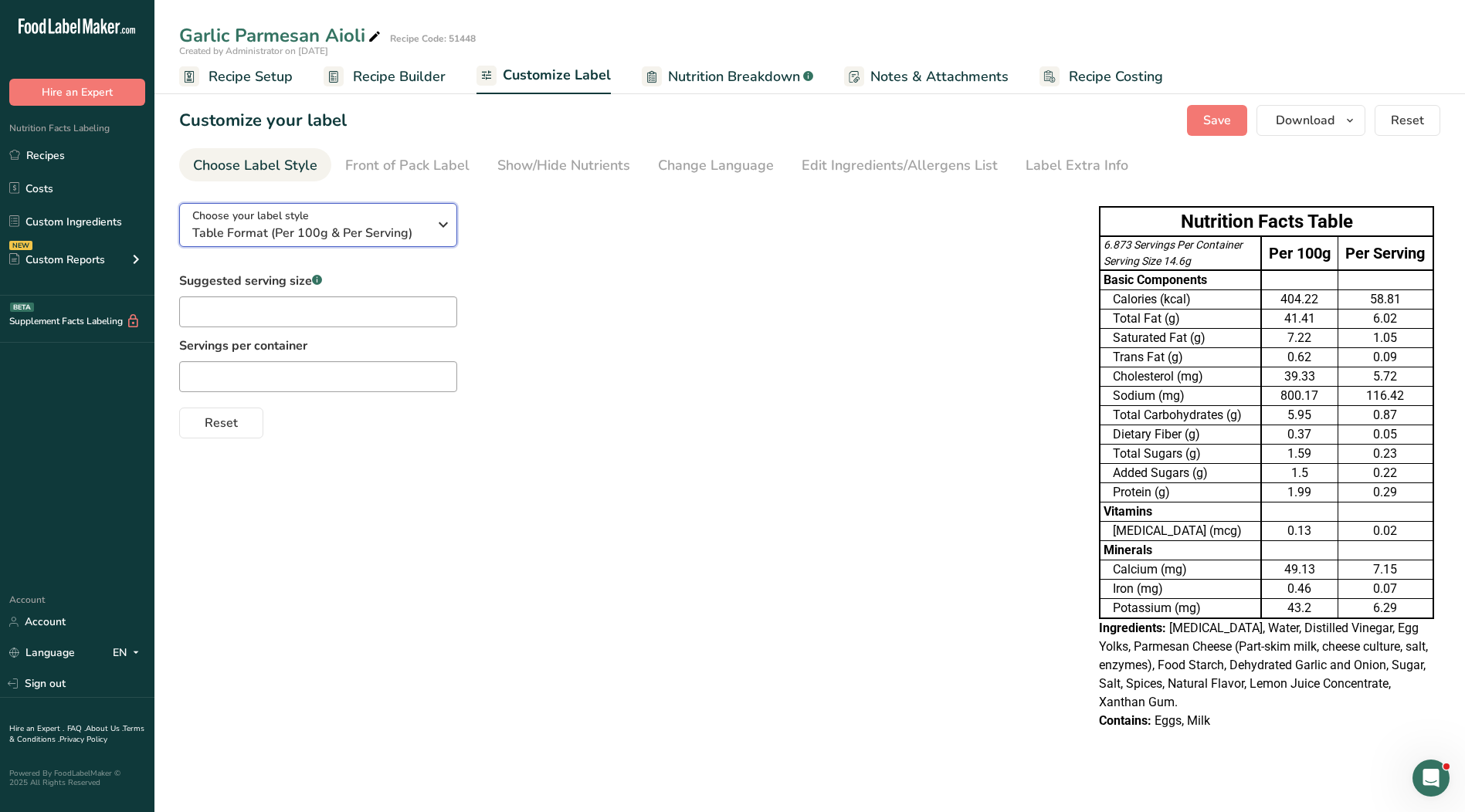
click at [402, 234] on span "Table Format (Per 100g & Per Serving)" at bounding box center [310, 232] width 235 height 18
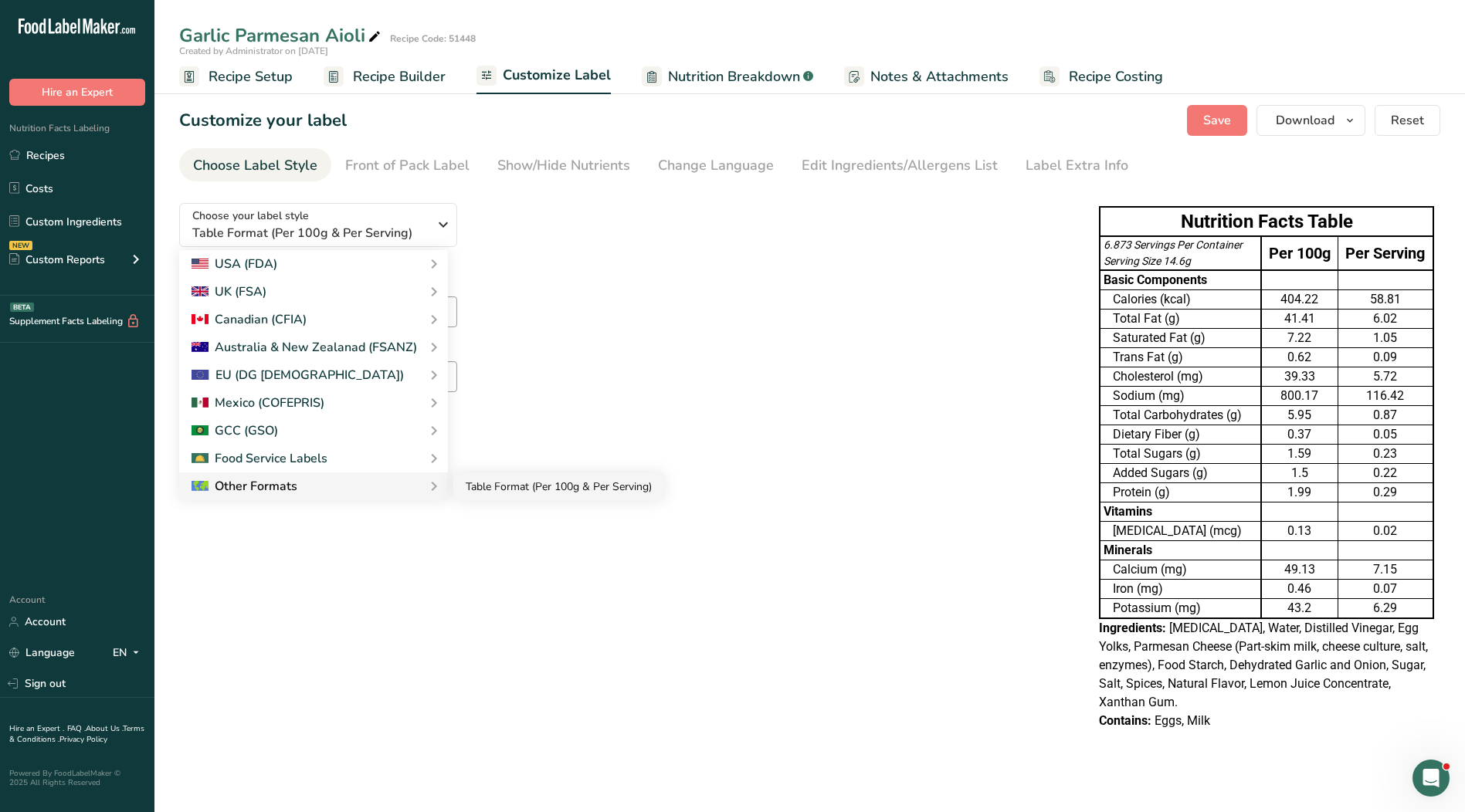
click at [520, 485] on link "Table Format (Per 100g & Per Serving)" at bounding box center [558, 487] width 211 height 29
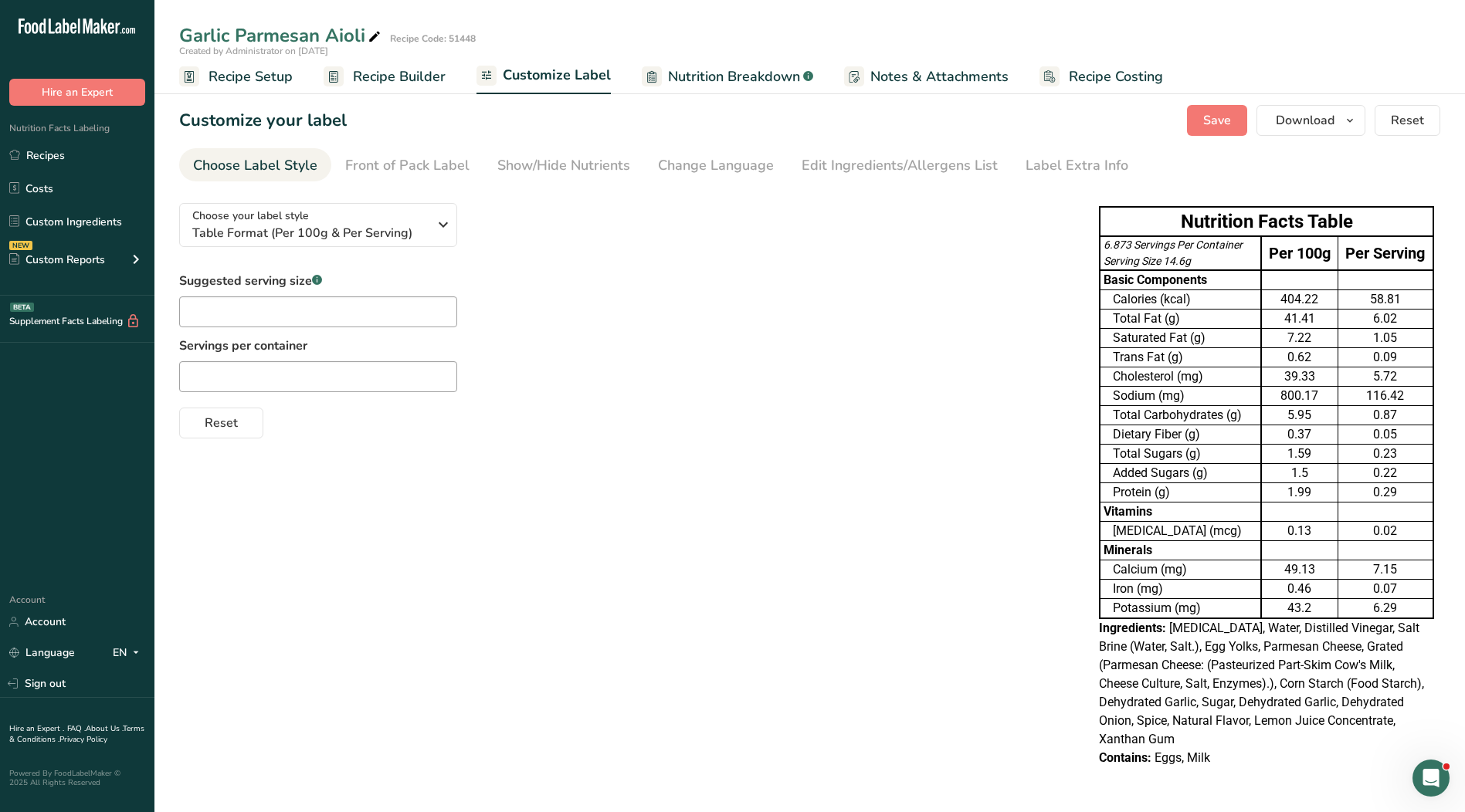
click at [623, 472] on div "Choose your label style Table Format (Per 100g & Per Serving) USA (FDA) Standar…" at bounding box center [809, 487] width 1261 height 592
click at [300, 320] on input "text" at bounding box center [317, 311] width 278 height 31
click at [302, 378] on input "text" at bounding box center [317, 376] width 278 height 31
type input "/"
drag, startPoint x: 223, startPoint y: 372, endPoint x: 145, endPoint y: 371, distance: 78.0
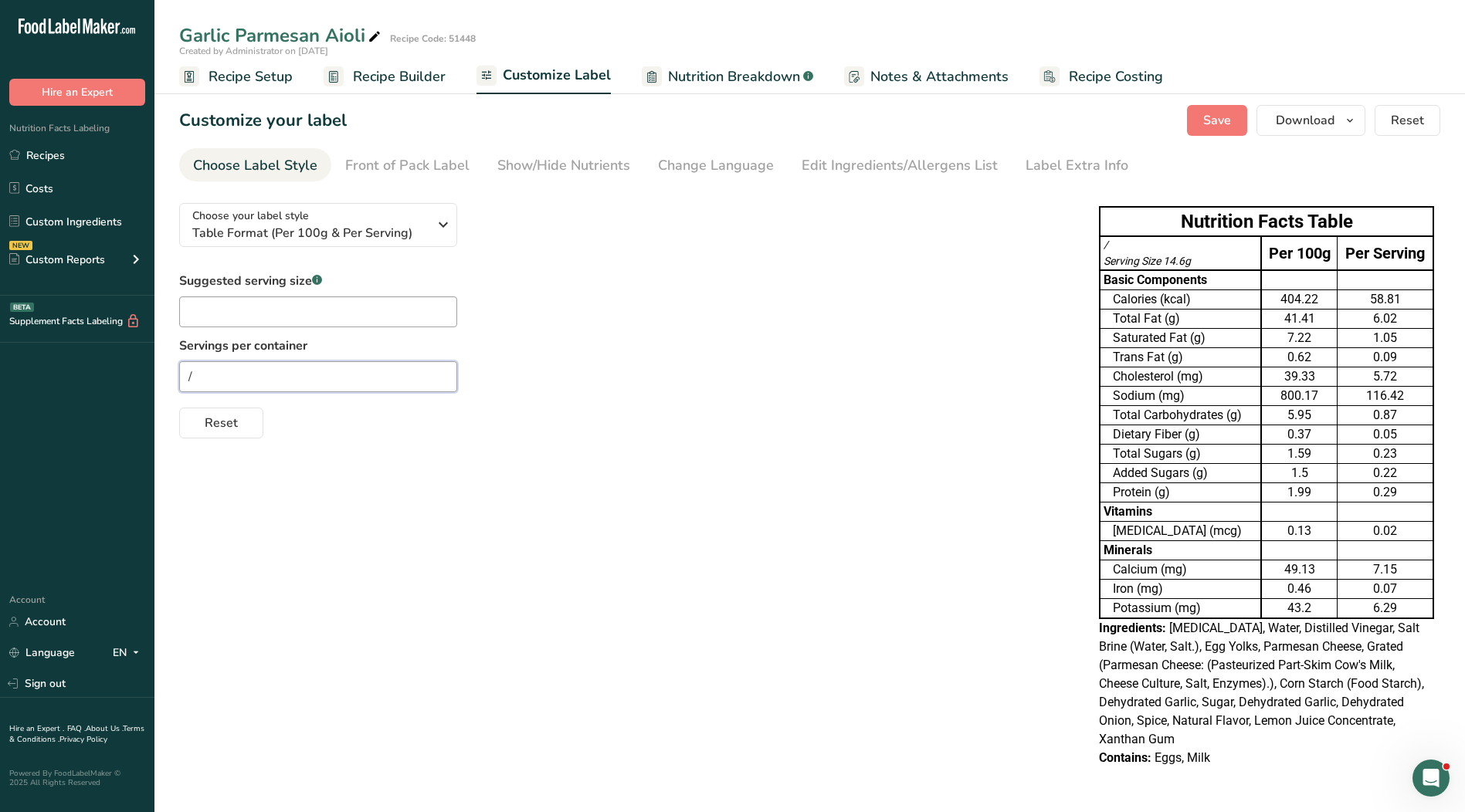
click at [145, 371] on div ".a-20{fill:#fff;} Hire an Expert Nutrition Facts Labeling Recipes Costs Custom …" at bounding box center [732, 406] width 1465 height 812
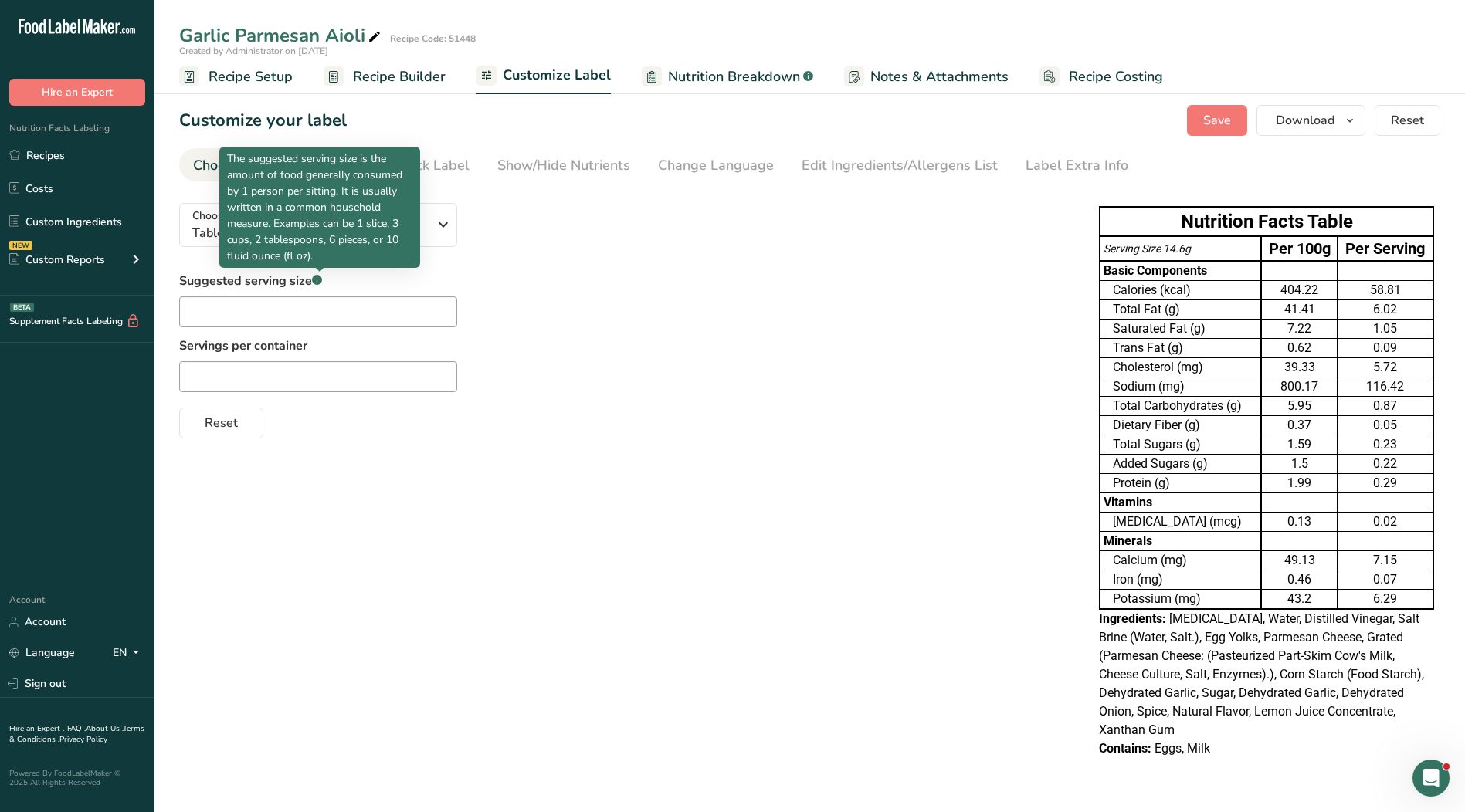
click at [320, 280] on rect at bounding box center [316, 280] width 11 height 11
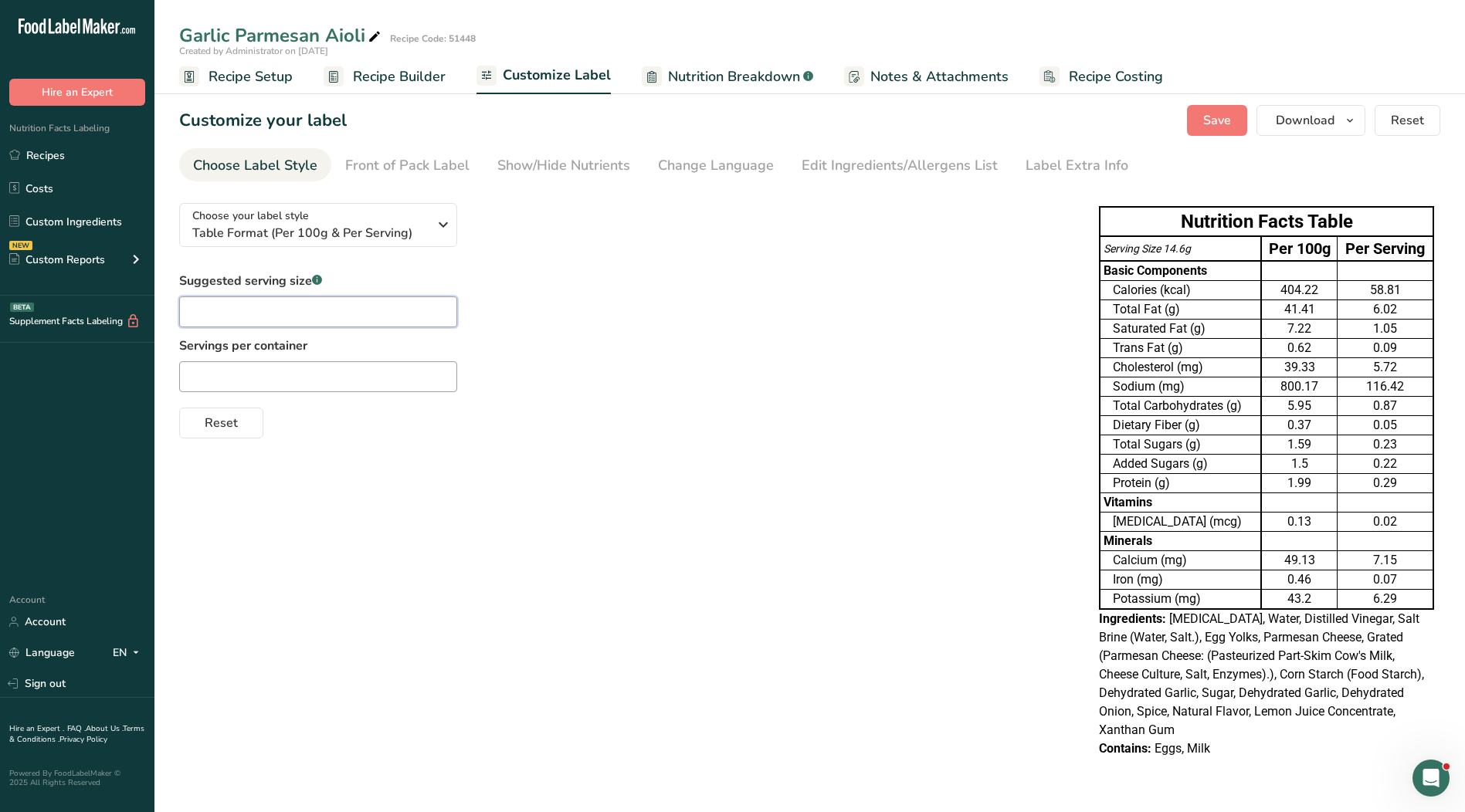
click at [322, 320] on input "text" at bounding box center [317, 311] width 278 height 31
click at [623, 380] on div "Suggested serving size .a-a{fill:#347362;}.b-a{fill:#fff;} Servings per contain…" at bounding box center [623, 354] width 889 height 167
click at [51, 153] on link "Recipes" at bounding box center [77, 155] width 155 height 30
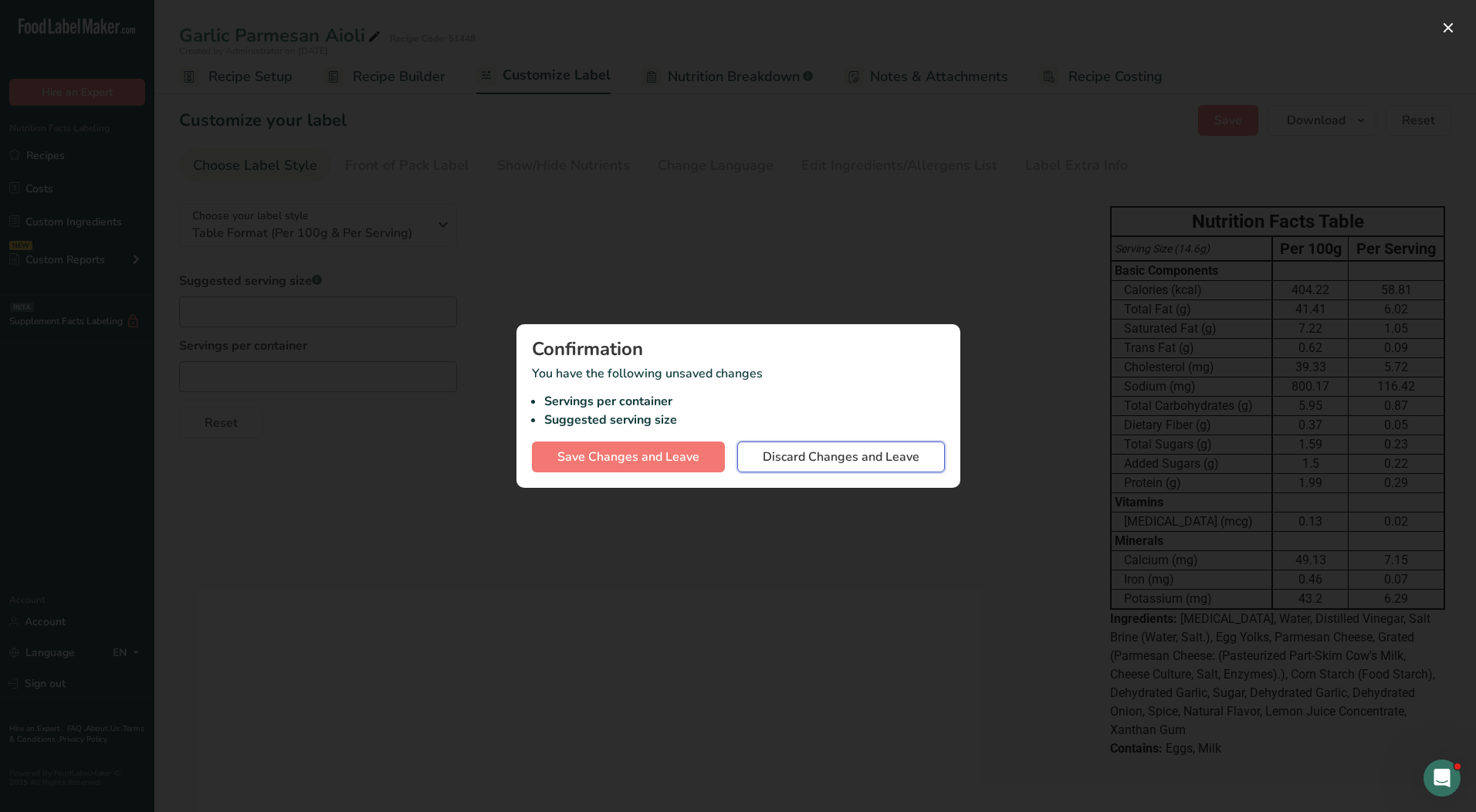
click at [825, 453] on span "Discard Changes and Leave" at bounding box center [841, 457] width 157 height 18
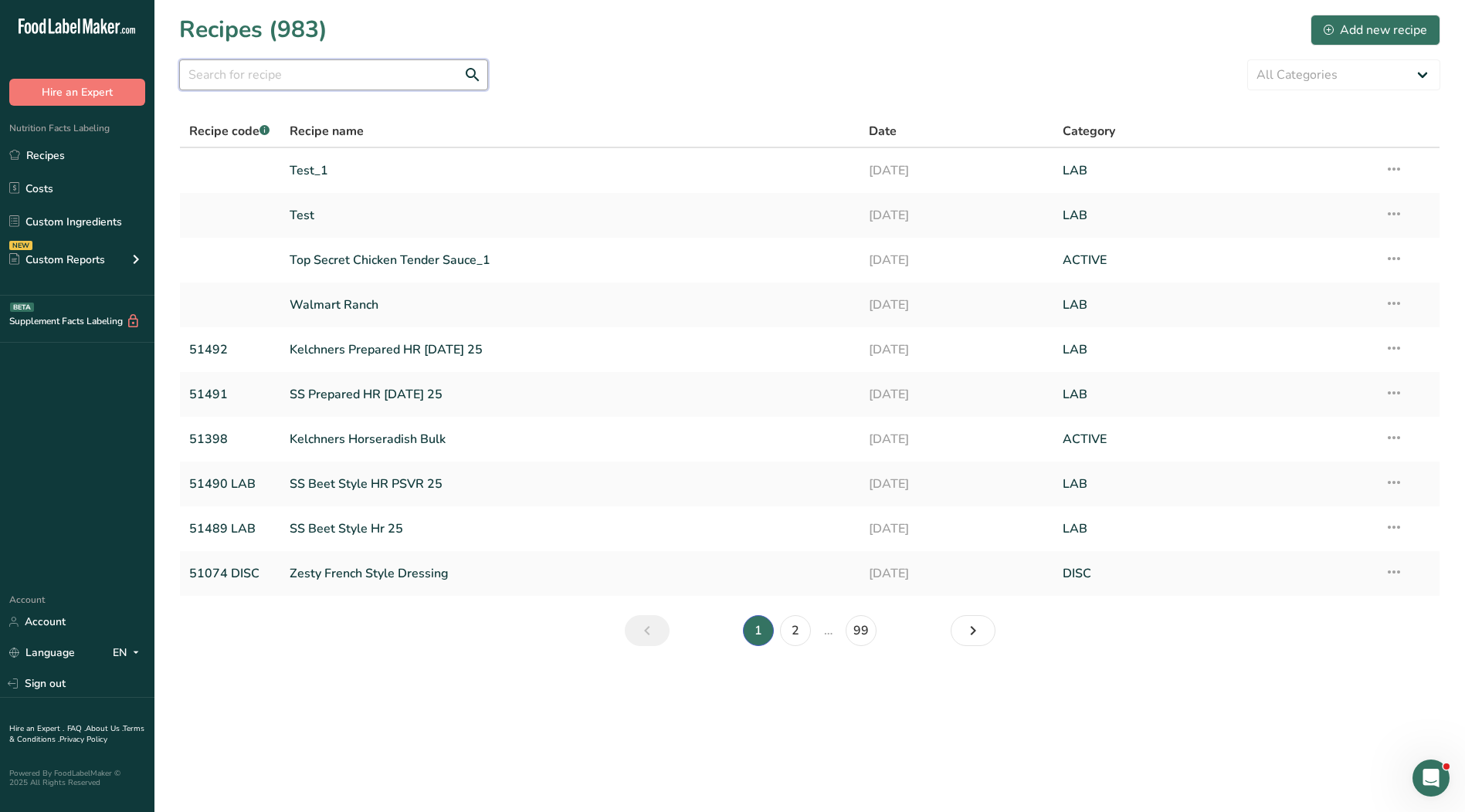
click at [389, 62] on input "text" at bounding box center [333, 75] width 309 height 31
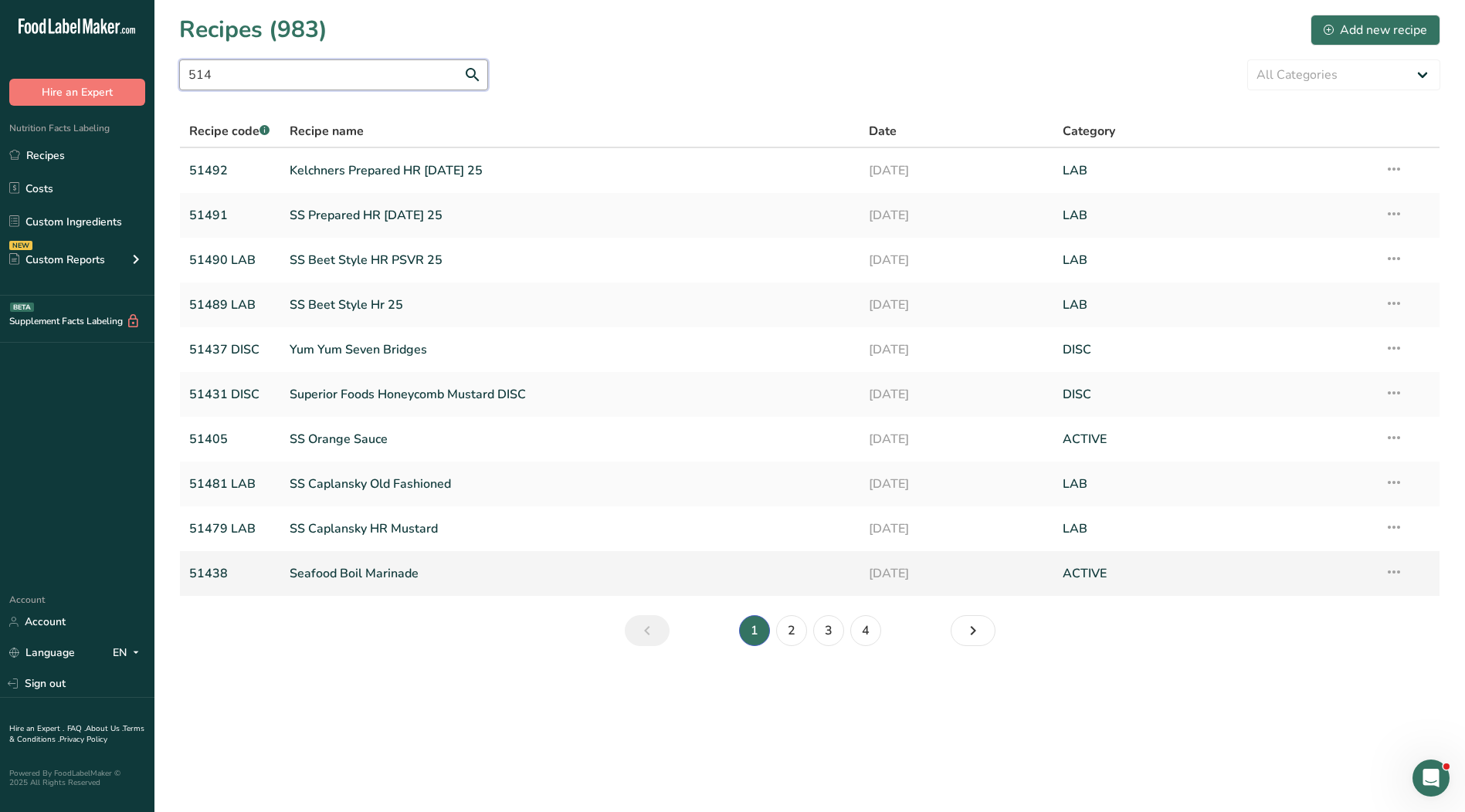
type input "514"
click at [338, 572] on link "Seafood Boil Marinade" at bounding box center [570, 573] width 561 height 32
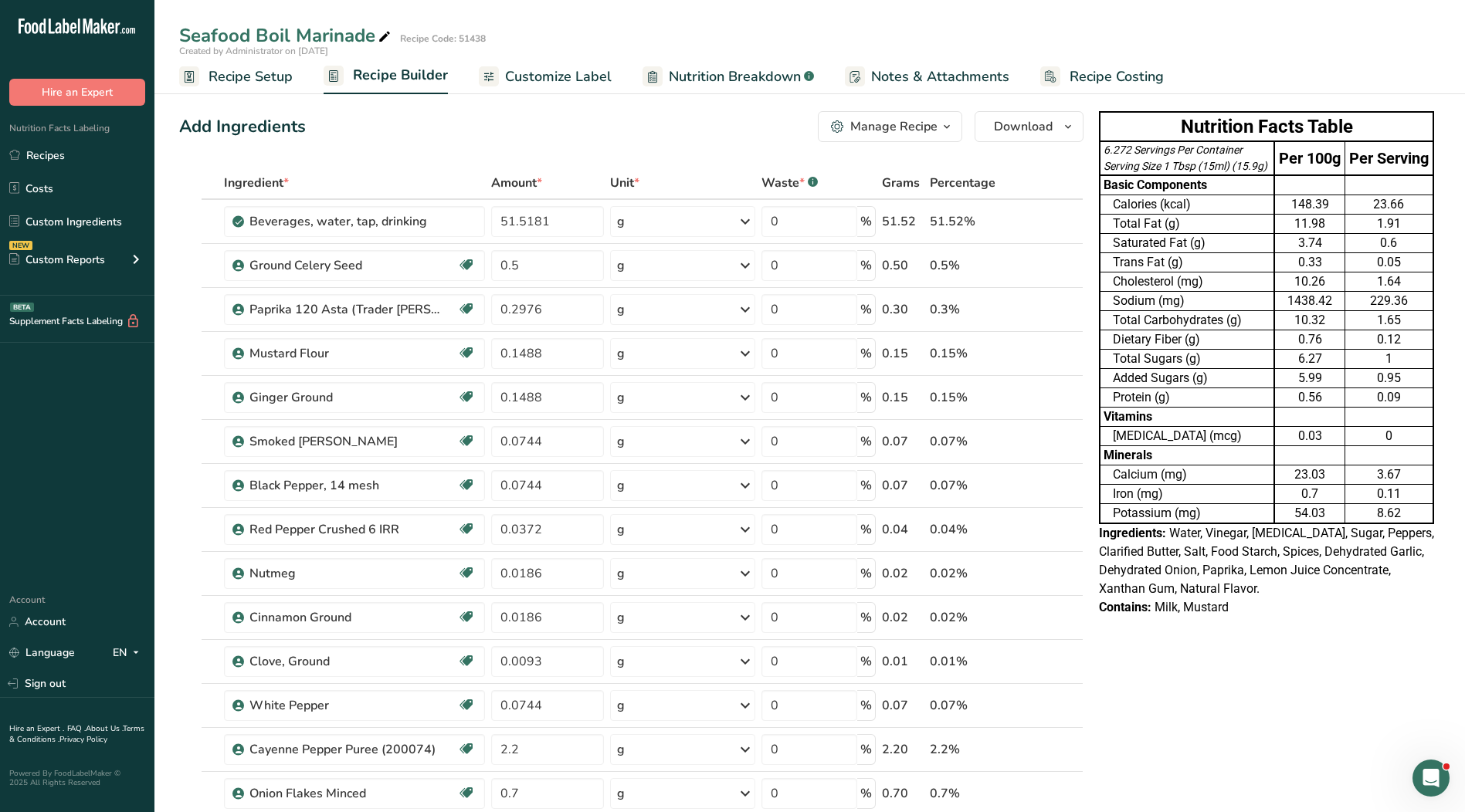
click at [271, 75] on span "Recipe Setup" at bounding box center [250, 76] width 84 height 21
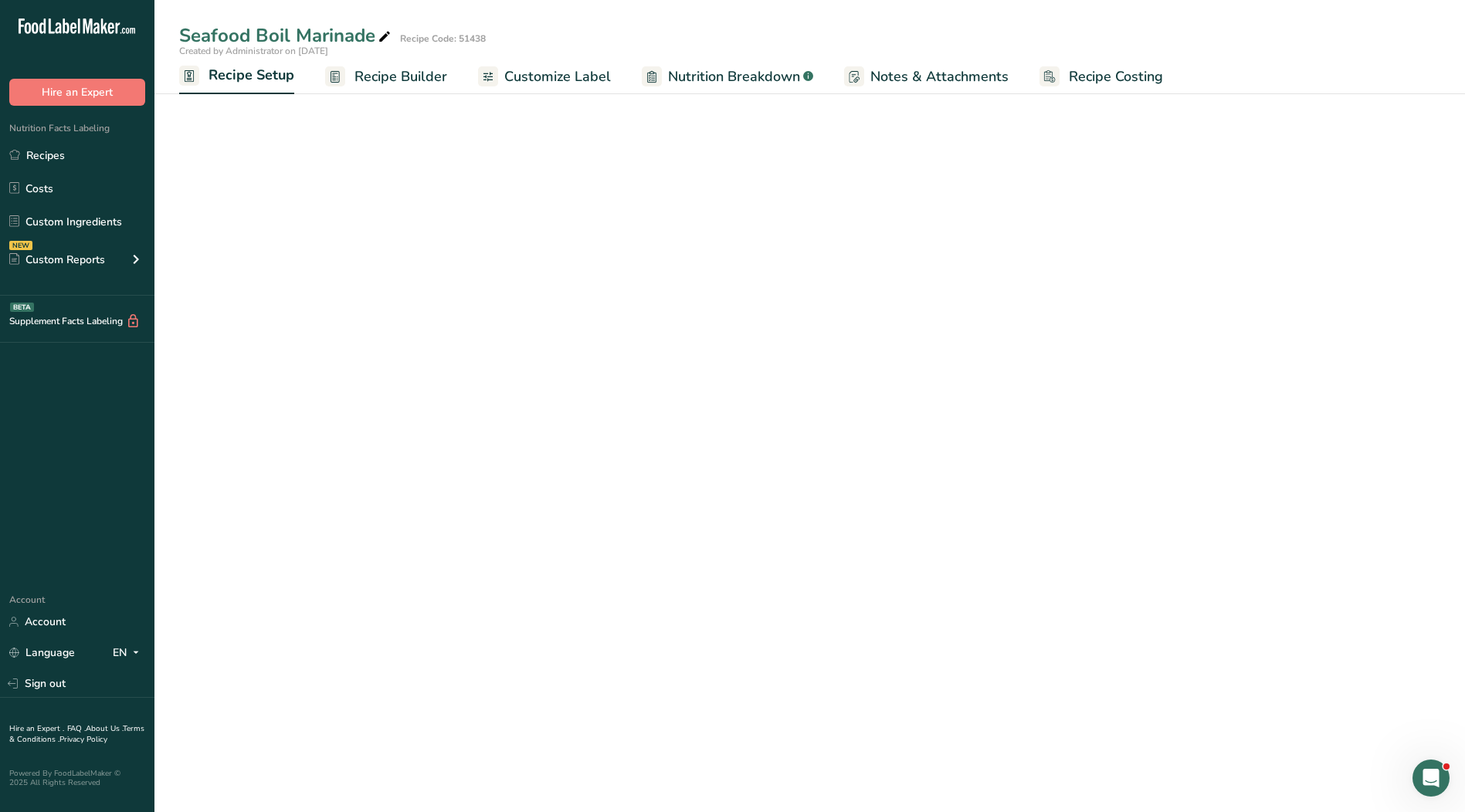
select select "17"
select select "22"
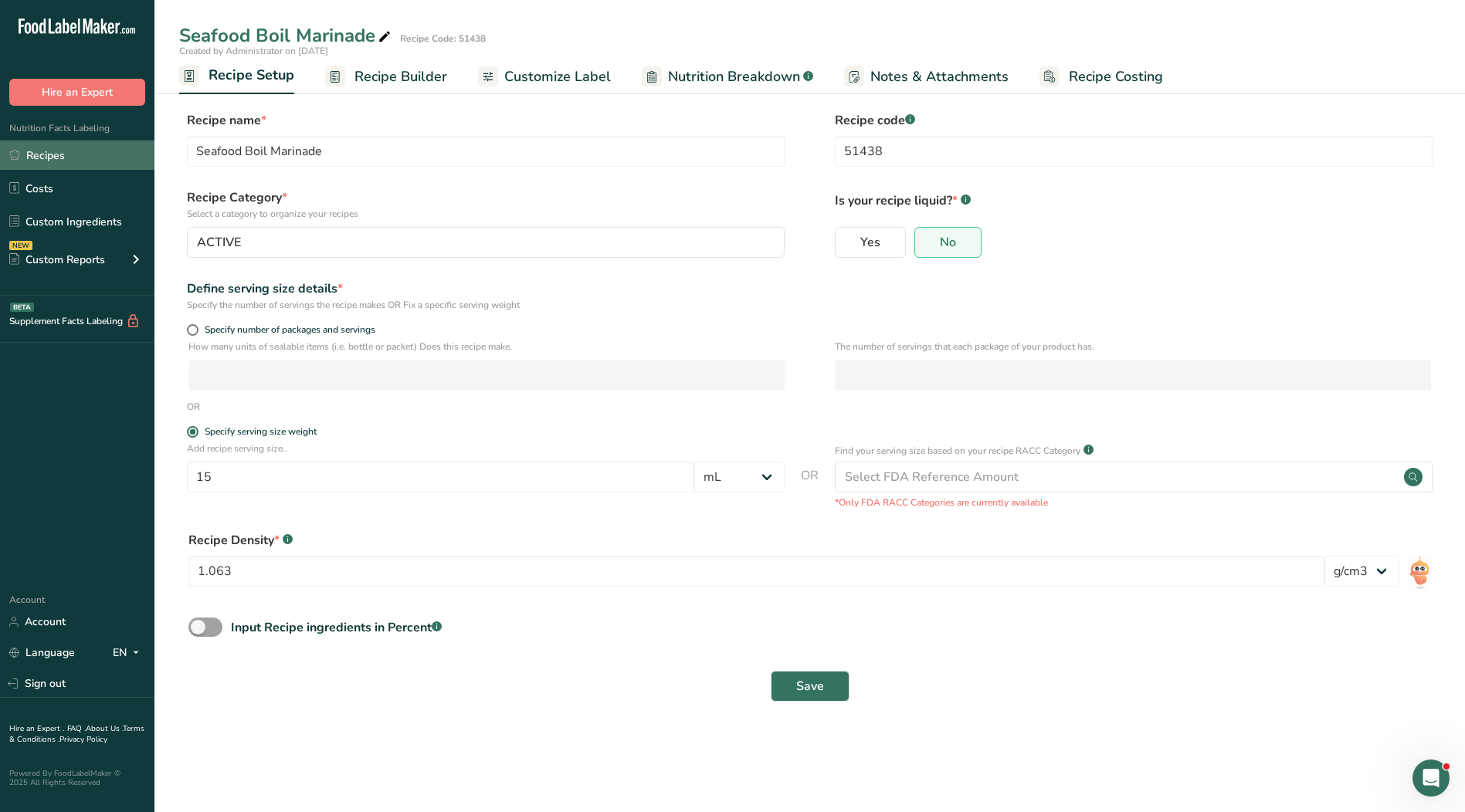
click at [41, 151] on link "Recipes" at bounding box center [77, 155] width 155 height 30
